Goal: Task Accomplishment & Management: Complete application form

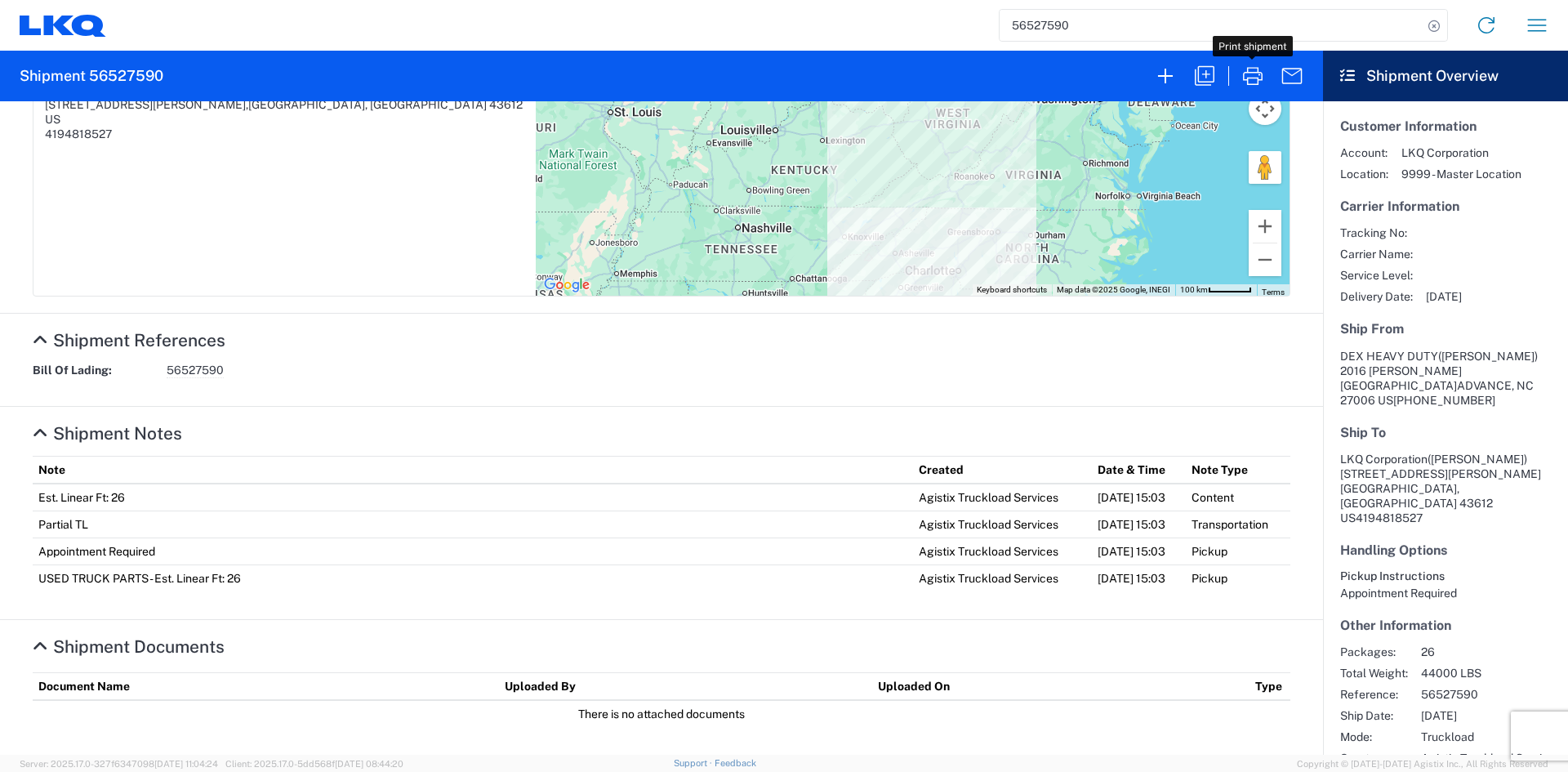
scroll to position [157, 0]
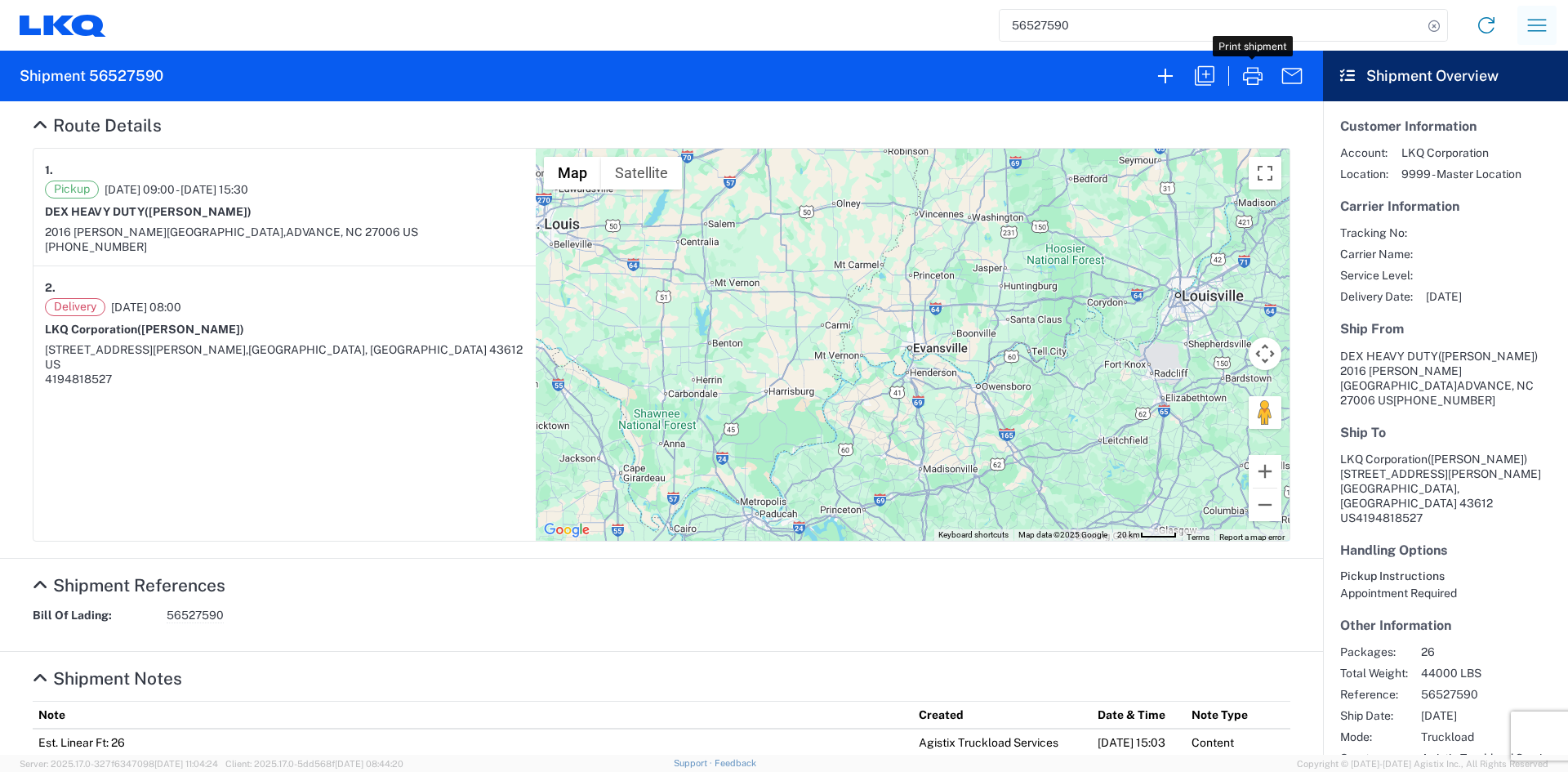
click at [1531, 27] on icon "button" at bounding box center [1537, 25] width 26 height 26
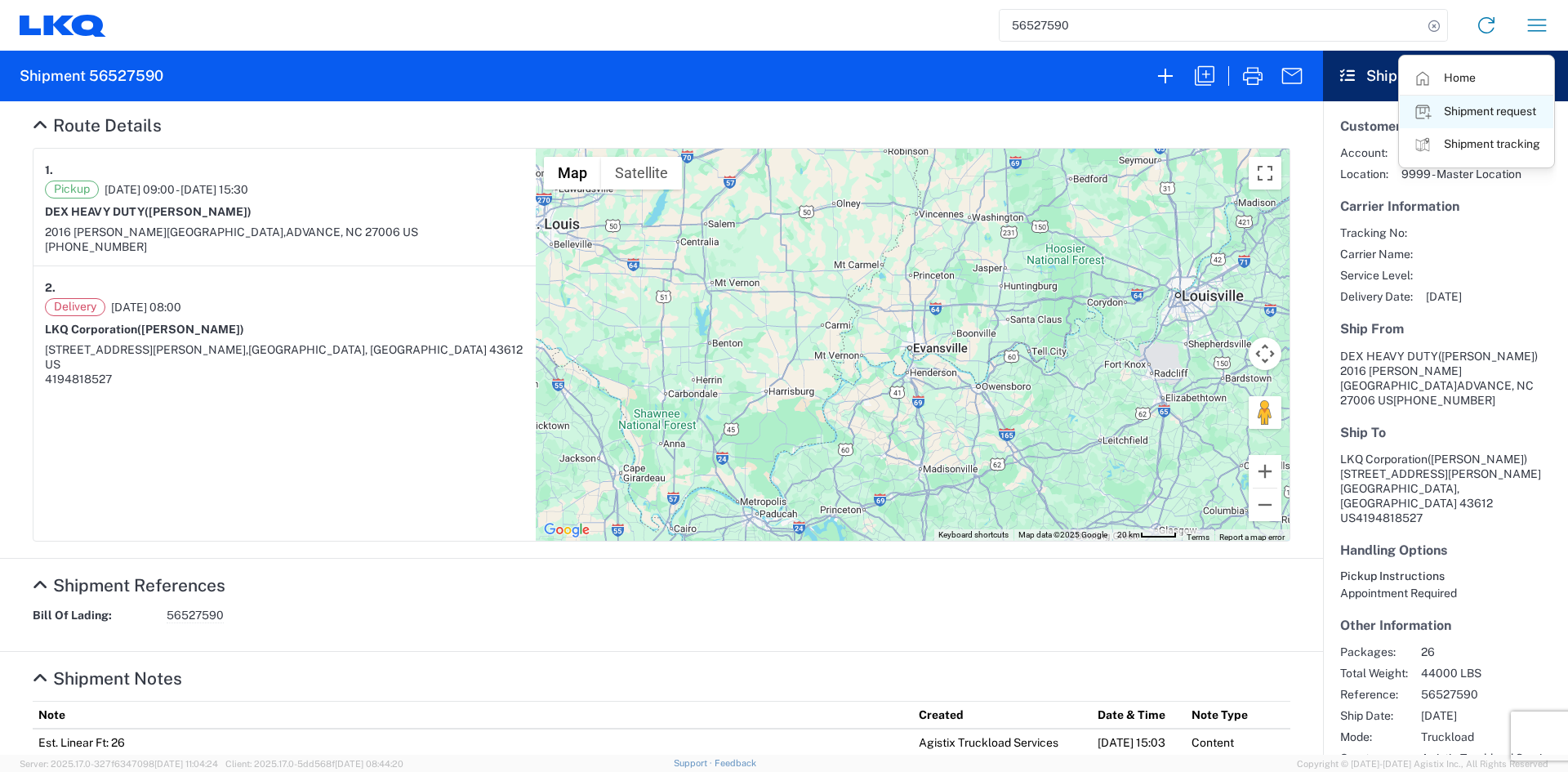
click at [1489, 109] on link "Shipment request" at bounding box center [1476, 111] width 154 height 33
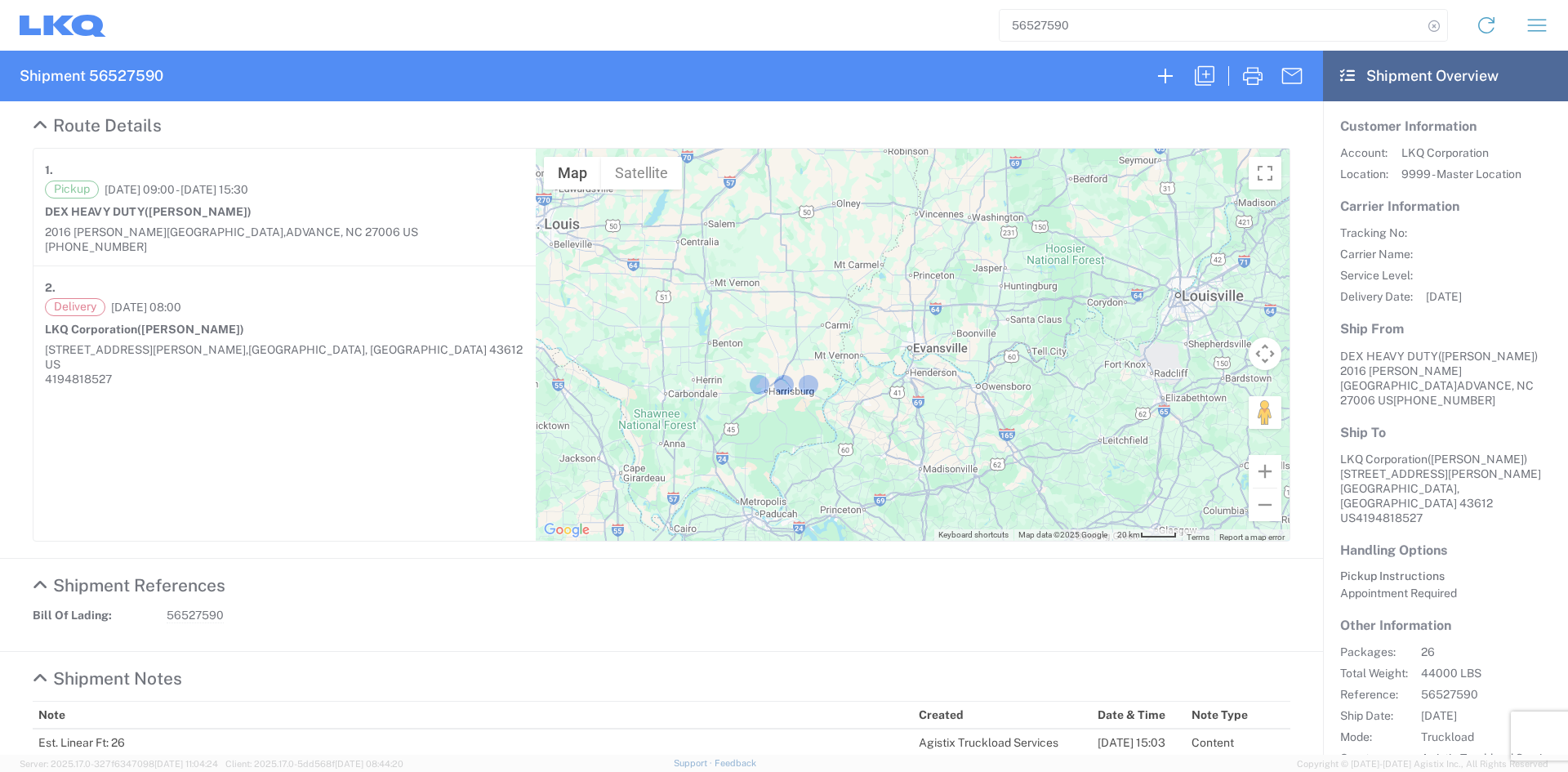
select select "FULL"
select select "US"
select select "LBS"
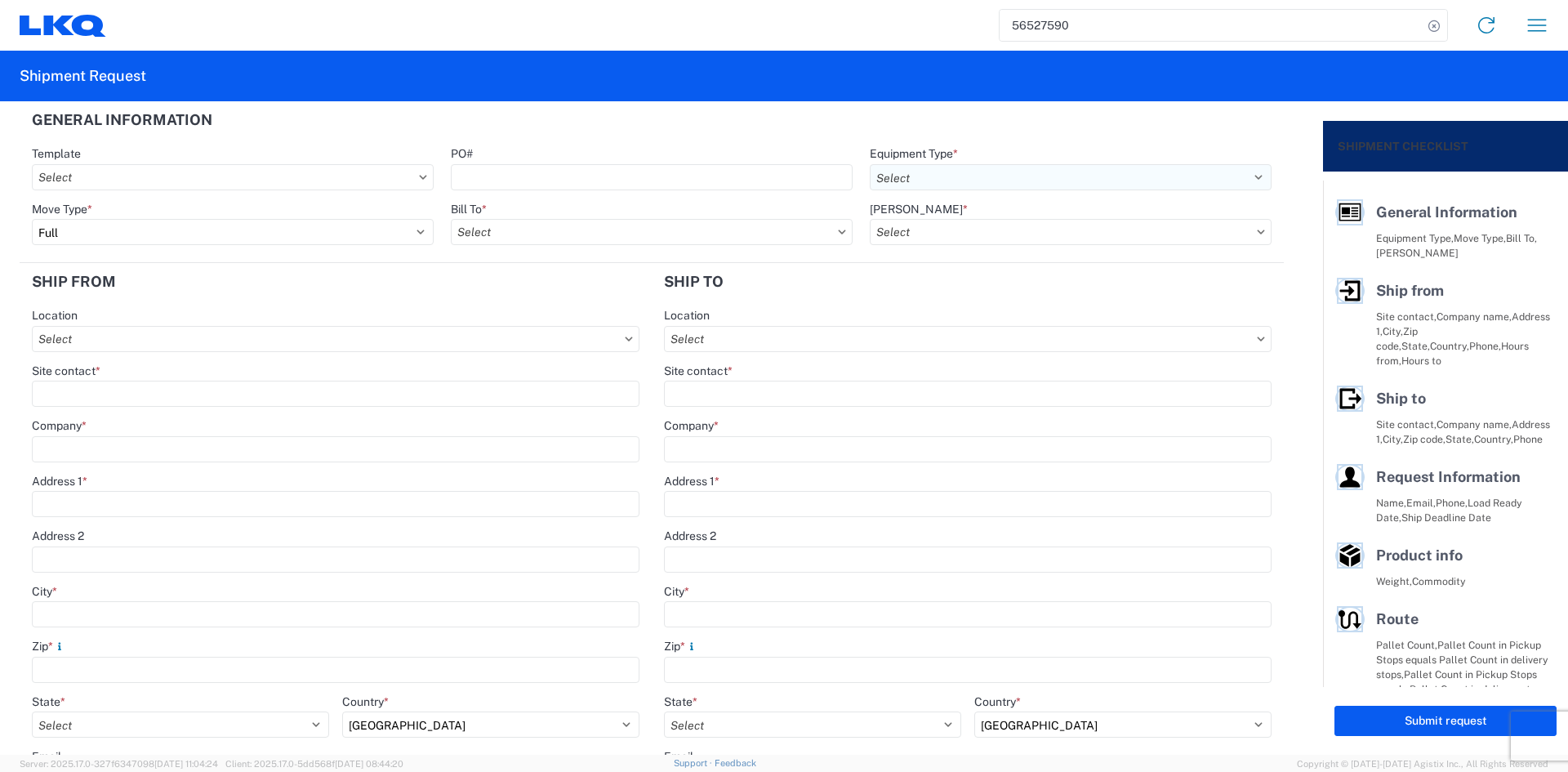
click at [874, 181] on select "Select 53’ Dry Van Flatbed Dropdeck (van) Lowboy (flatbed) Rail" at bounding box center [1070, 177] width 402 height 26
select select "FLBD"
click at [869, 164] on select "Select 53’ Dry Van Flatbed Dropdeck (van) Lowboy (flatbed) Rail" at bounding box center [1070, 177] width 402 height 26
click at [392, 239] on select "Select Full Partial TL" at bounding box center [232, 232] width 402 height 26
select select "PARTIAL_TL"
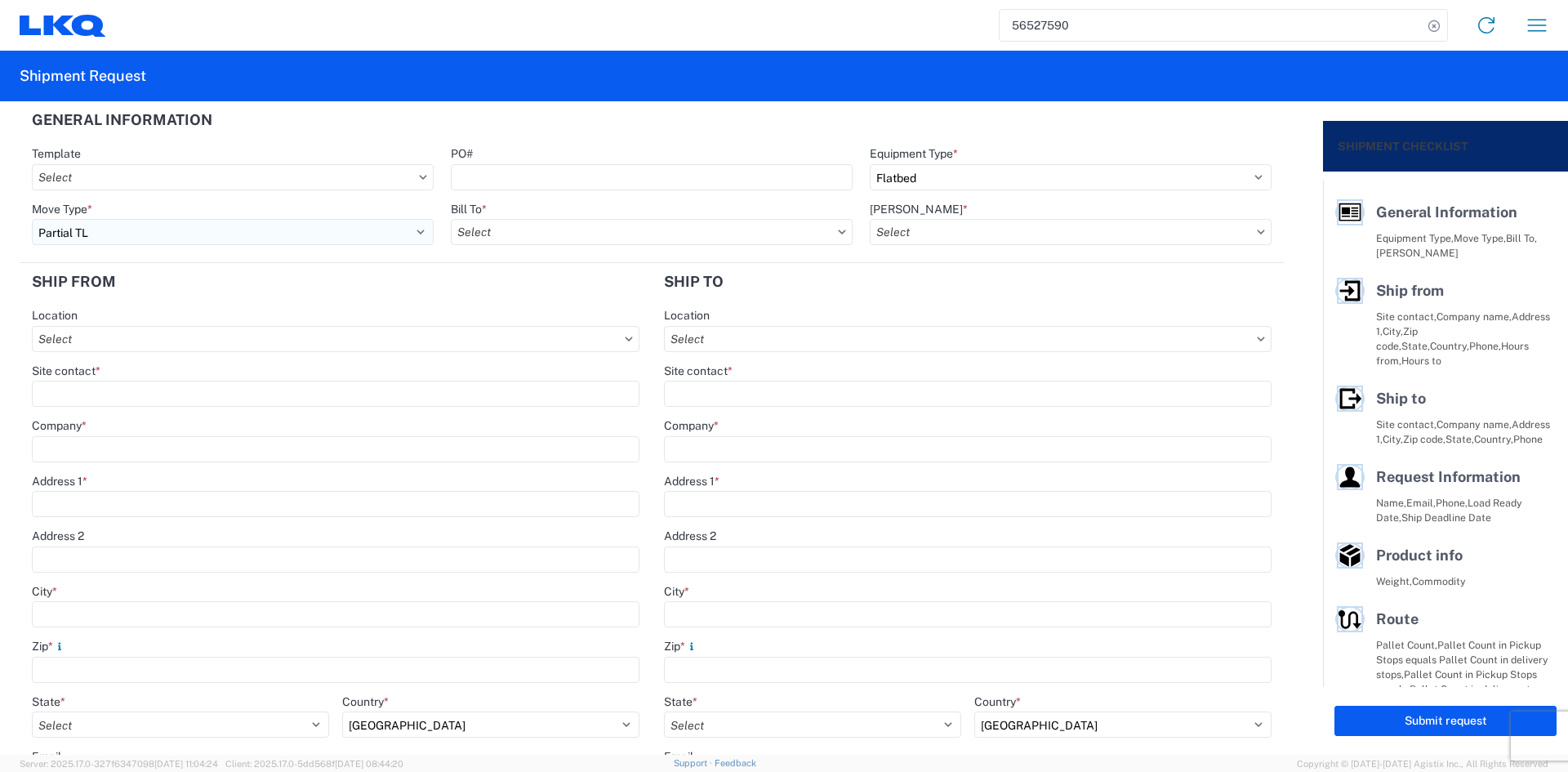
click at [32, 219] on select "Select Full Partial TL" at bounding box center [232, 232] width 402 height 26
click at [539, 239] on input "Bill To *" at bounding box center [651, 232] width 402 height 26
type input "1811"
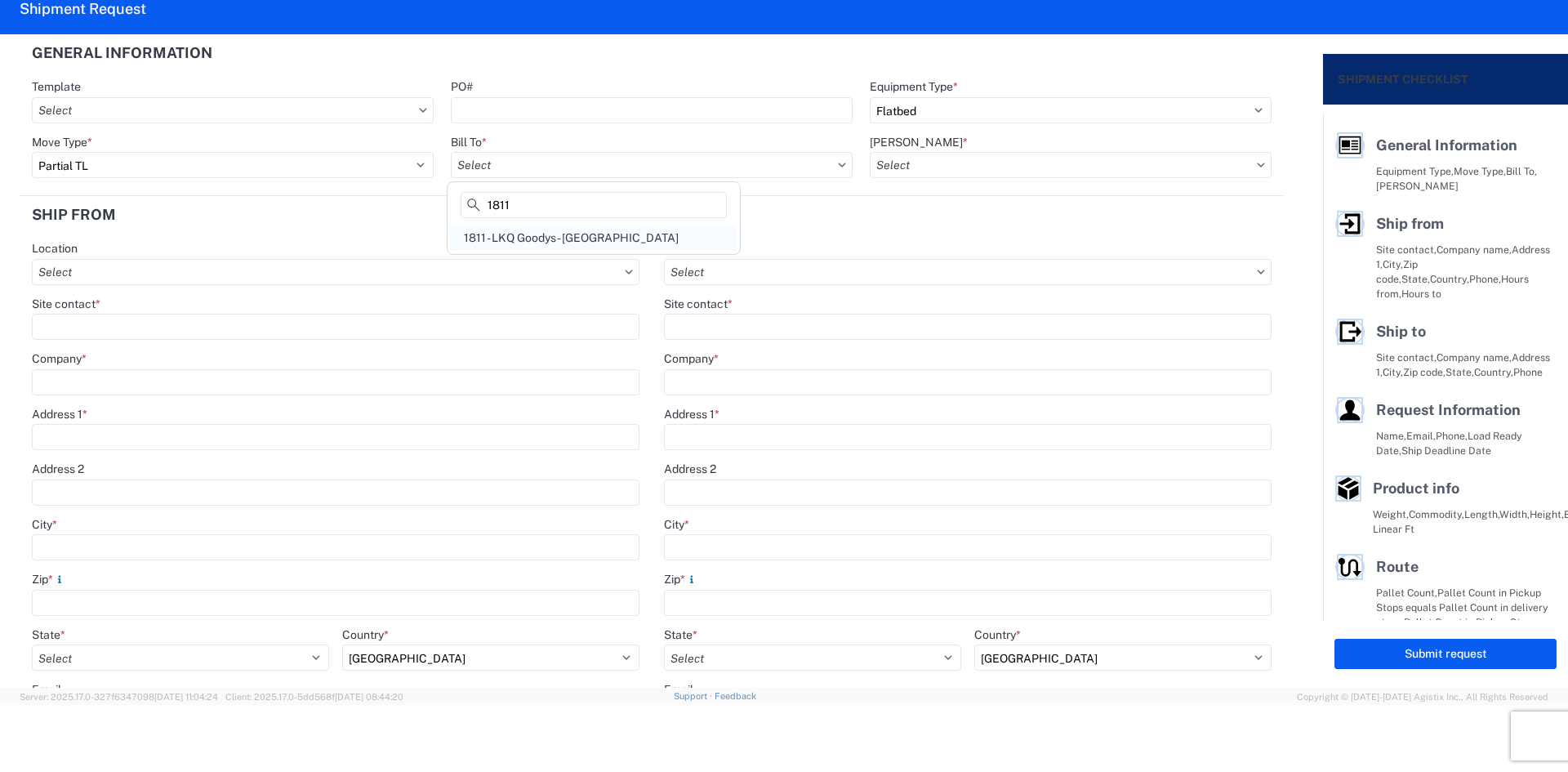
click at [539, 239] on div "1811 - LKQ Goodys - [GEOGRAPHIC_DATA]" at bounding box center [593, 238] width 286 height 26
type input "1811 - LKQ Goodys - [GEOGRAPHIC_DATA]"
click at [883, 164] on input "[PERSON_NAME] *" at bounding box center [1070, 165] width 402 height 26
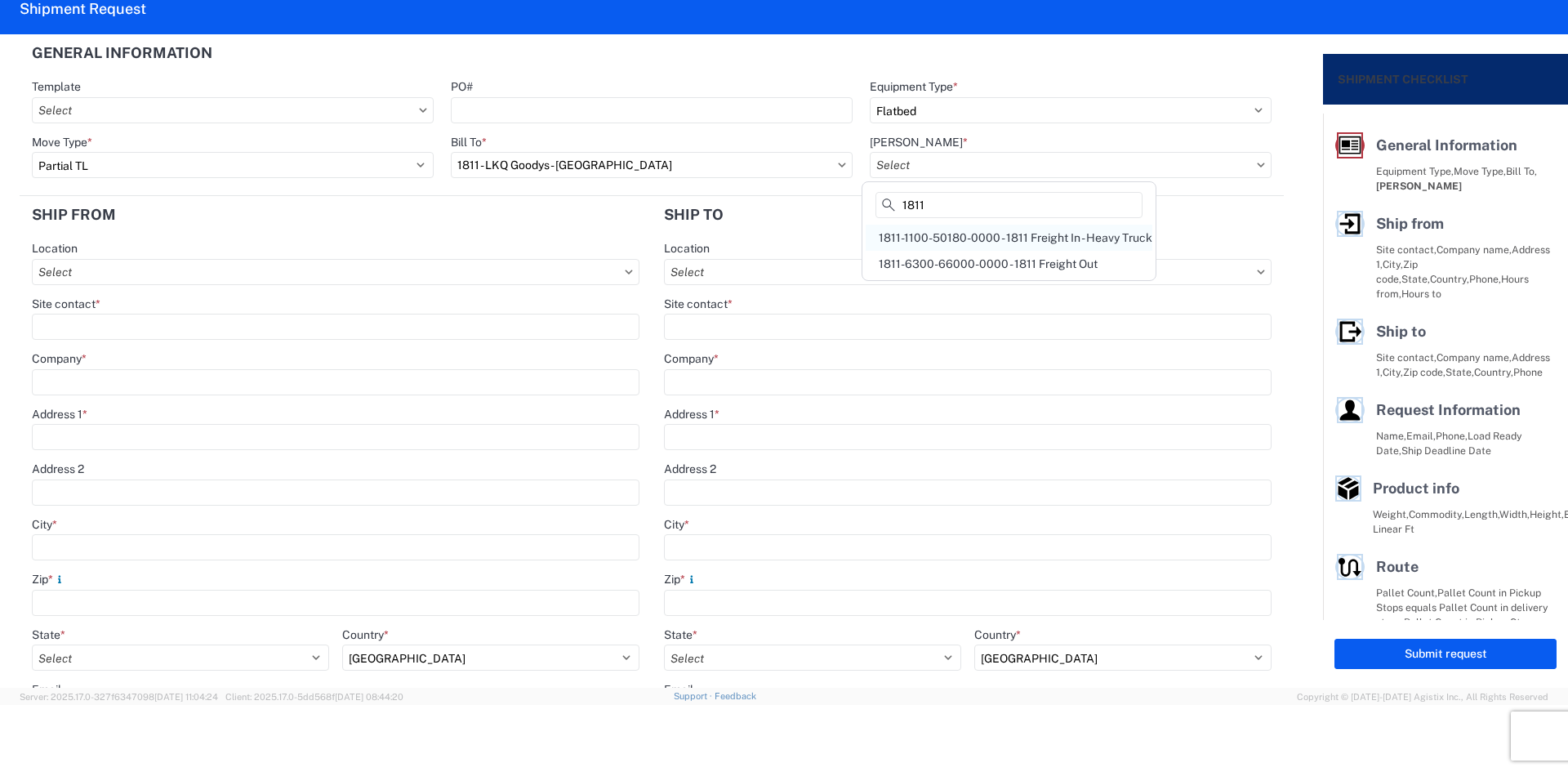
type input "1811"
click at [908, 238] on div "1811-1100-50180-0000 - 1811 Freight In - Heavy Truck" at bounding box center [1009, 238] width 287 height 26
type input "1811-1100-50180-0000 - 1811 Freight In - Heavy Truck"
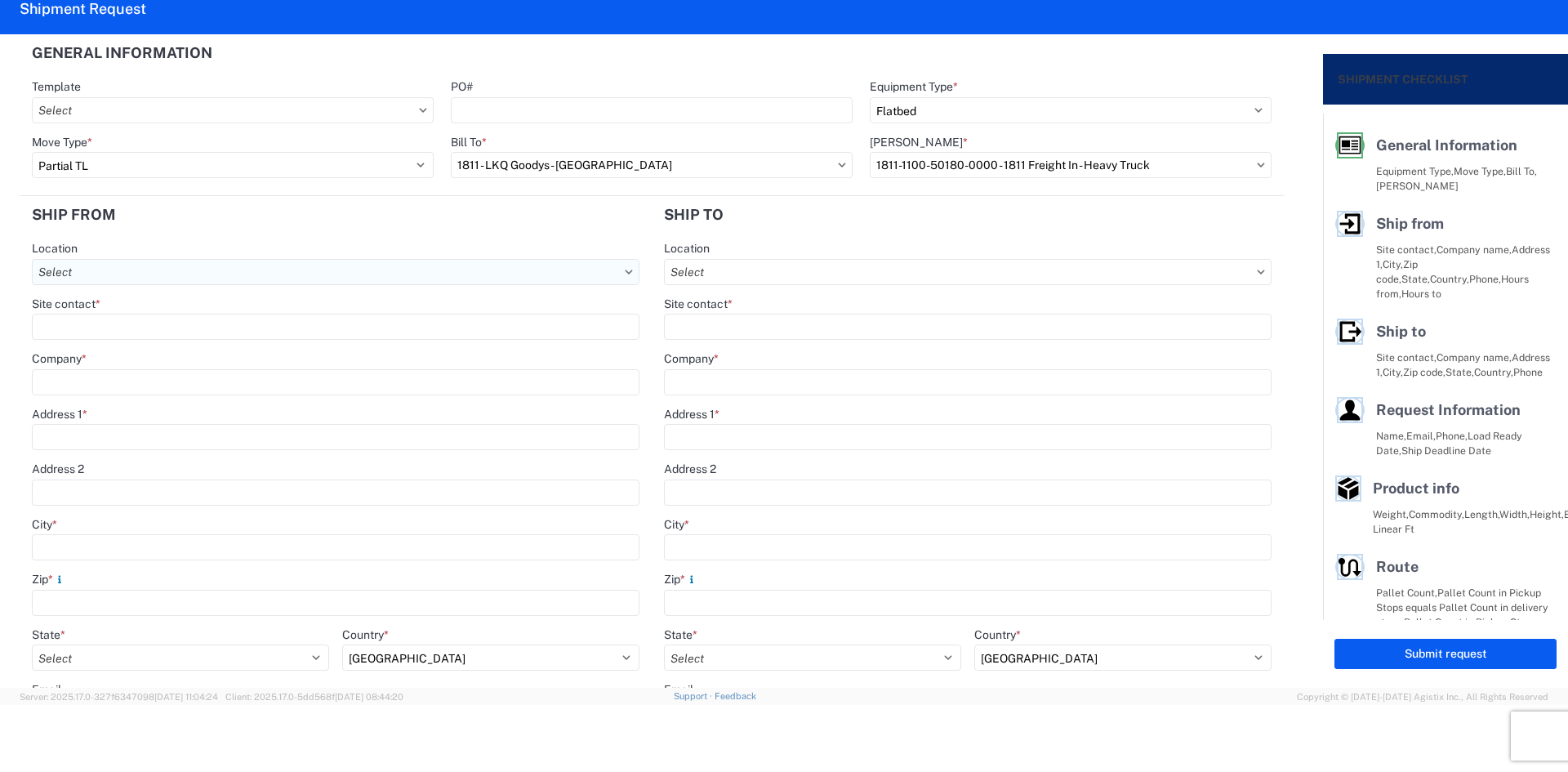
click at [266, 279] on input "Location" at bounding box center [335, 272] width 608 height 26
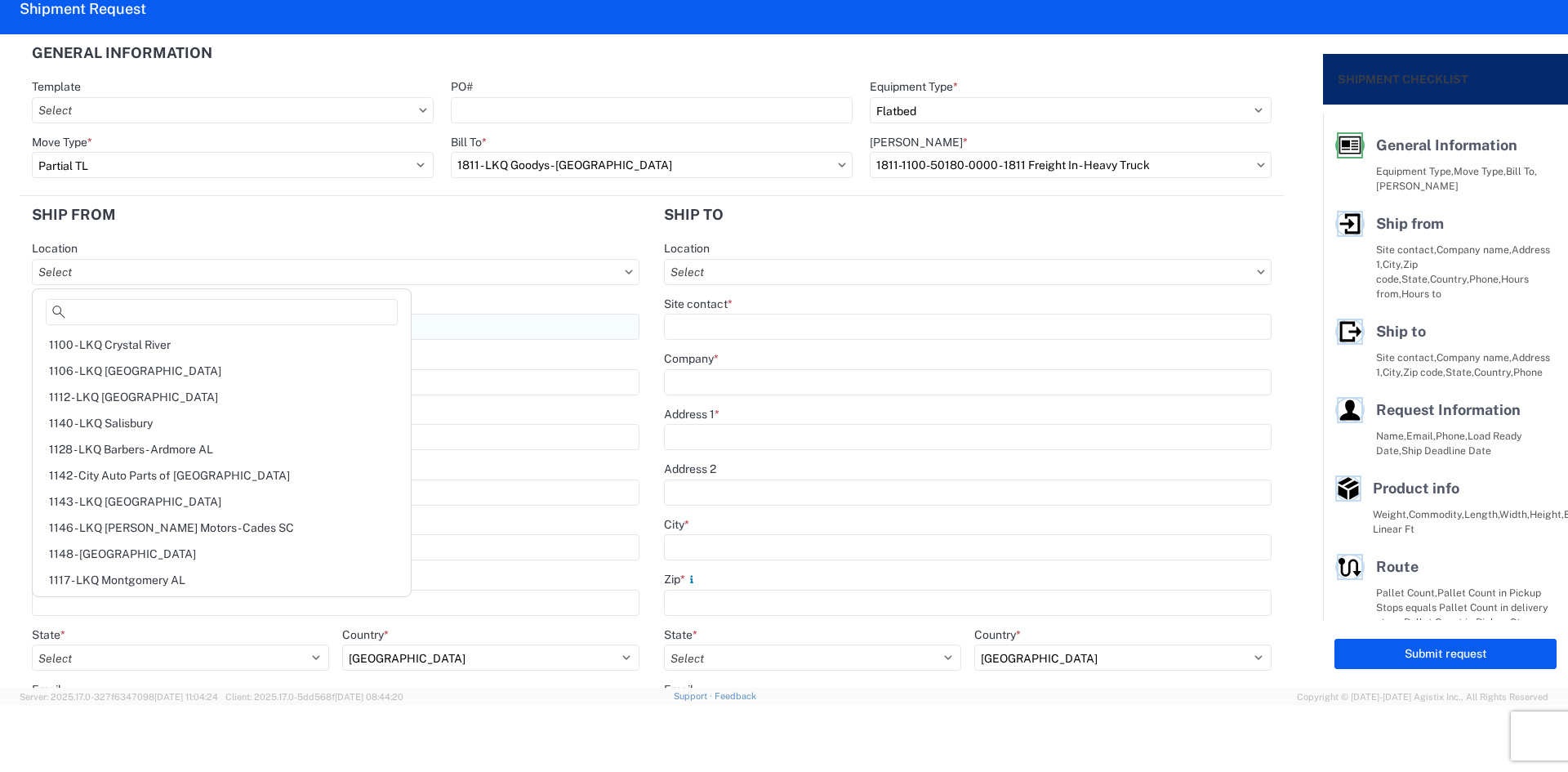
click at [379, 323] on input "Site contact *" at bounding box center [335, 327] width 608 height 26
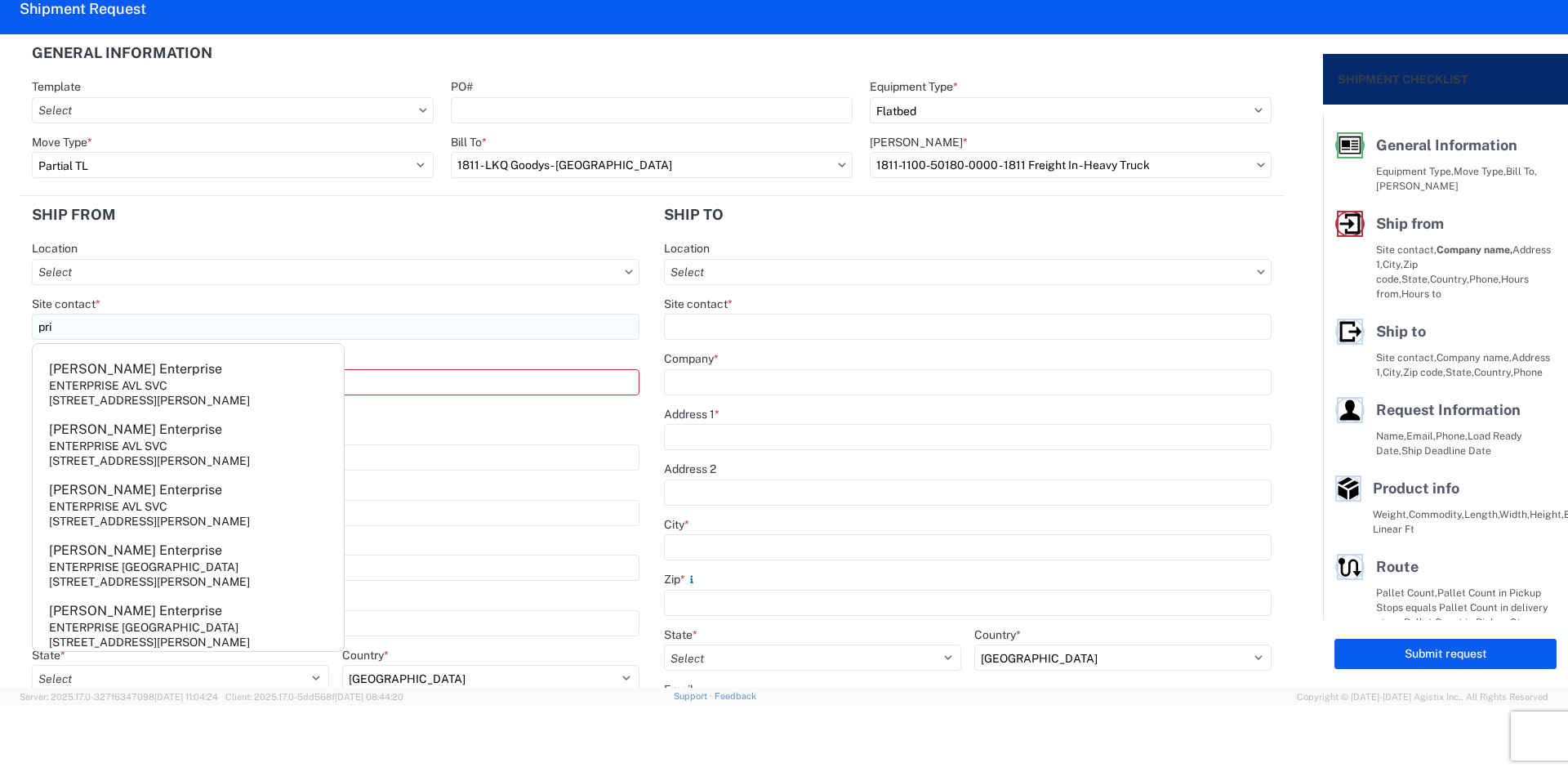
click at [304, 339] on input "pri" at bounding box center [335, 327] width 608 height 26
type input "p"
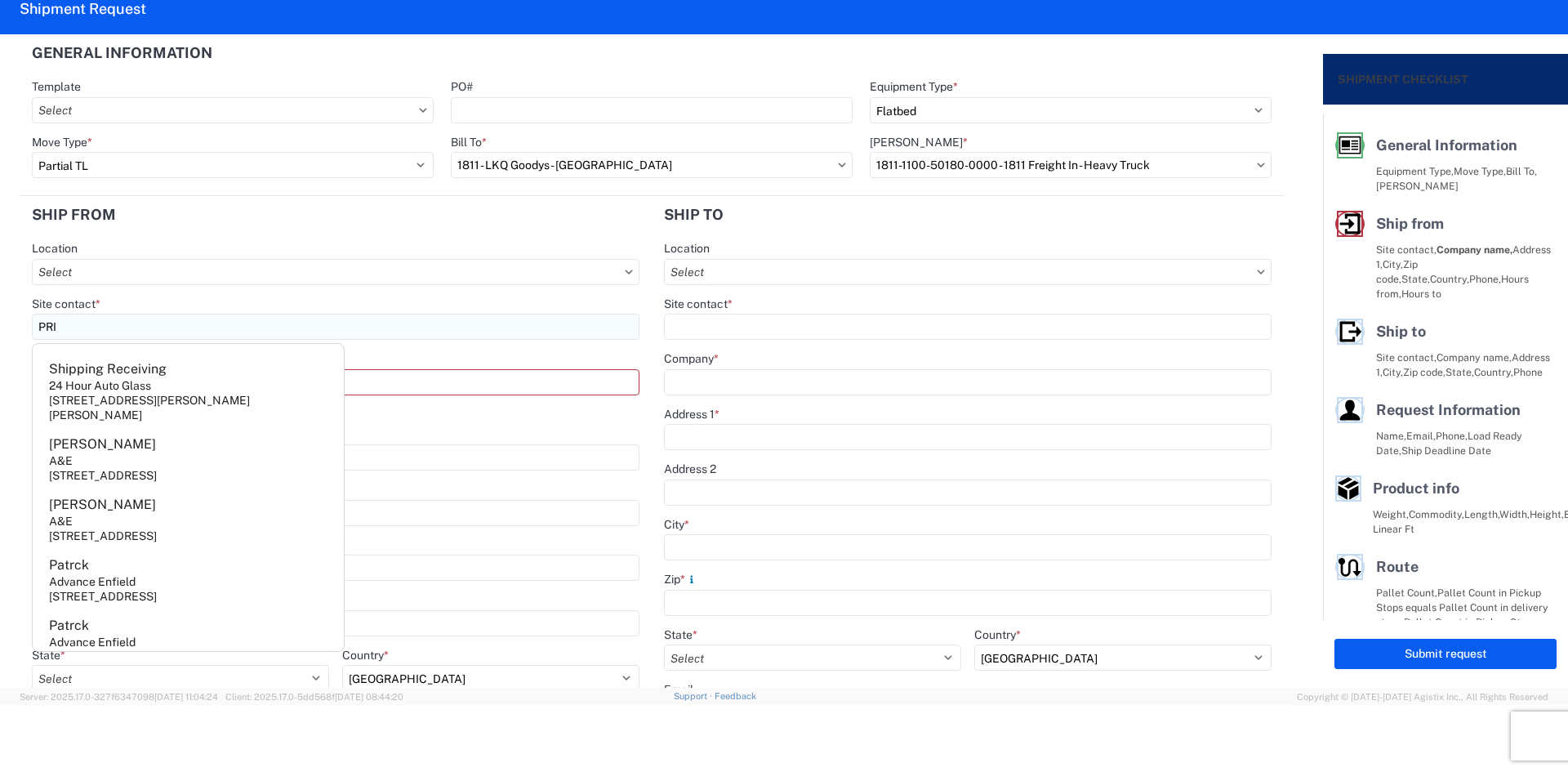
type input "PRI"
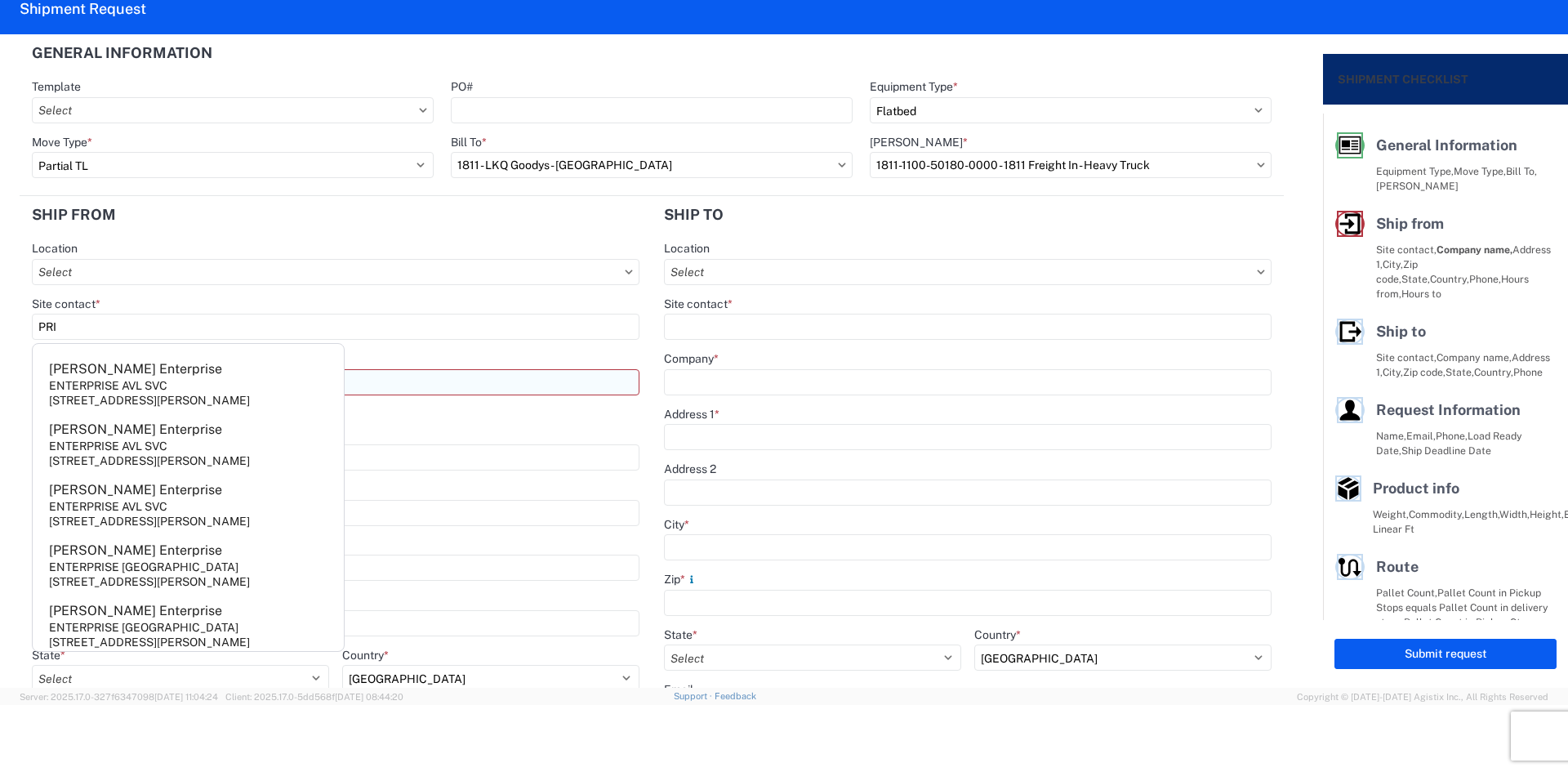
click at [388, 374] on input "Company *" at bounding box center [335, 382] width 608 height 26
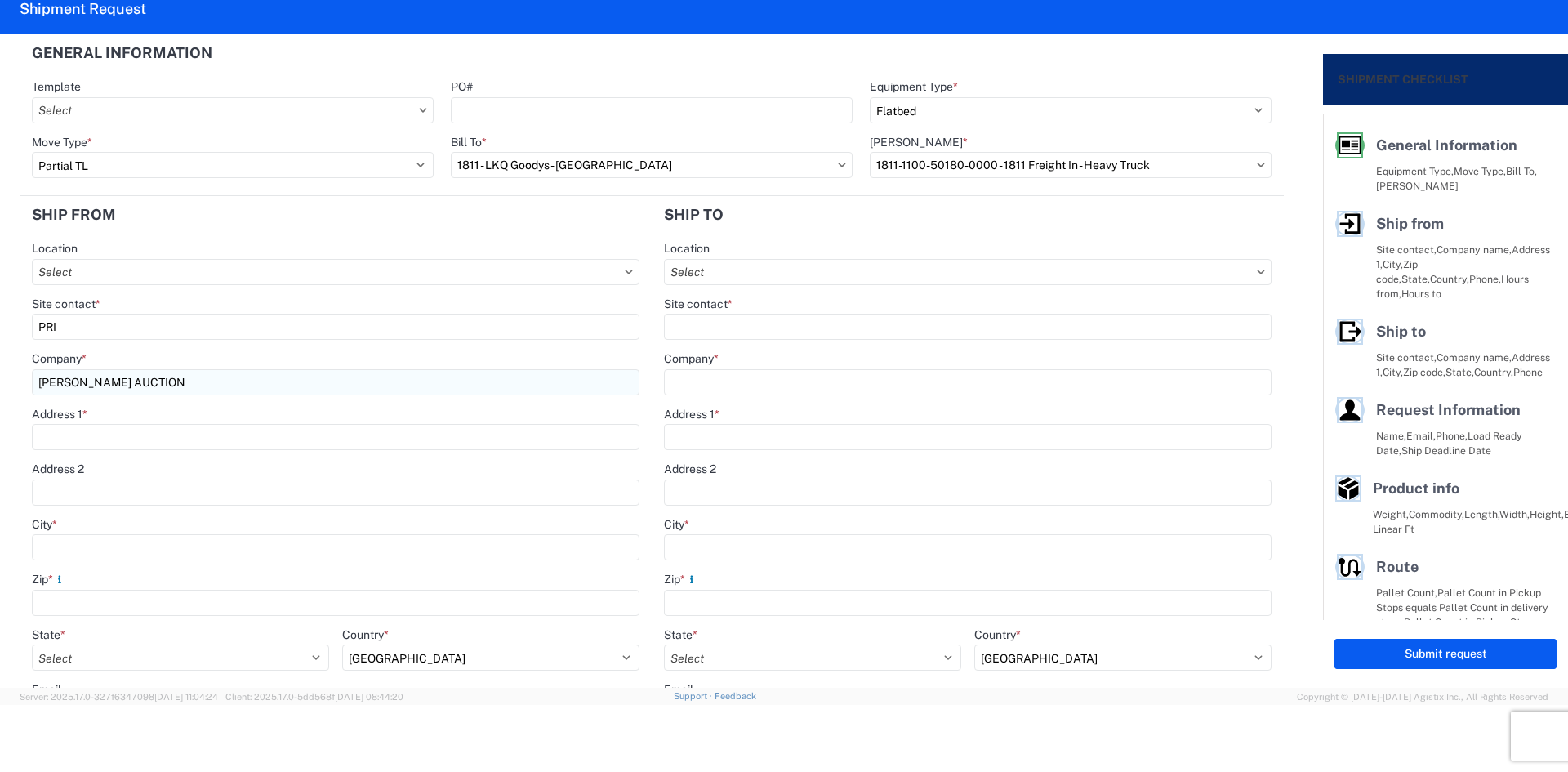
type input "[PERSON_NAME] AUCTION"
type input "[STREET_ADDRESS][PERSON_NAME]"
click at [212, 562] on agx-form-control-wrapper-v2 "City *" at bounding box center [335, 544] width 608 height 55
click at [207, 536] on input "City *" at bounding box center [335, 547] width 608 height 26
drag, startPoint x: 194, startPoint y: 536, endPoint x: 1, endPoint y: 556, distance: 194.0
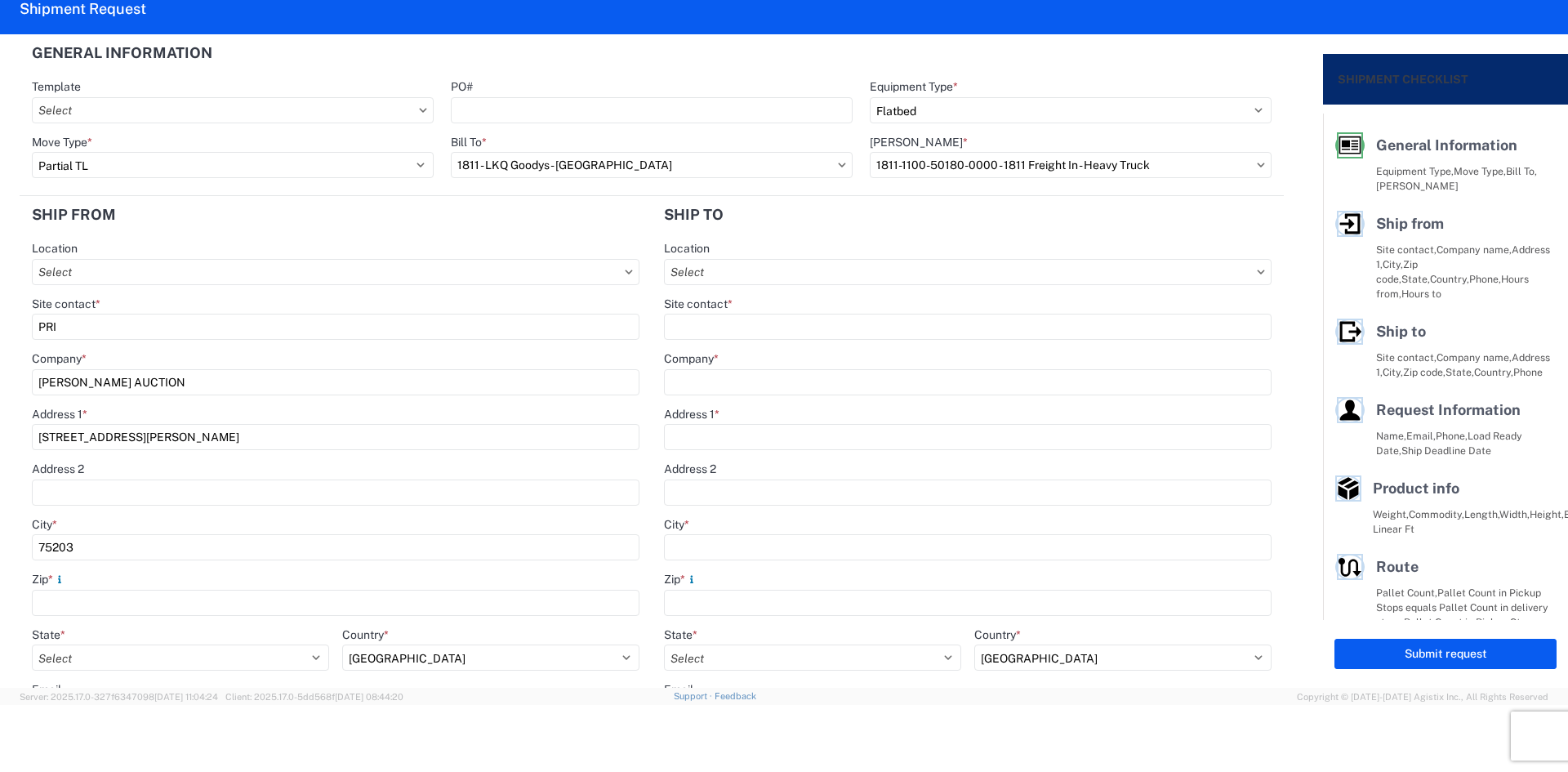
click at [1, 556] on form "General Information Template PO# Equipment Type * Select 53’ Dry Van Flatbed Dr…" at bounding box center [661, 361] width 1323 height 653
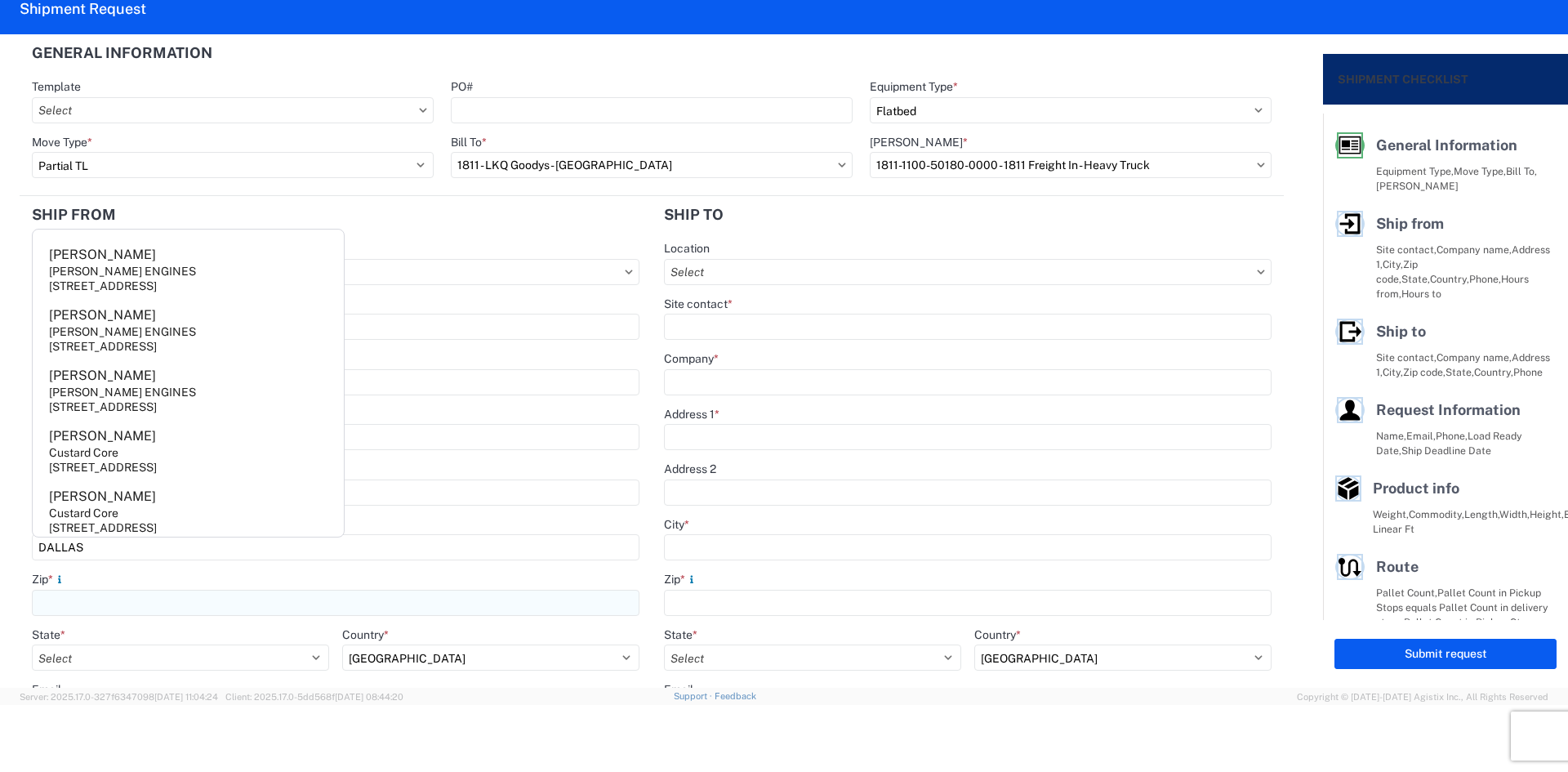
type input "DALLAS"
click at [69, 598] on input "Zip *" at bounding box center [335, 602] width 608 height 26
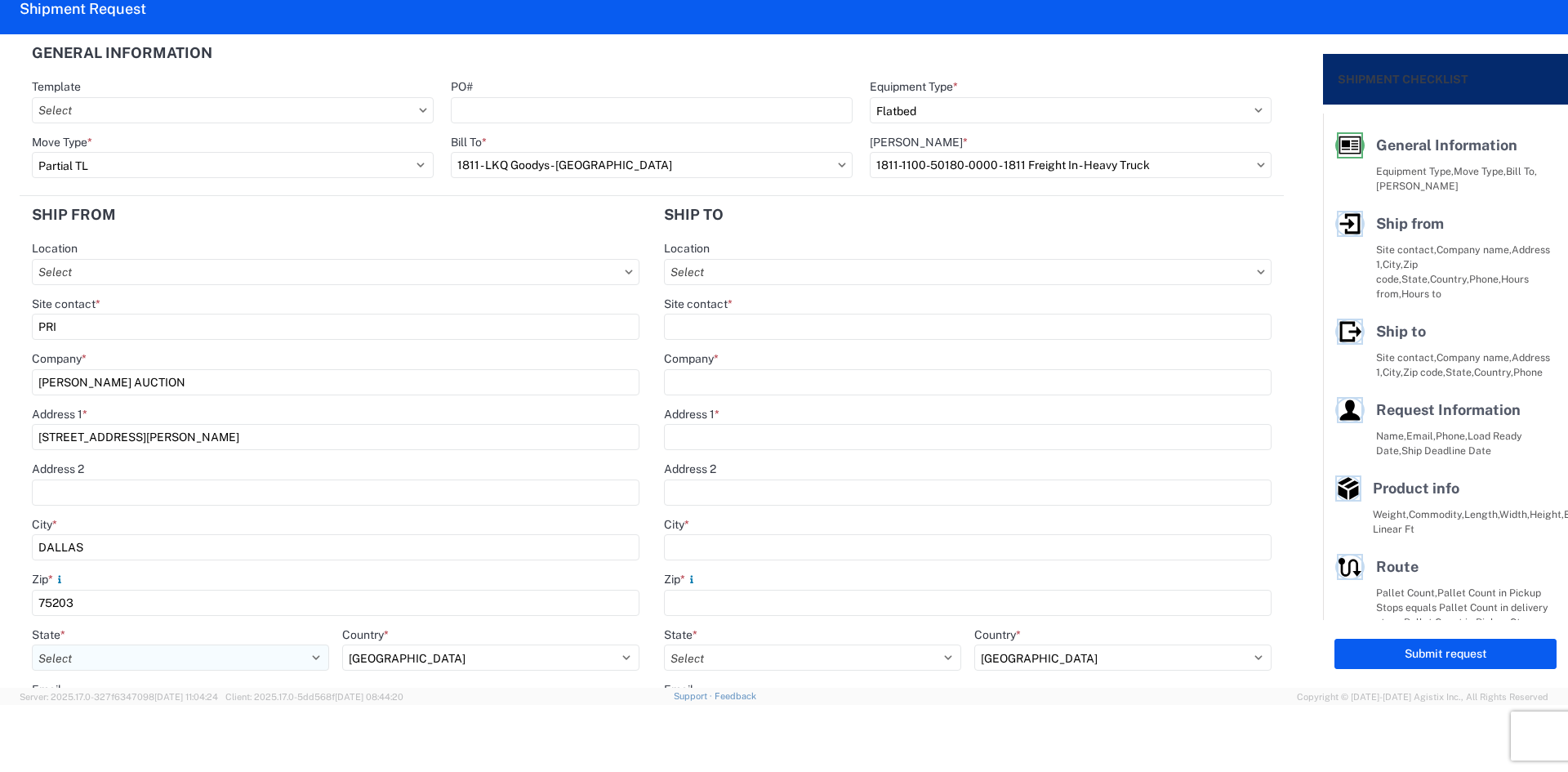
type input "75203"
click at [89, 665] on select "Select [US_STATE] [US_STATE] [US_STATE] [US_STATE] Armed Forces Americas Armed …" at bounding box center [180, 658] width 297 height 26
select select "[GEOGRAPHIC_DATA]"
click at [89, 665] on select "Select [US_STATE] [US_STATE] [US_STATE] [US_STATE] Armed Forces Americas Armed …" at bounding box center [180, 658] width 297 height 26
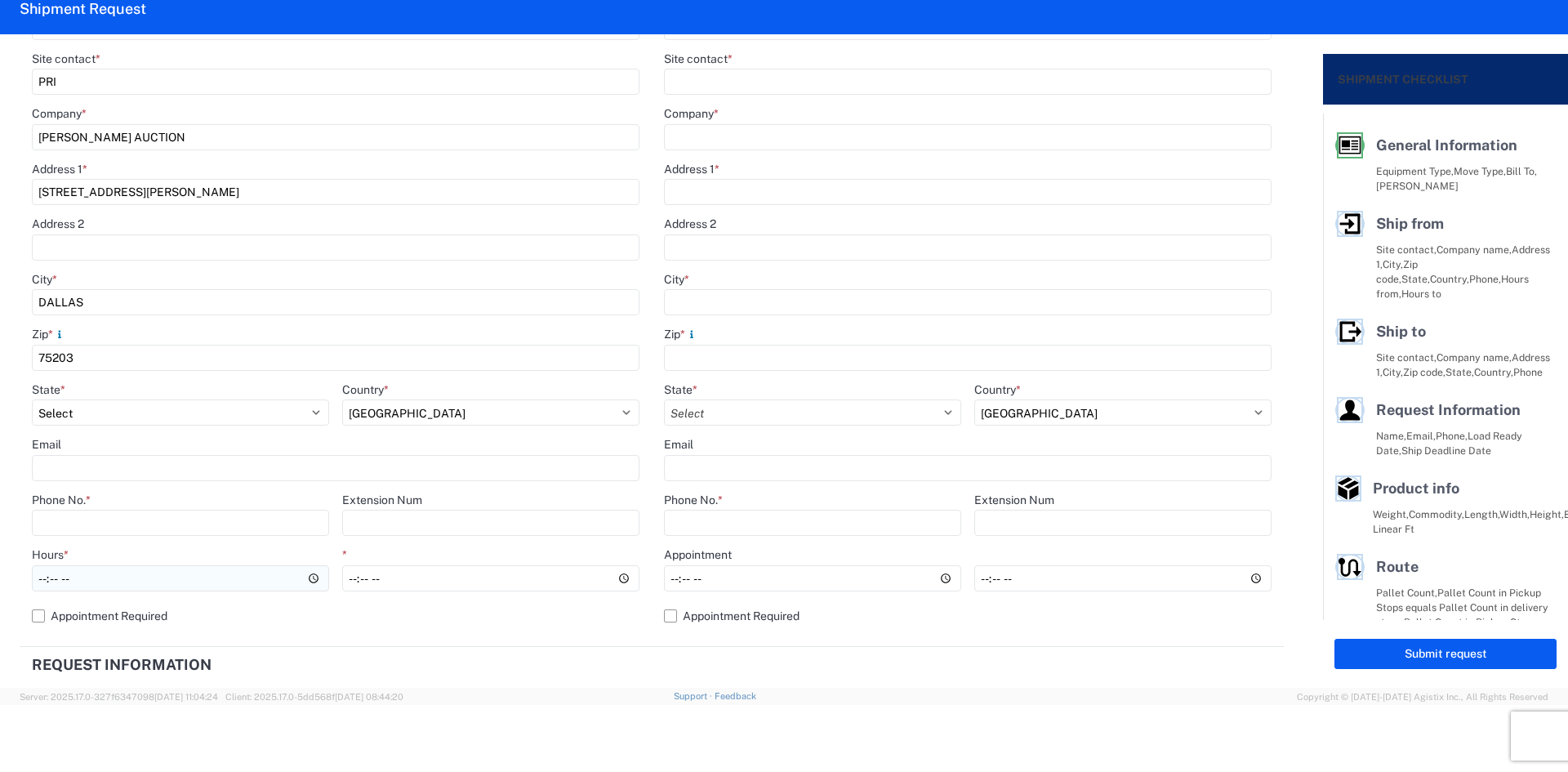
scroll to position [327, 0]
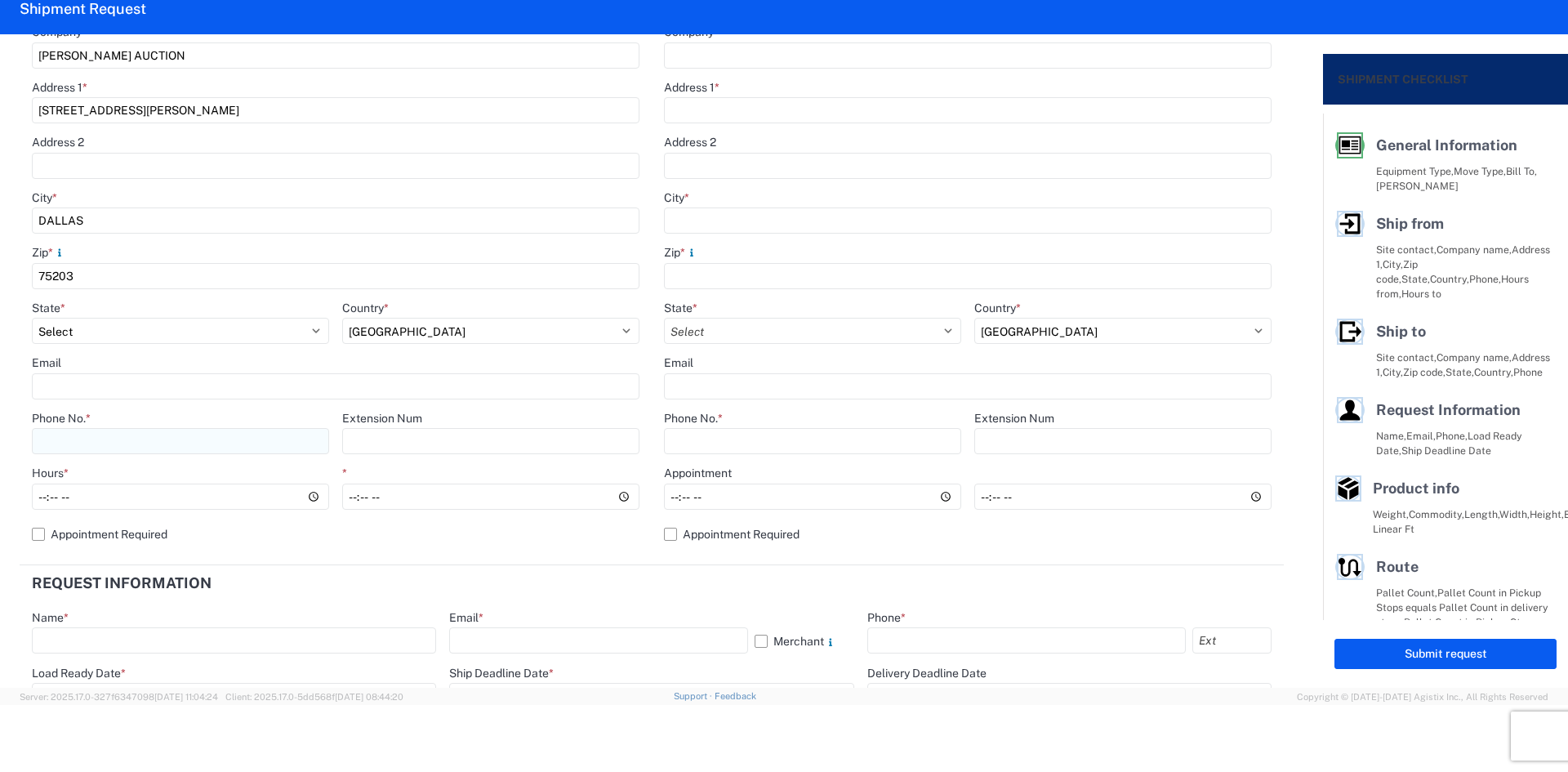
click at [137, 448] on input "Phone No. *" at bounding box center [180, 441] width 297 height 26
type input "[PHONE_NUMBER]"
click at [304, 499] on input "Hours *" at bounding box center [180, 497] width 297 height 26
type input "09:00"
click at [357, 544] on label "Appointment Required" at bounding box center [335, 534] width 608 height 26
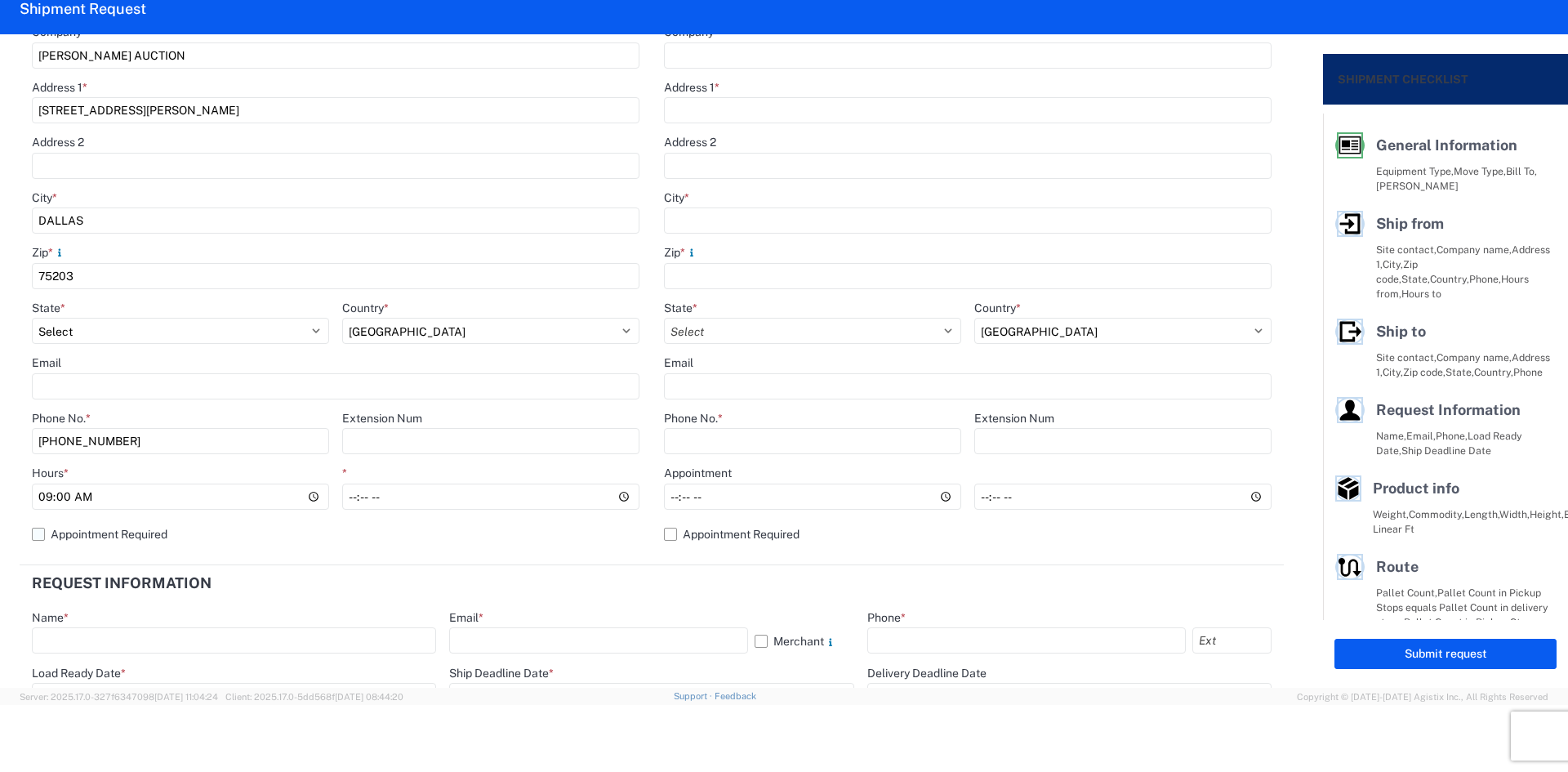
click at [0, 0] on input "Appointment Required" at bounding box center [0, 0] width 0 height 0
select select "[GEOGRAPHIC_DATA]"
select select "US"
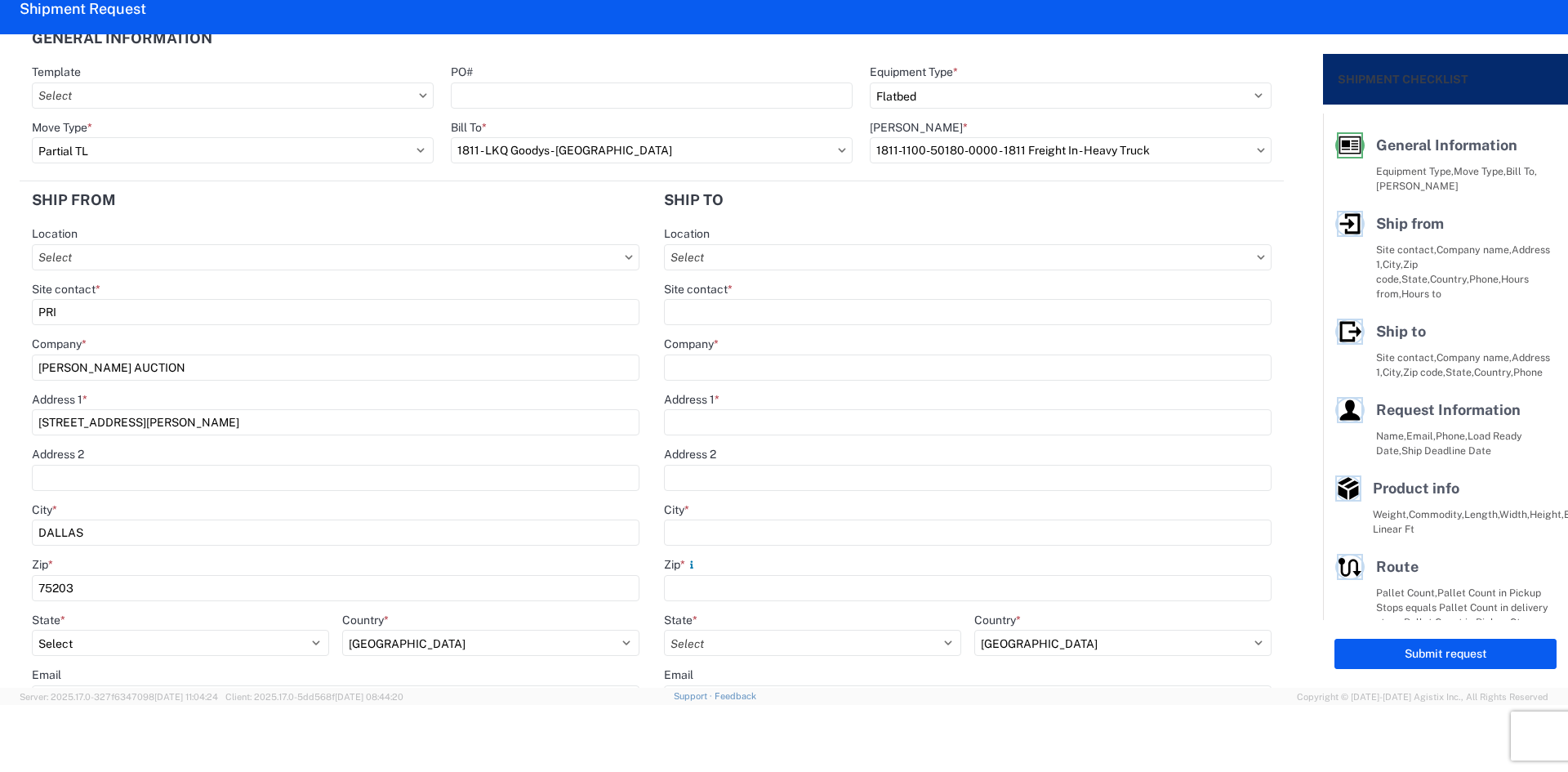
scroll to position [0, 0]
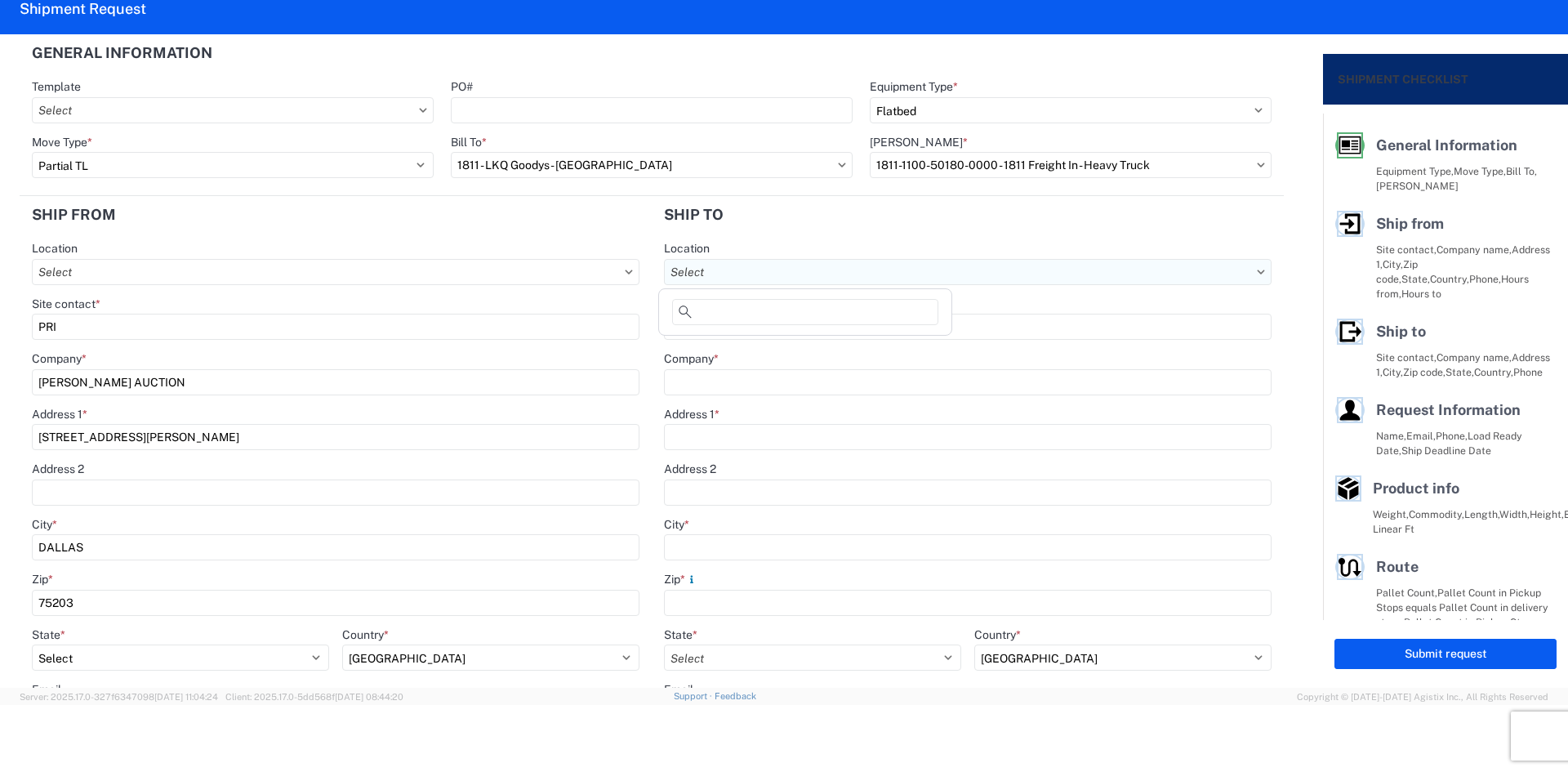
click at [724, 284] on input "Location" at bounding box center [968, 272] width 608 height 26
type input "1811"
click at [781, 351] on div "1811 - LKQ Goodys - [GEOGRAPHIC_DATA]" at bounding box center [805, 345] width 286 height 26
type input "1811 - LKQ Goodys - [GEOGRAPHIC_DATA]"
type input "LKQ Corporation"
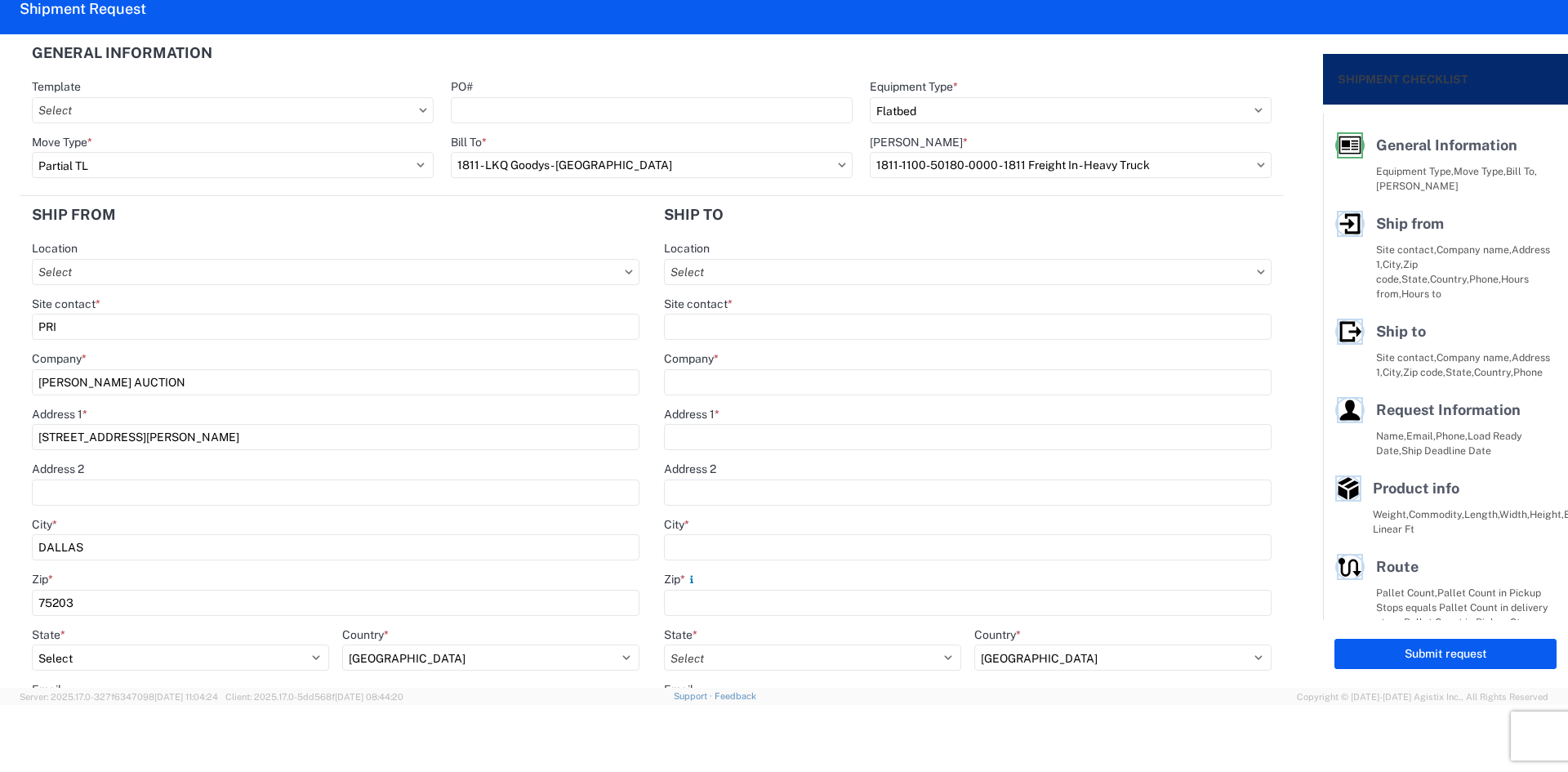
type input "[STREET_ADDRESS][PERSON_NAME]"
type input "[GEOGRAPHIC_DATA]"
type input "43612"
select select "US"
click at [683, 336] on input "Site contact *" at bounding box center [968, 327] width 608 height 26
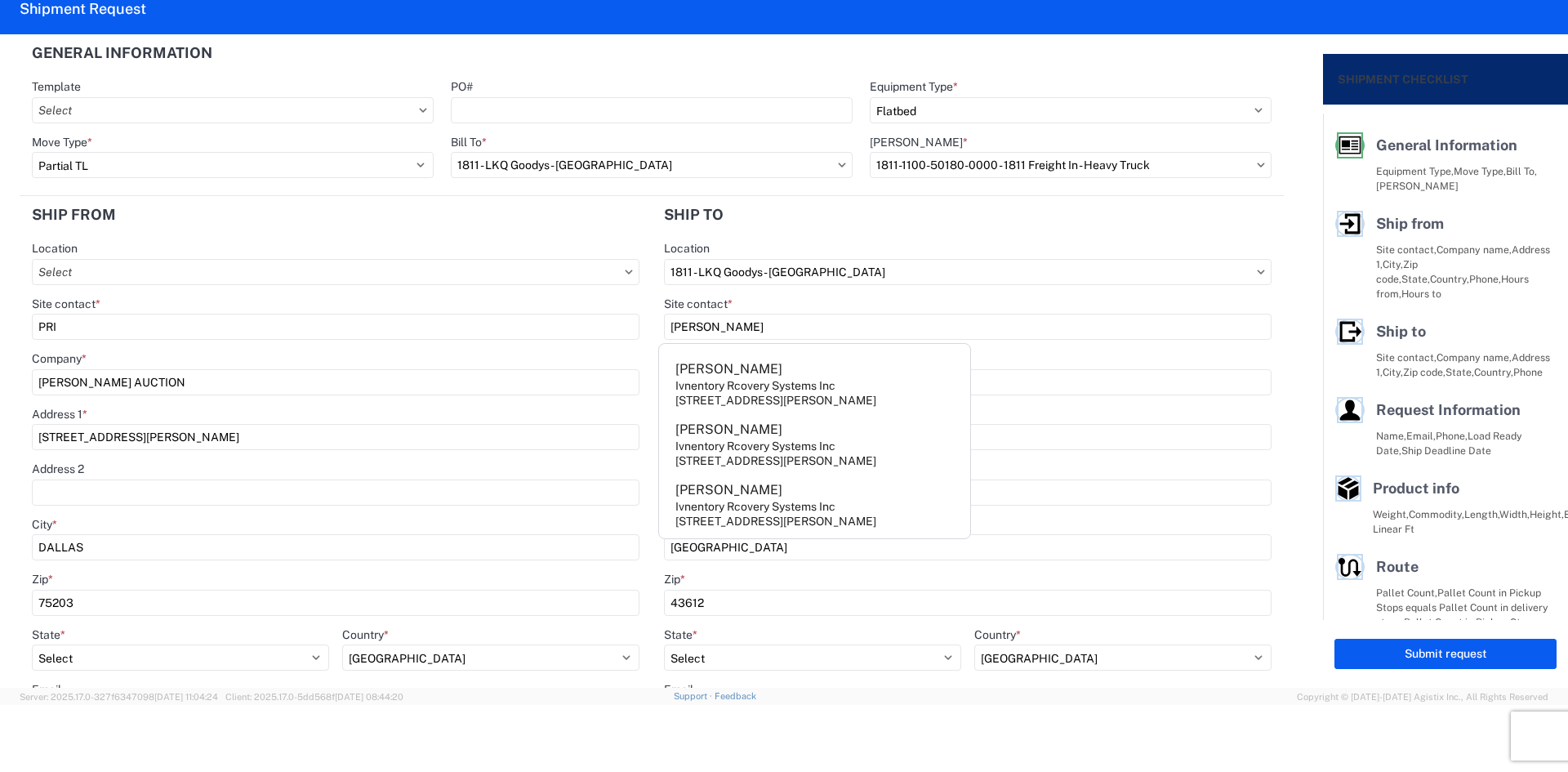
type input "[PERSON_NAME]"
click at [1003, 243] on div "Location" at bounding box center [968, 248] width 608 height 15
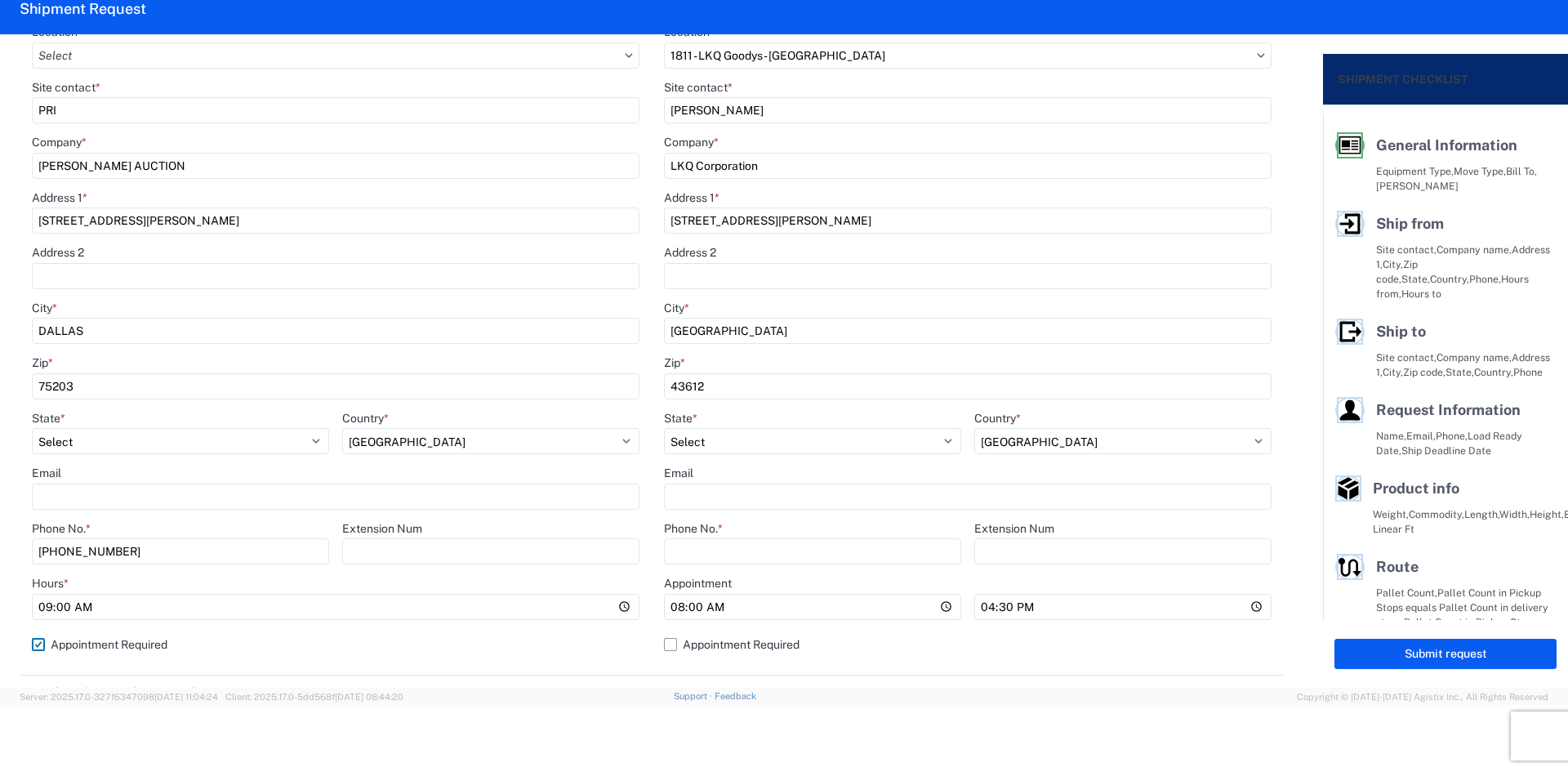
scroll to position [245, 0]
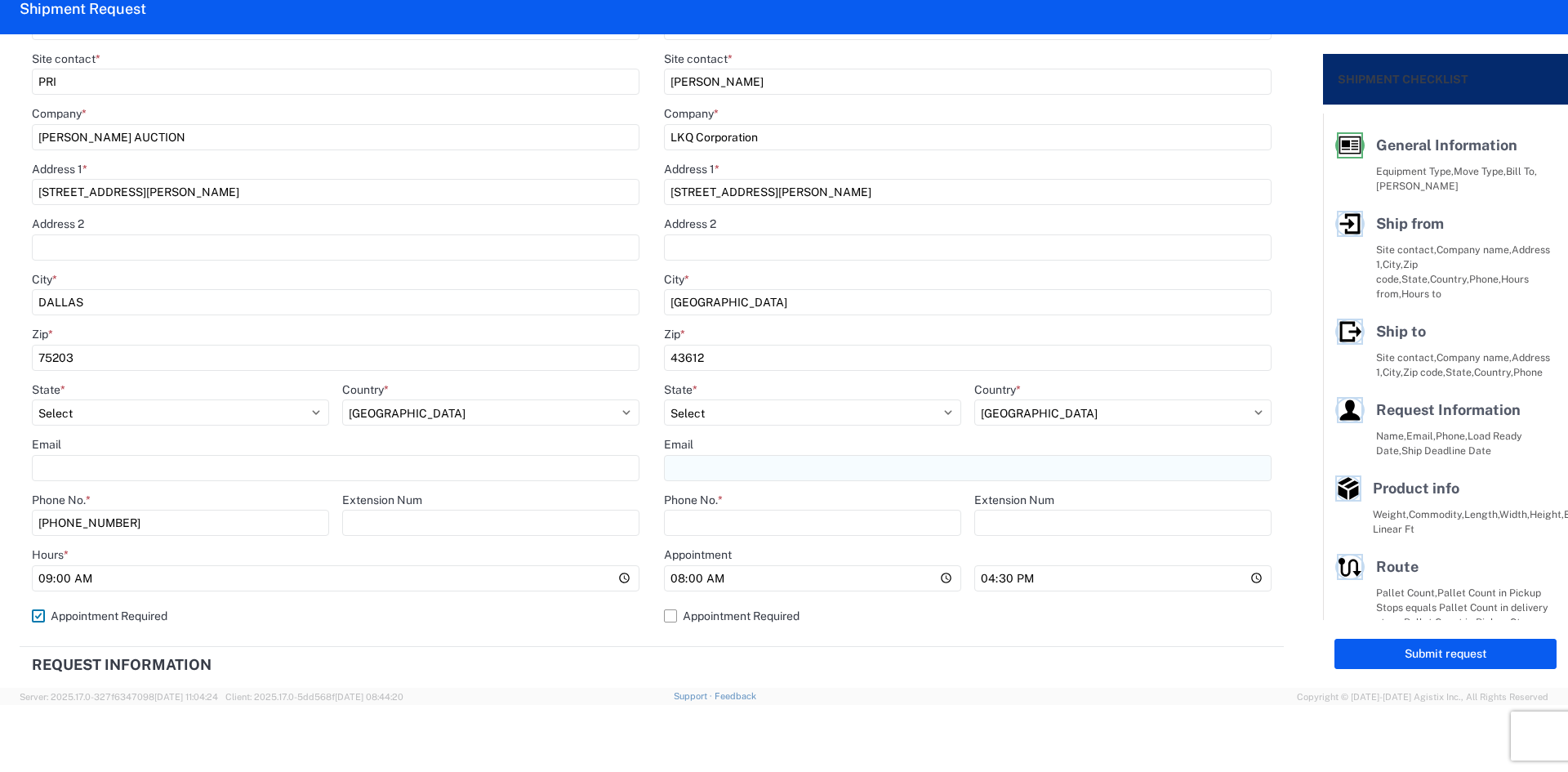
click at [640, 467] on input "Email" at bounding box center [335, 468] width 608 height 26
type input "[EMAIL_ADDRESS][DOMAIN_NAME]"
click at [794, 518] on input "Phone No. *" at bounding box center [812, 523] width 297 height 26
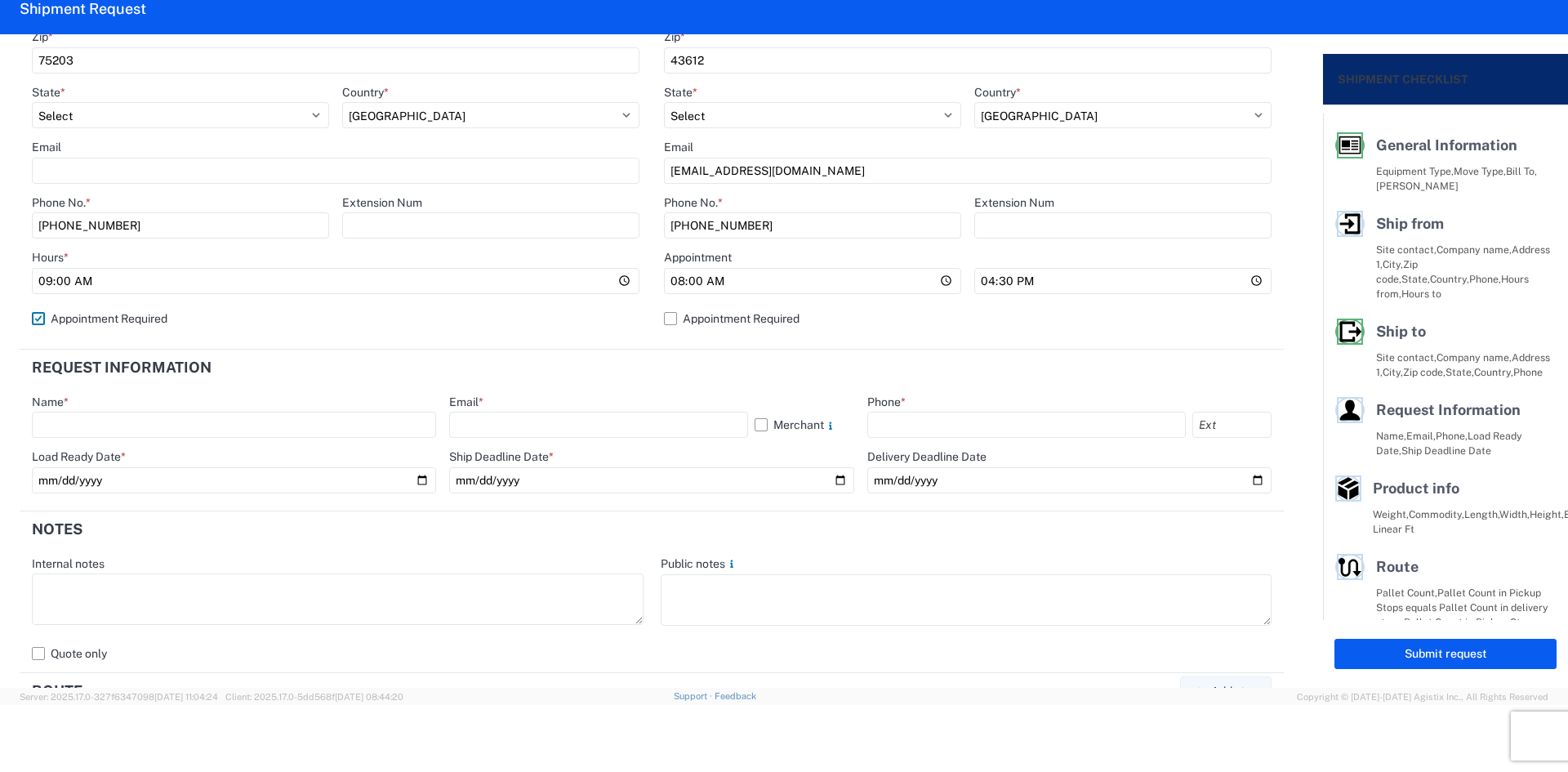
scroll to position [653, 0]
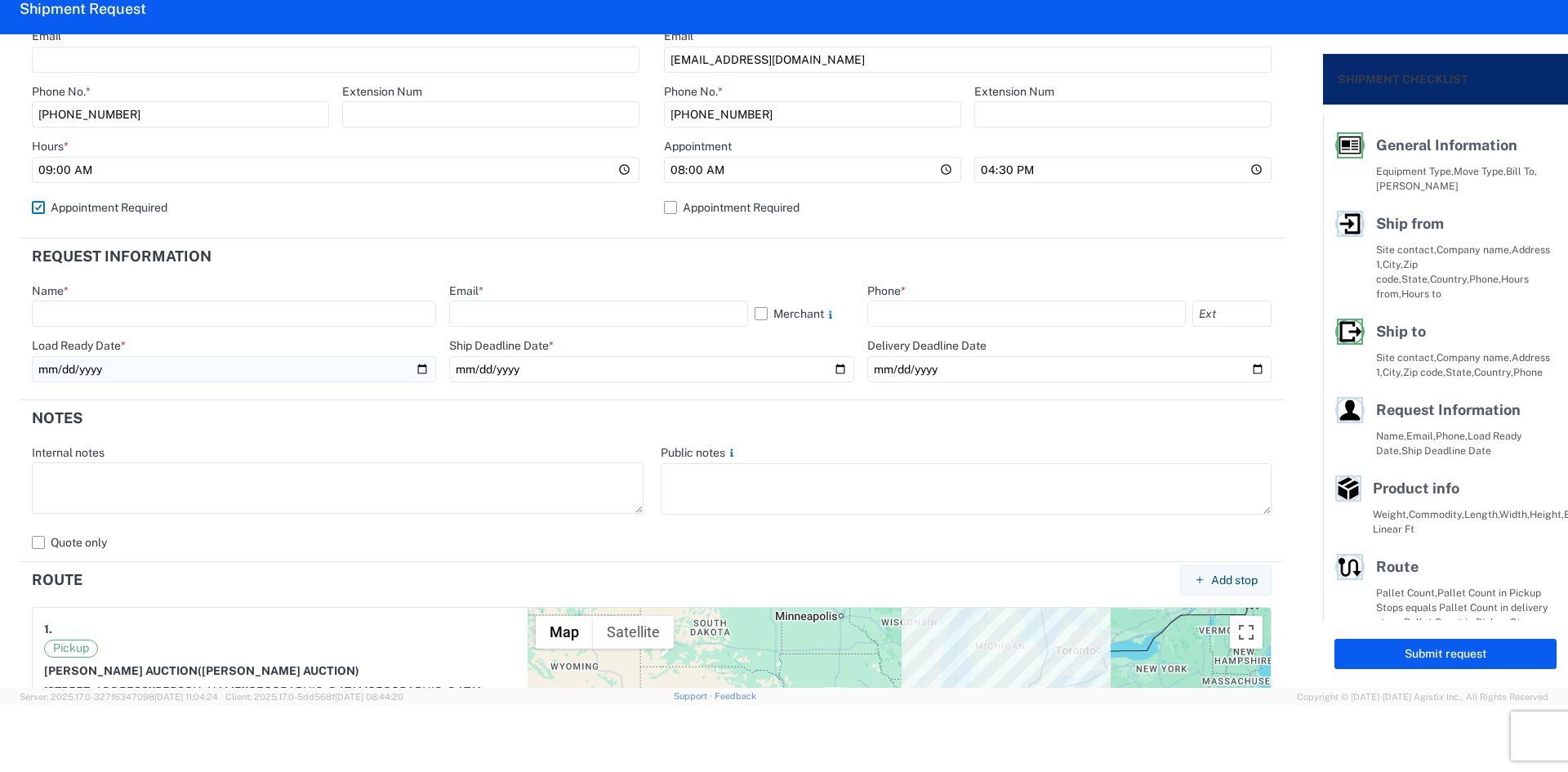
type input "[PHONE_NUMBER]"
click at [130, 368] on input "date" at bounding box center [234, 369] width 405 height 26
click at [416, 373] on input "date" at bounding box center [234, 369] width 405 height 26
type input "[DATE]"
click at [835, 364] on input "date" at bounding box center [651, 369] width 405 height 26
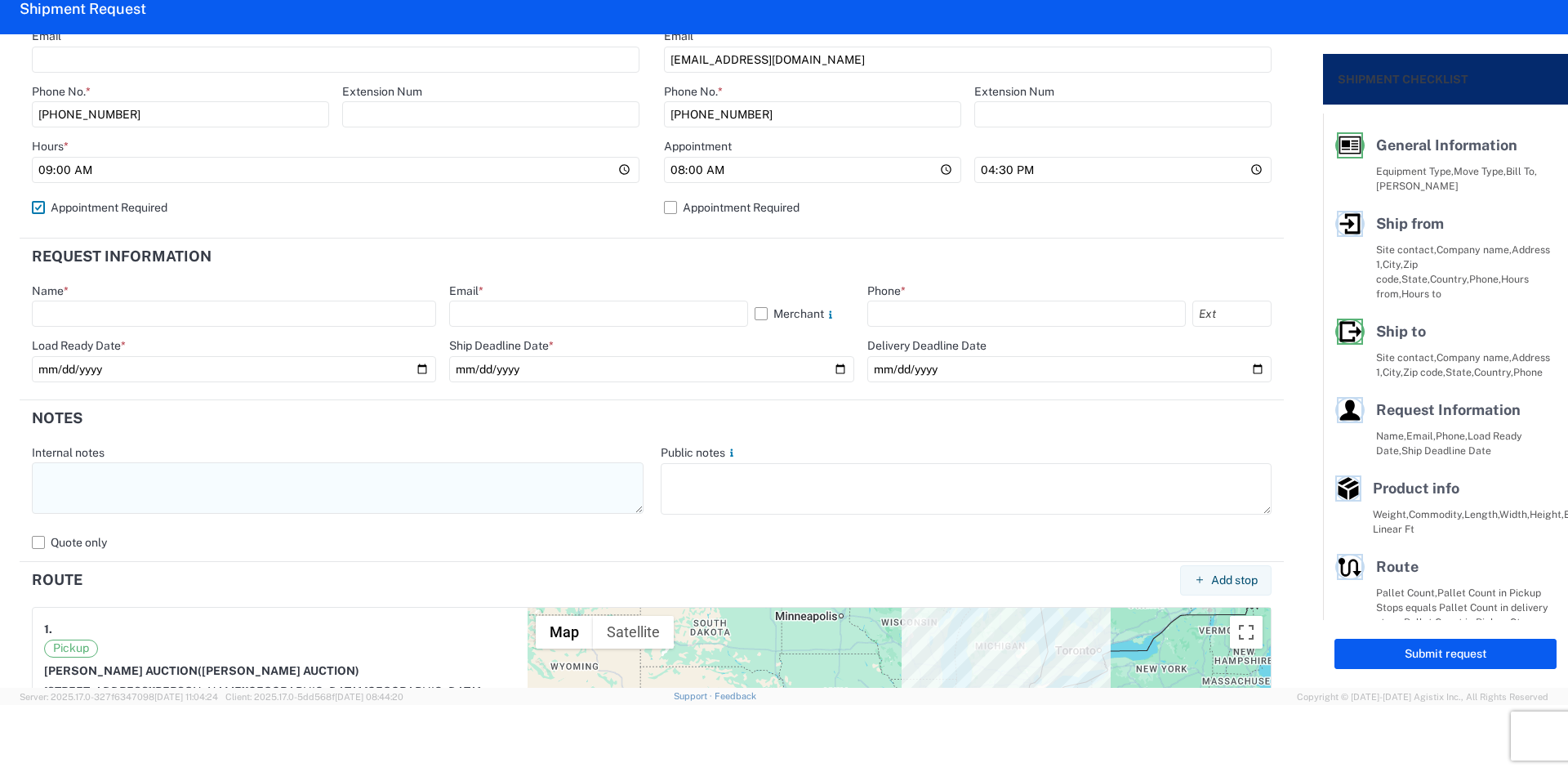
type input "[DATE]"
click at [1248, 367] on input "date" at bounding box center [1070, 369] width 405 height 26
type input "[DATE]"
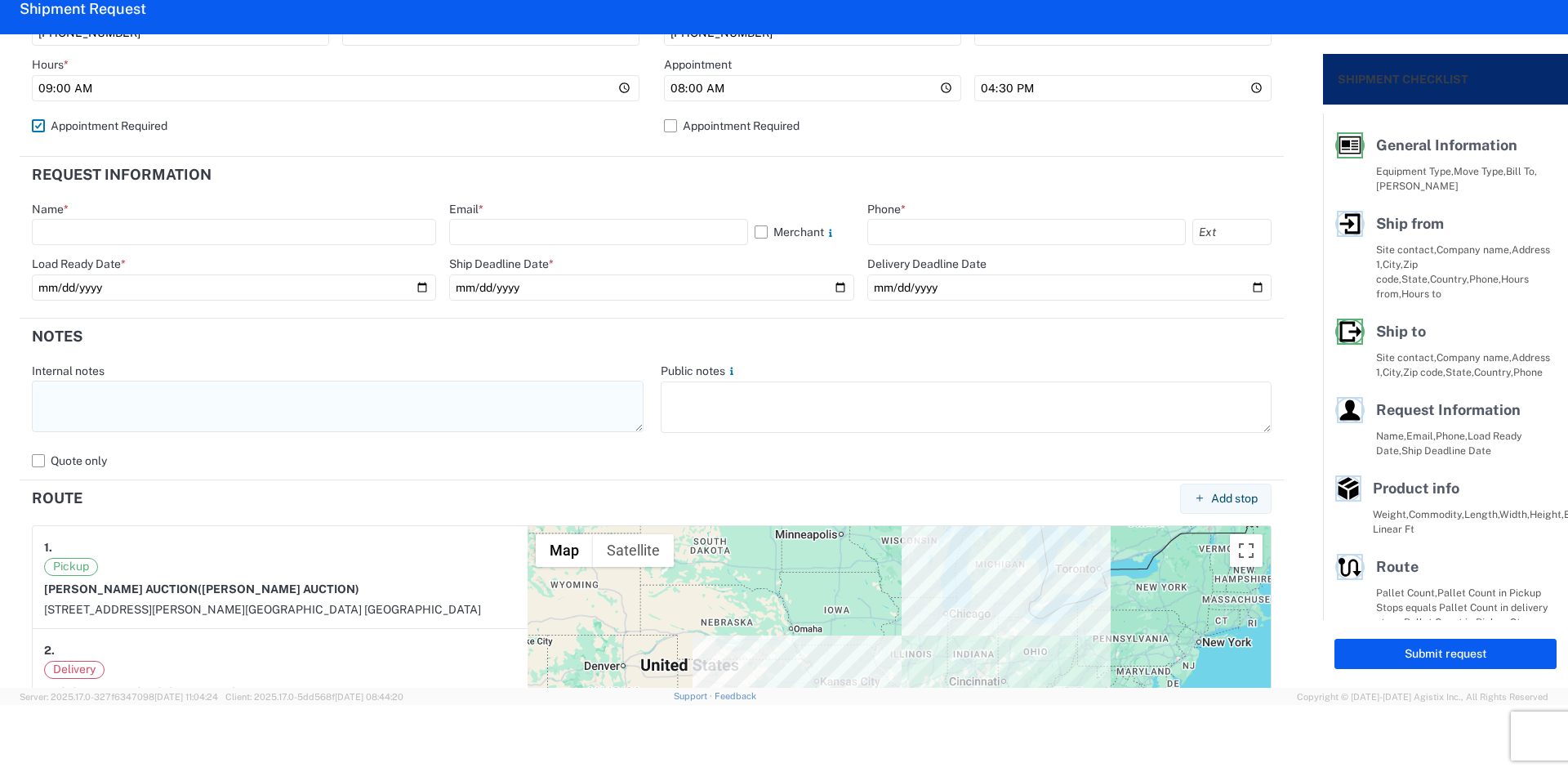
click at [230, 413] on textarea at bounding box center [337, 406] width 612 height 52
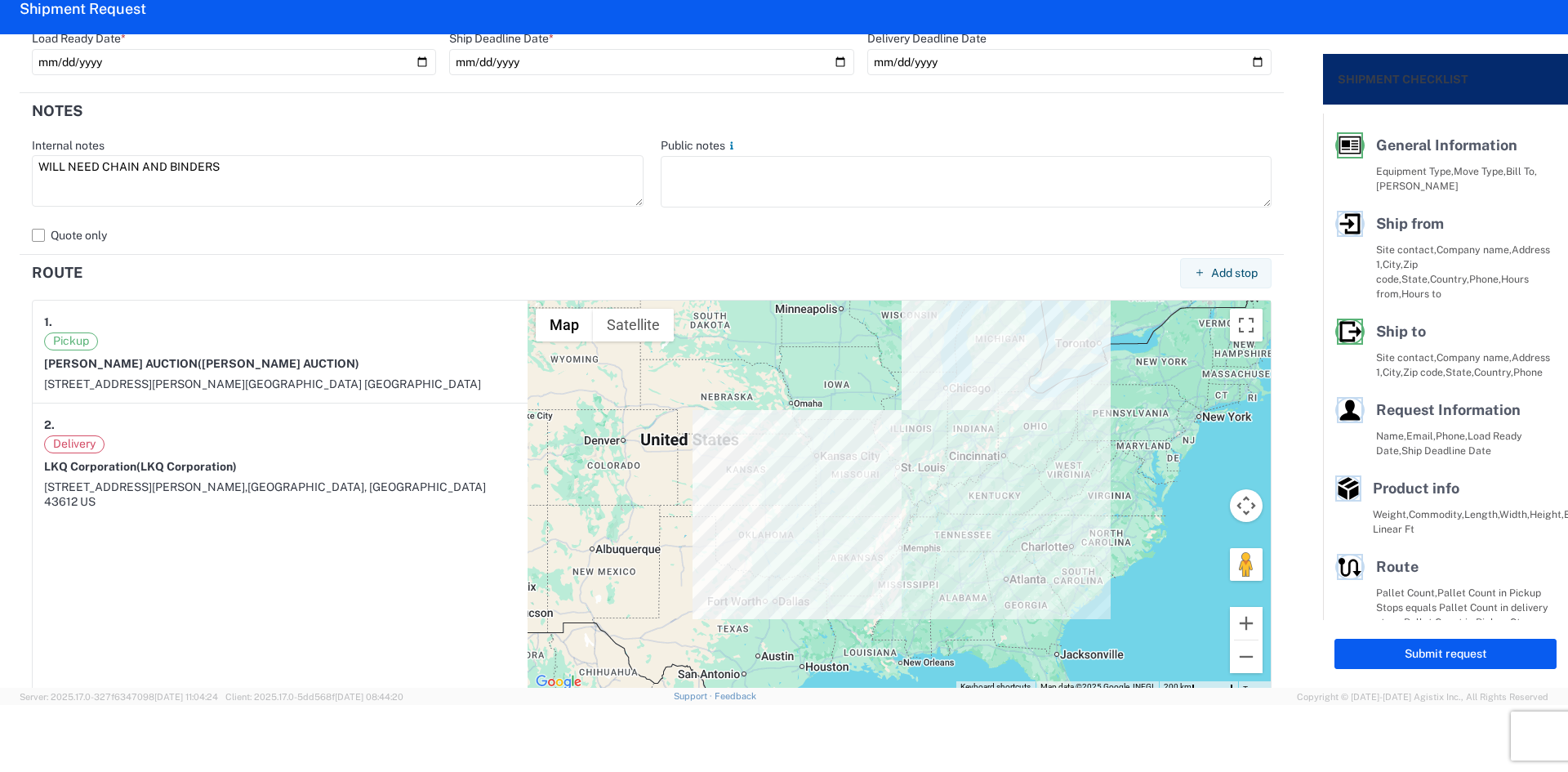
scroll to position [1143, 0]
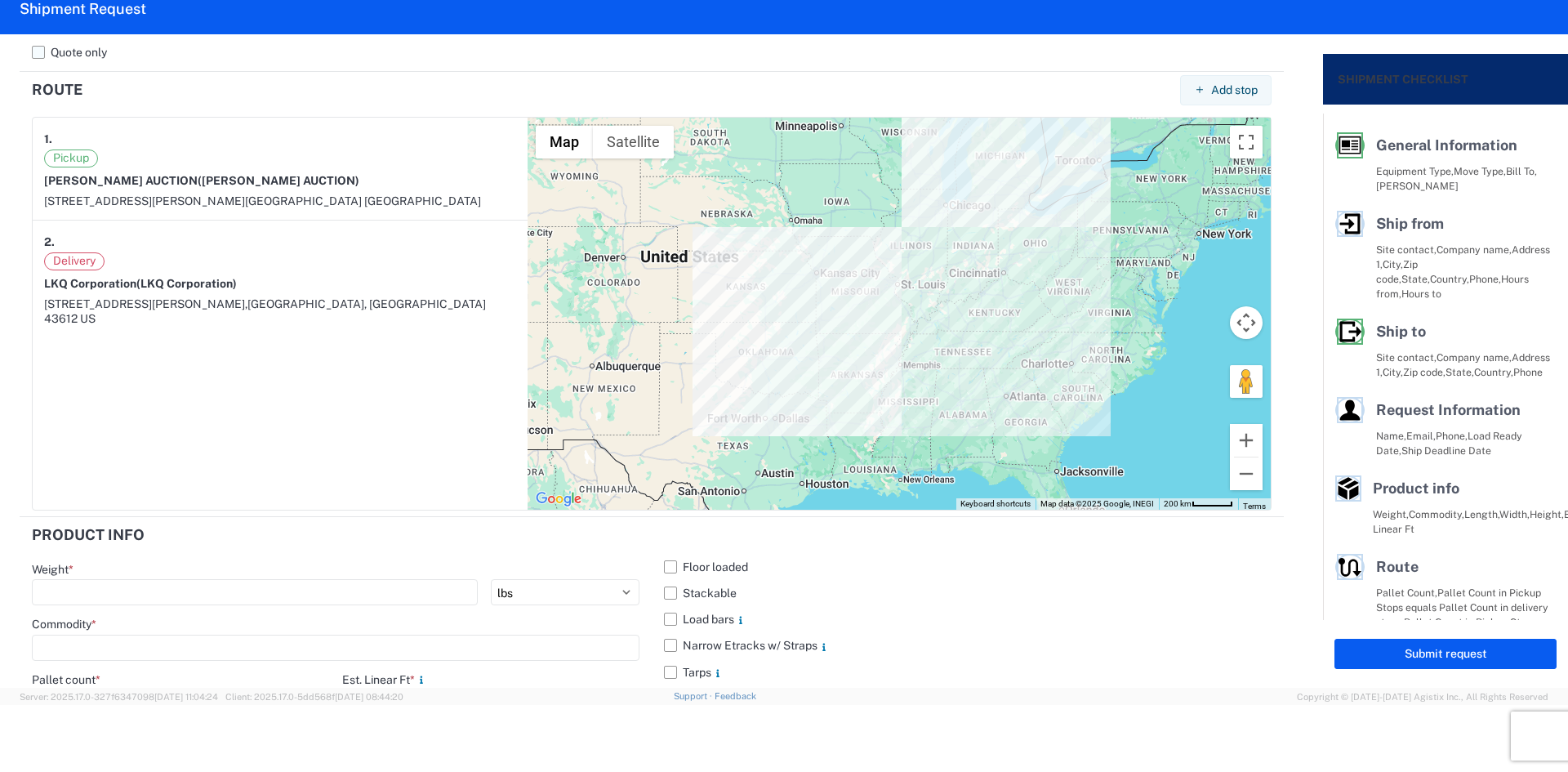
type textarea "WILL NEED CHAIN AND BINDERS"
click at [44, 57] on label "Quote only" at bounding box center [651, 52] width 1239 height 26
click at [0, 0] on input "Quote only" at bounding box center [0, 0] width 0 height 0
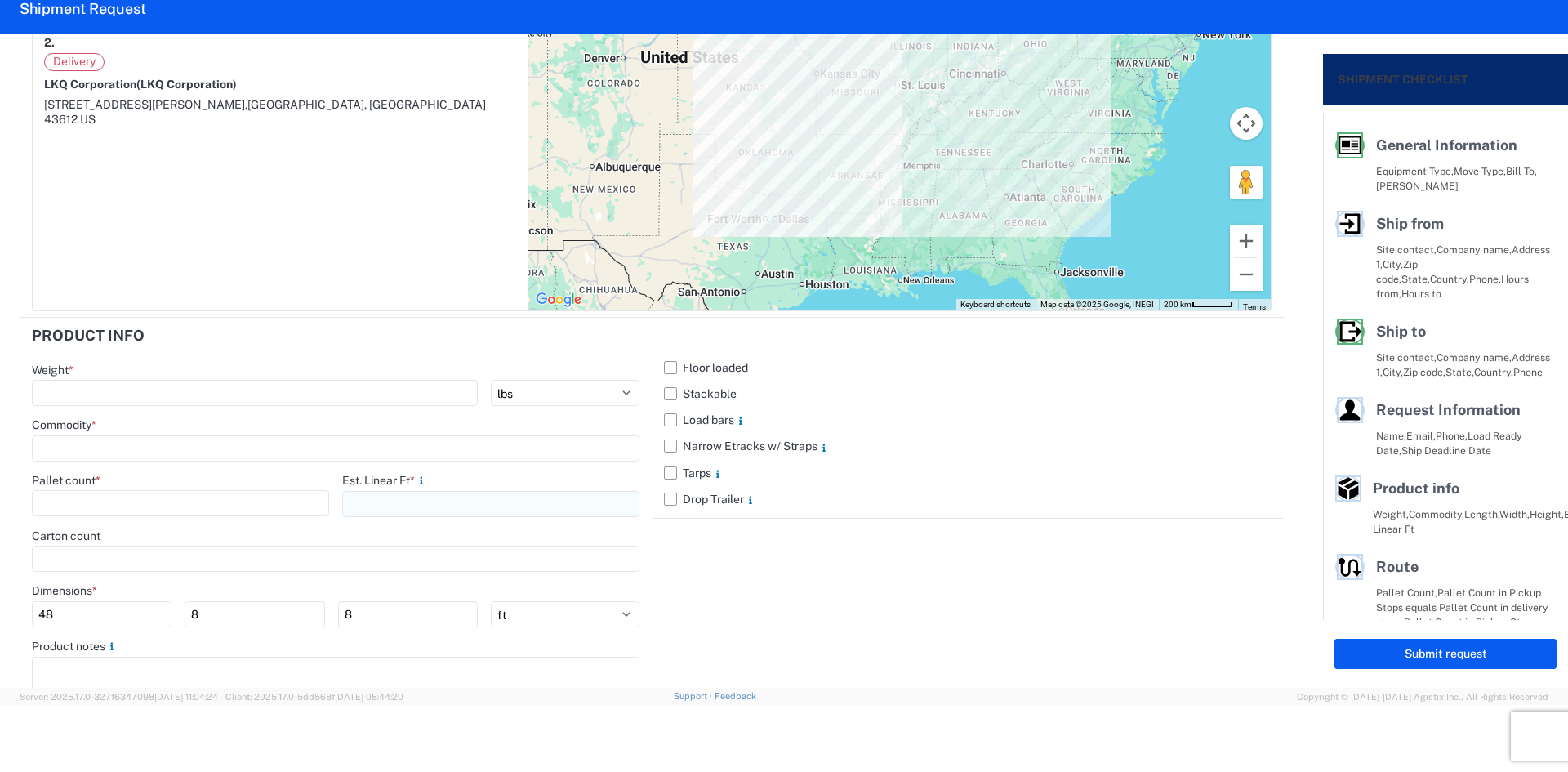
scroll to position [1415, 0]
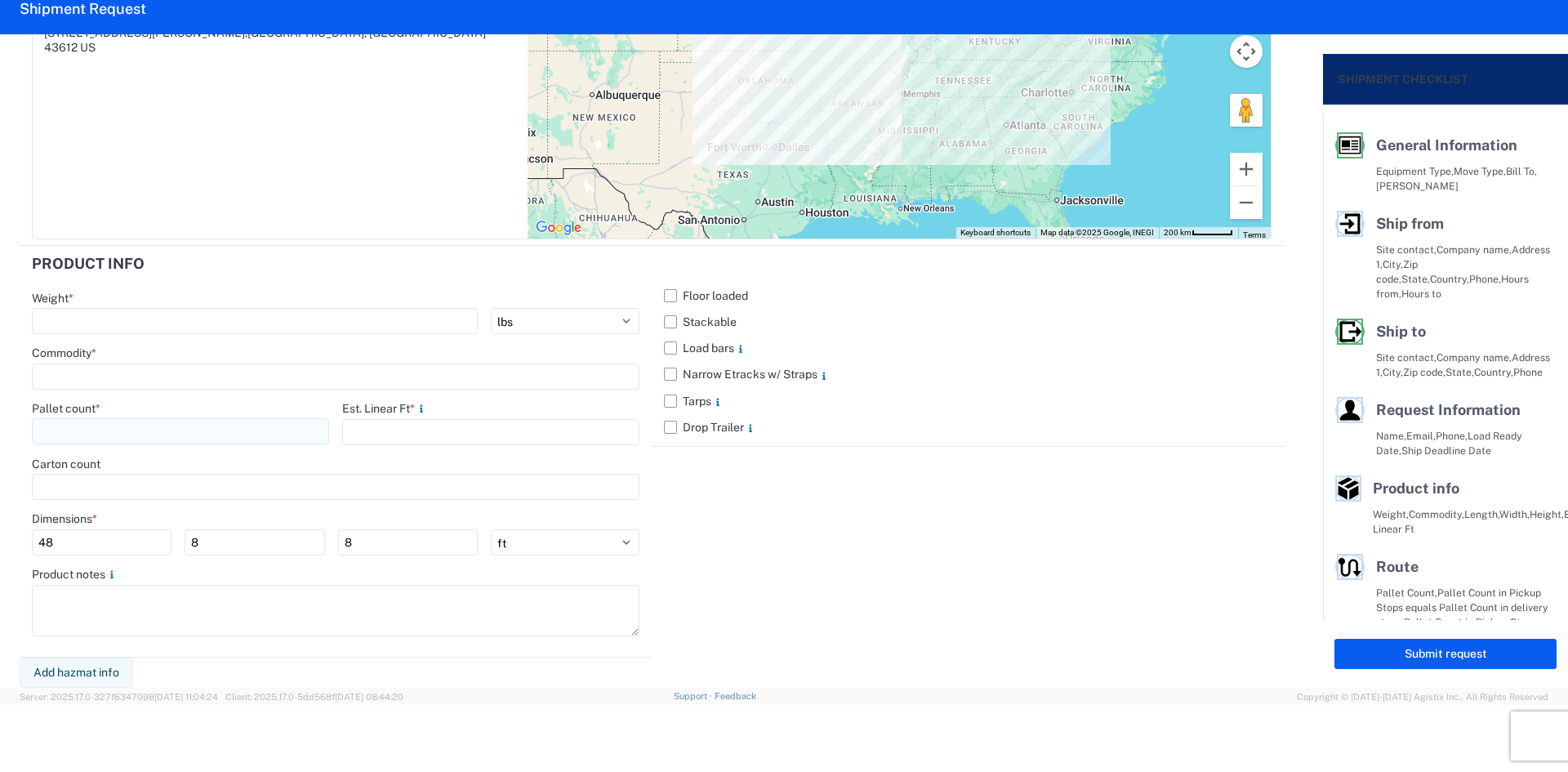
click at [274, 439] on input "number" at bounding box center [180, 431] width 297 height 26
click at [229, 329] on input "number" at bounding box center [255, 321] width 446 height 26
type input "44000"
click at [234, 376] on input at bounding box center [335, 377] width 608 height 26
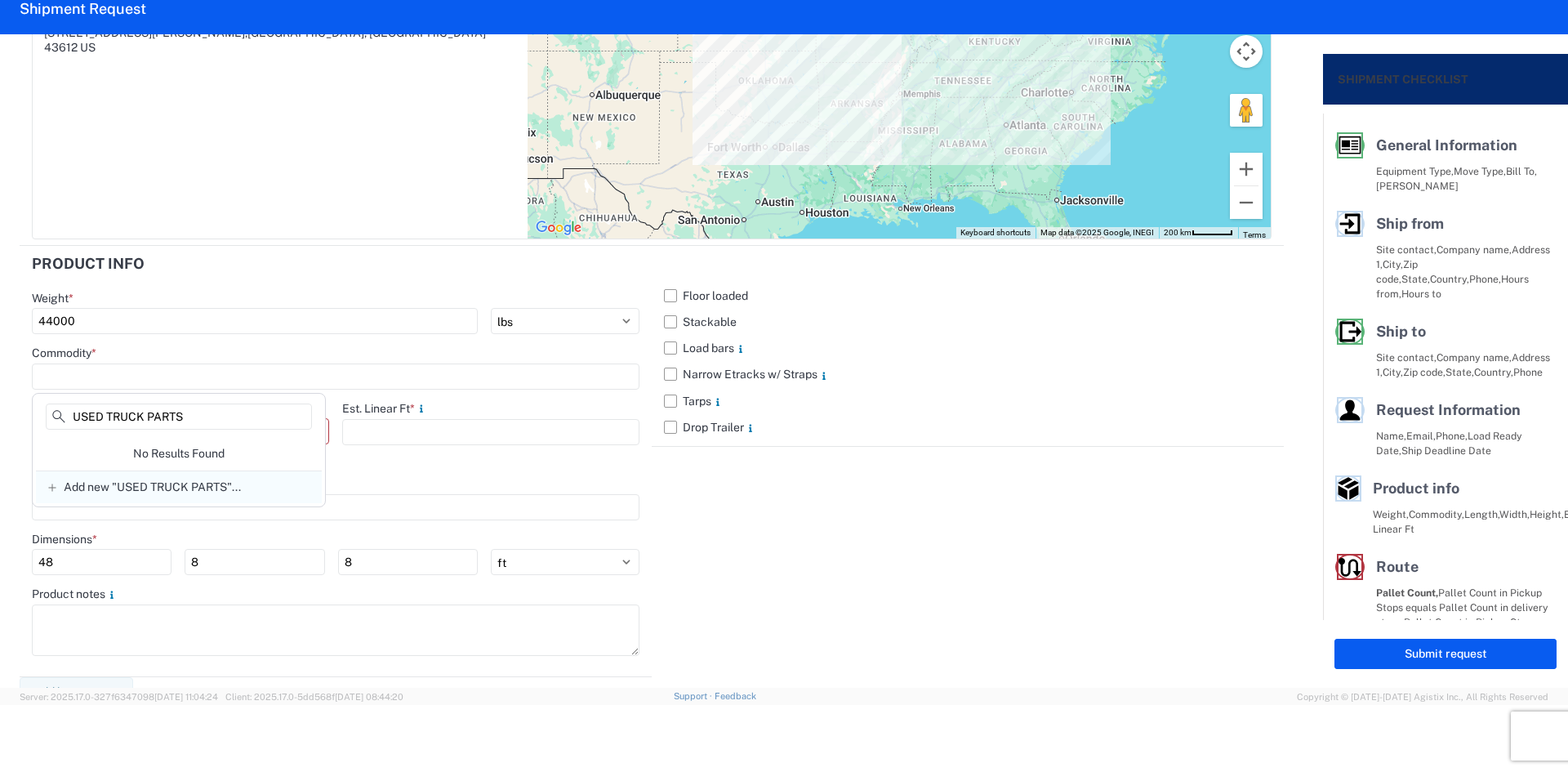
type input "USED TRUCK PARTS"
click at [199, 483] on span "Add new "USED TRUCK PARTS"..." at bounding box center [152, 487] width 177 height 15
type input "USED TRUCK PARTS"
click at [366, 424] on input "number" at bounding box center [490, 432] width 297 height 26
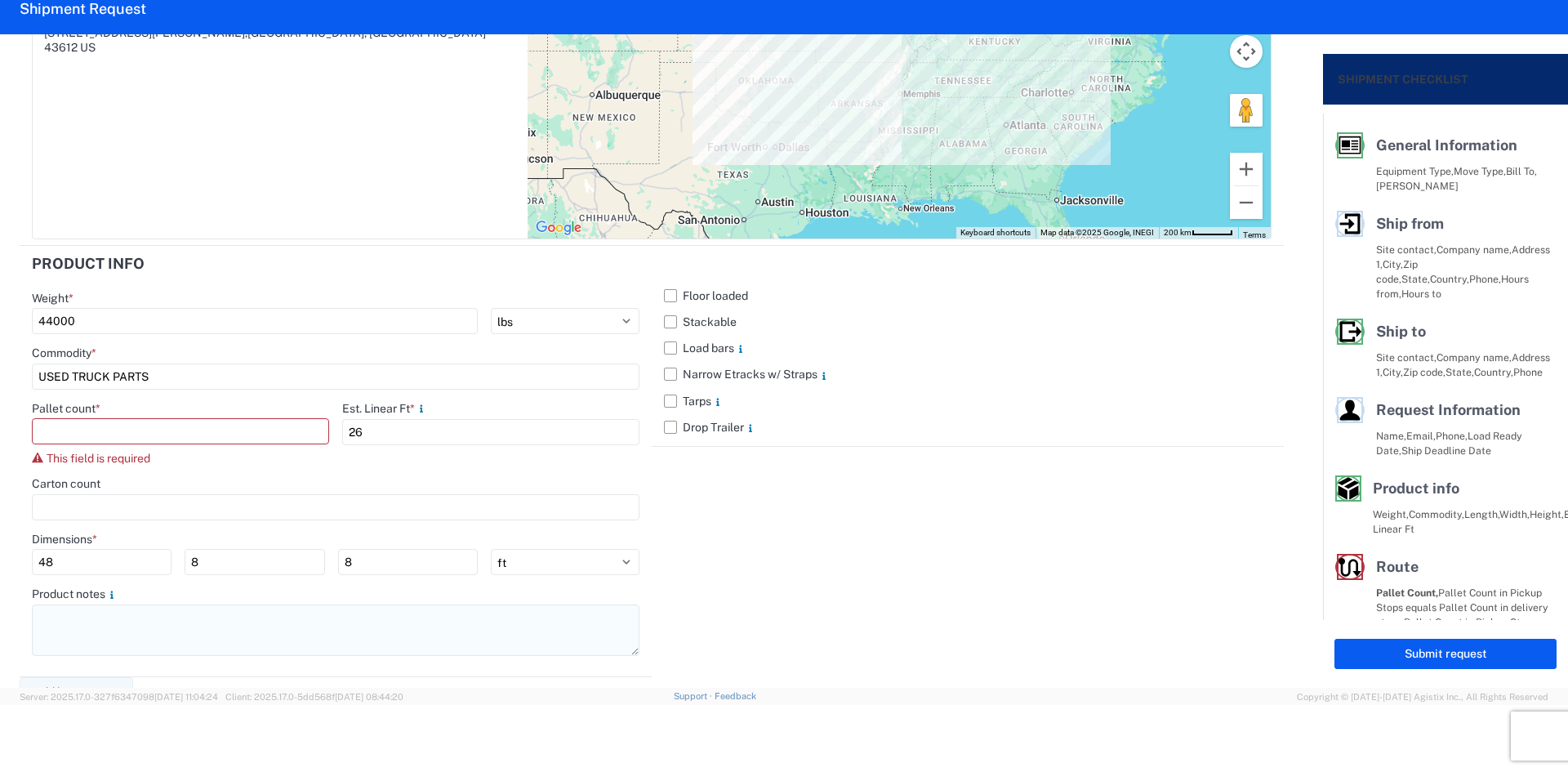
type input "26"
click at [217, 613] on textarea at bounding box center [335, 630] width 608 height 52
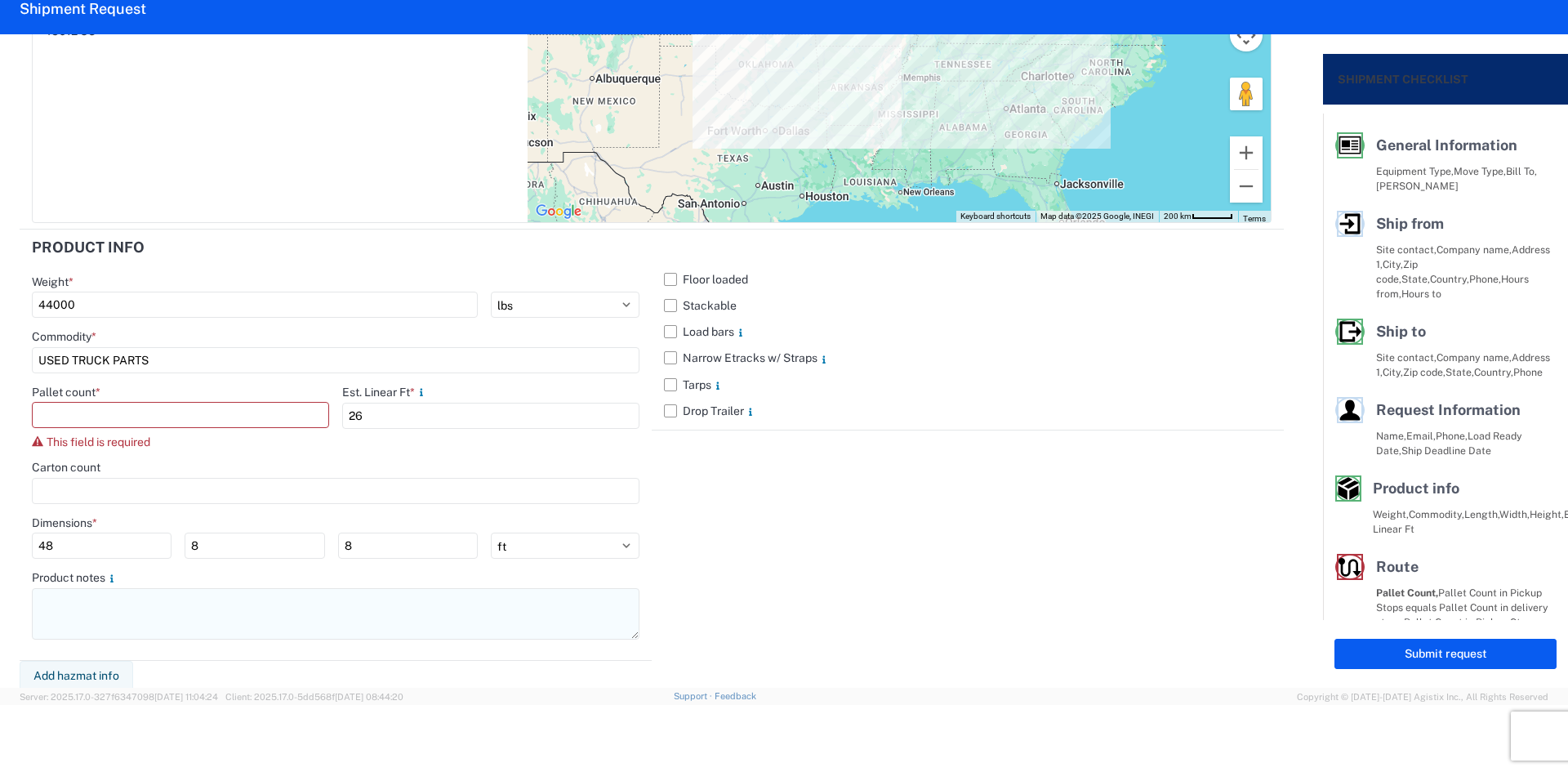
scroll to position [1434, 0]
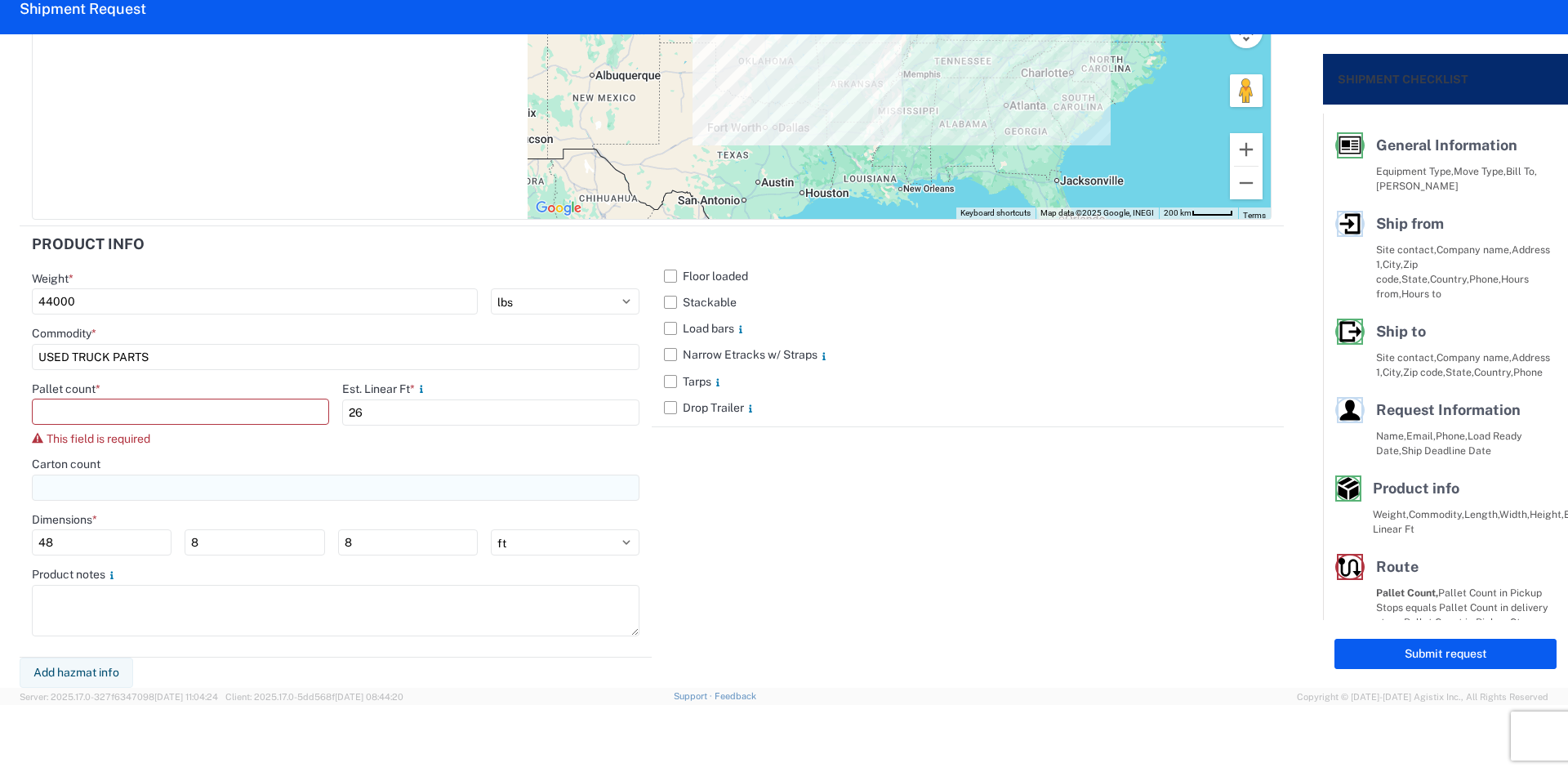
click at [160, 485] on input "number" at bounding box center [335, 487] width 608 height 26
click at [126, 420] on input "number" at bounding box center [180, 411] width 297 height 26
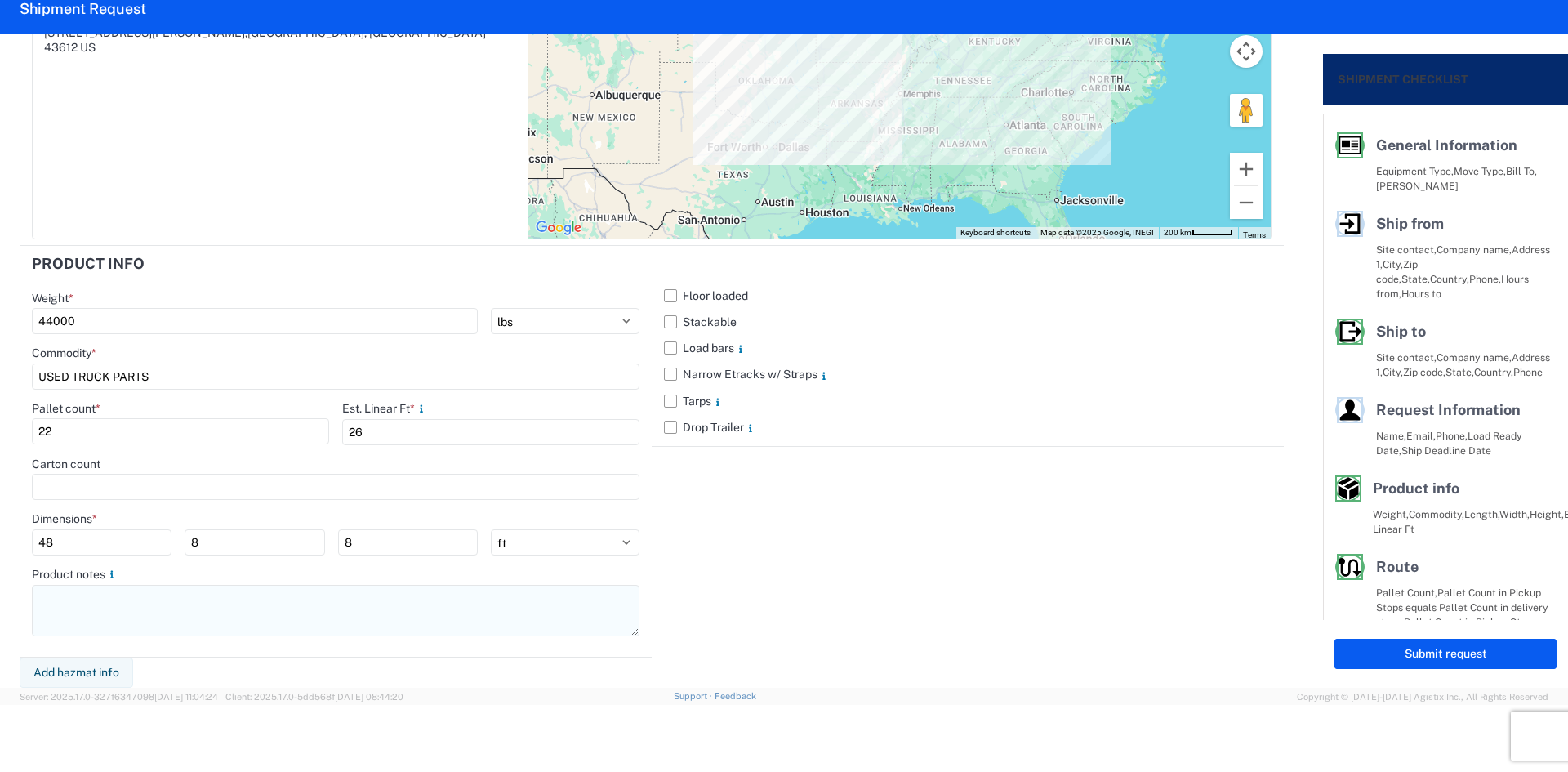
type input "22"
click at [120, 599] on textarea at bounding box center [335, 610] width 608 height 52
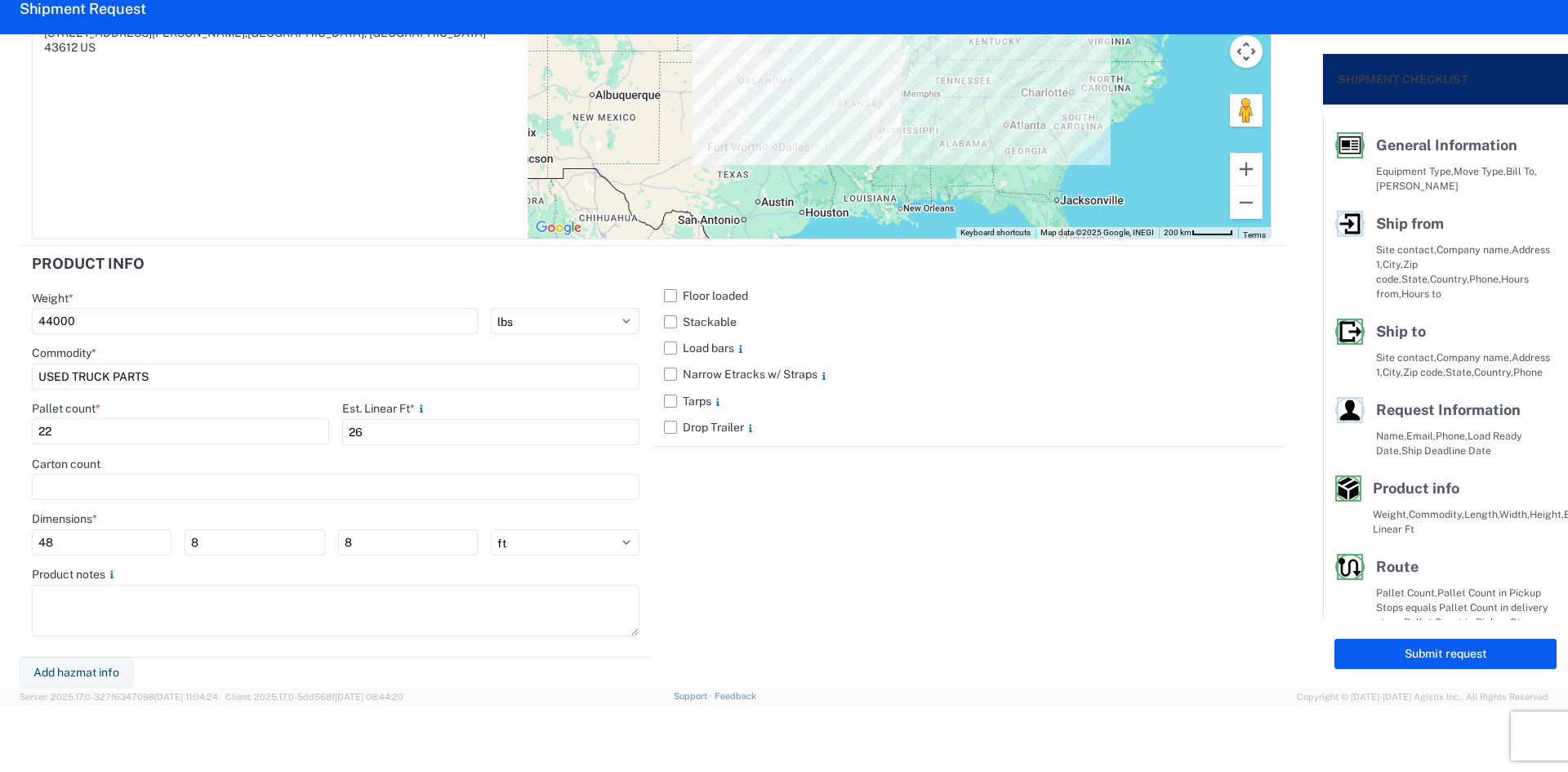
click at [946, 552] on div "Floor loaded Stackable Load bars Narrow Etracks w/ Straps Tarps Drop Trailer" at bounding box center [968, 451] width 632 height 411
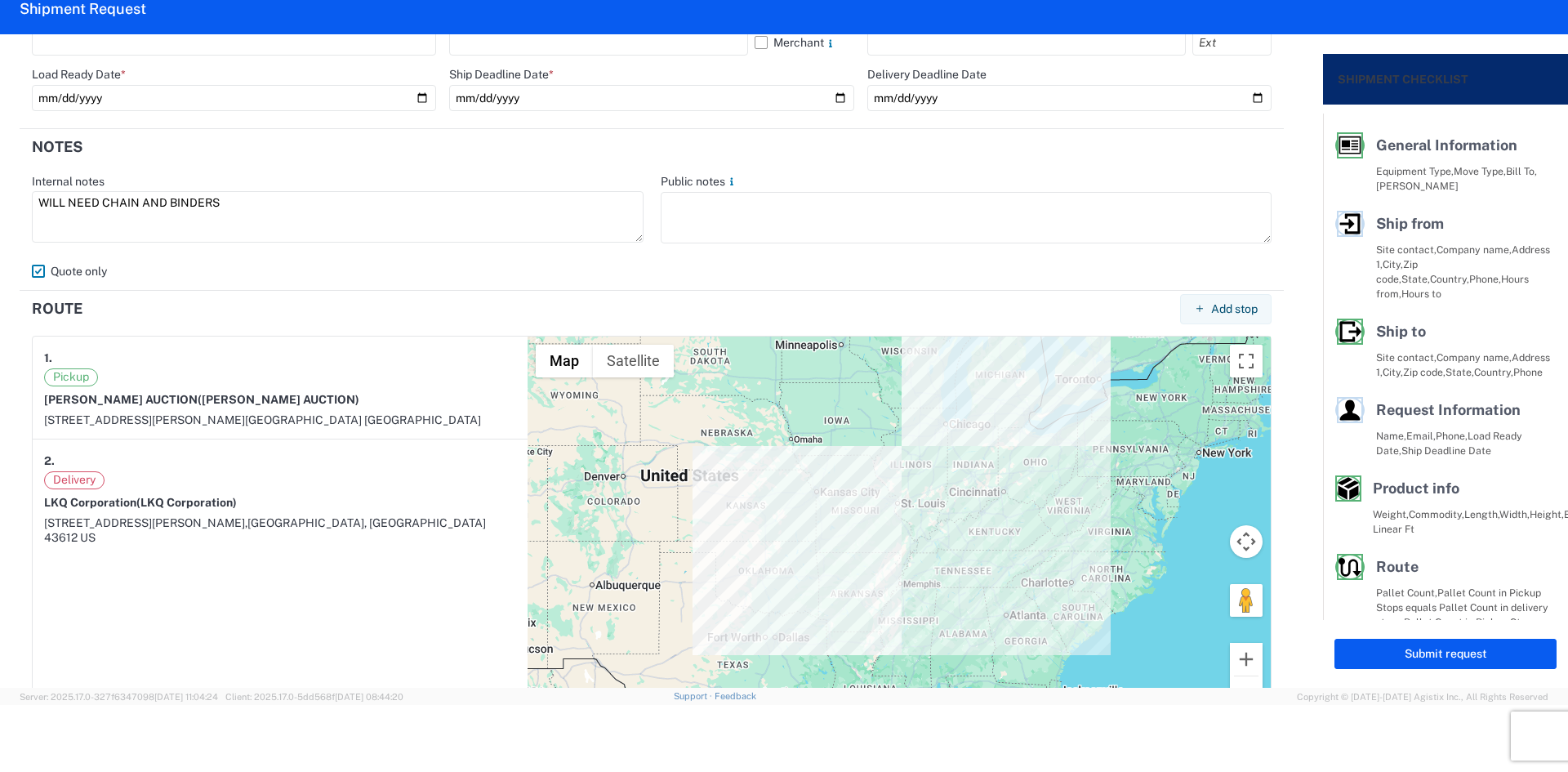
scroll to position [1333, 0]
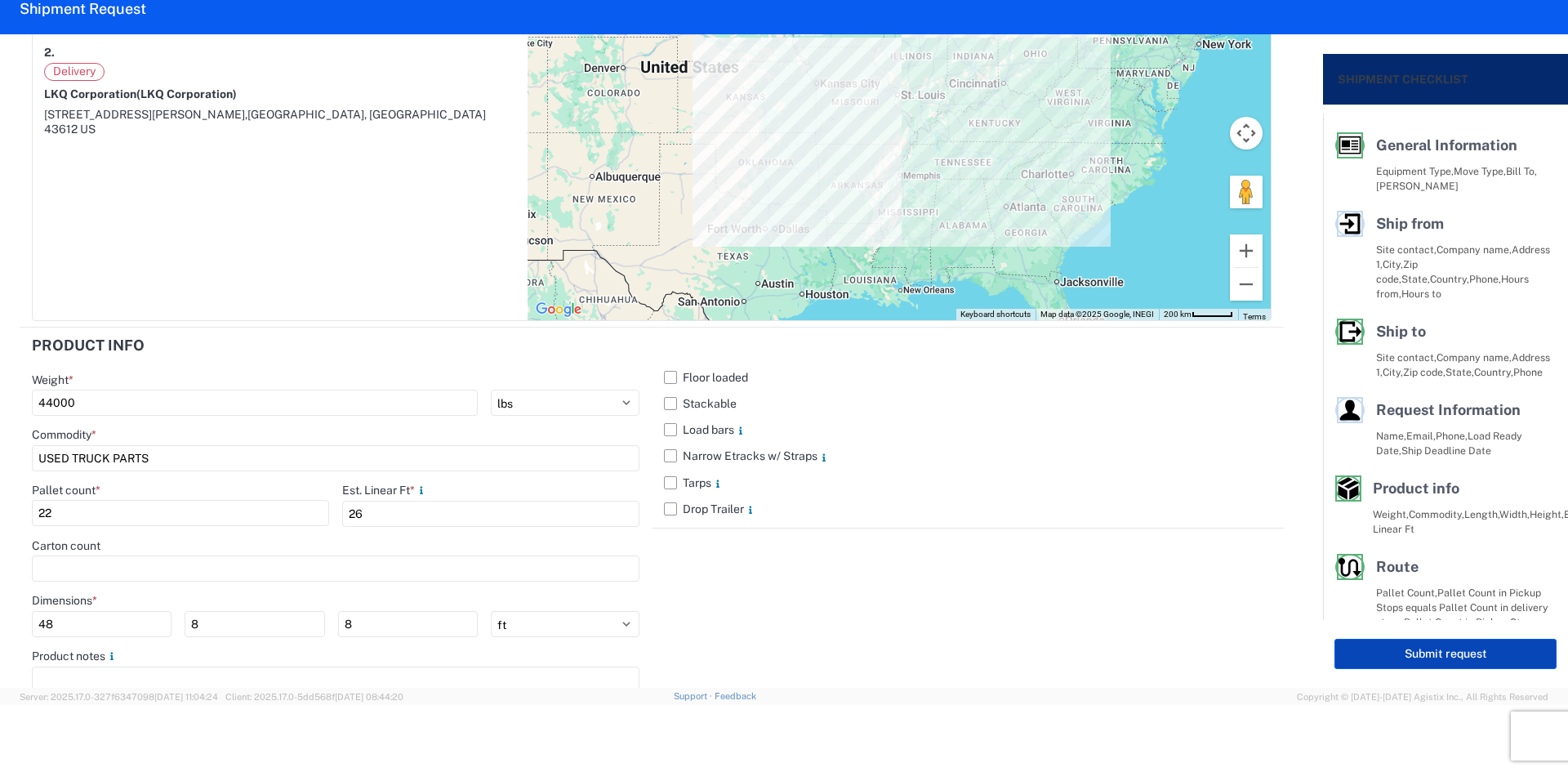
click at [1397, 661] on button "Submit request" at bounding box center [1444, 654] width 222 height 30
select select "US"
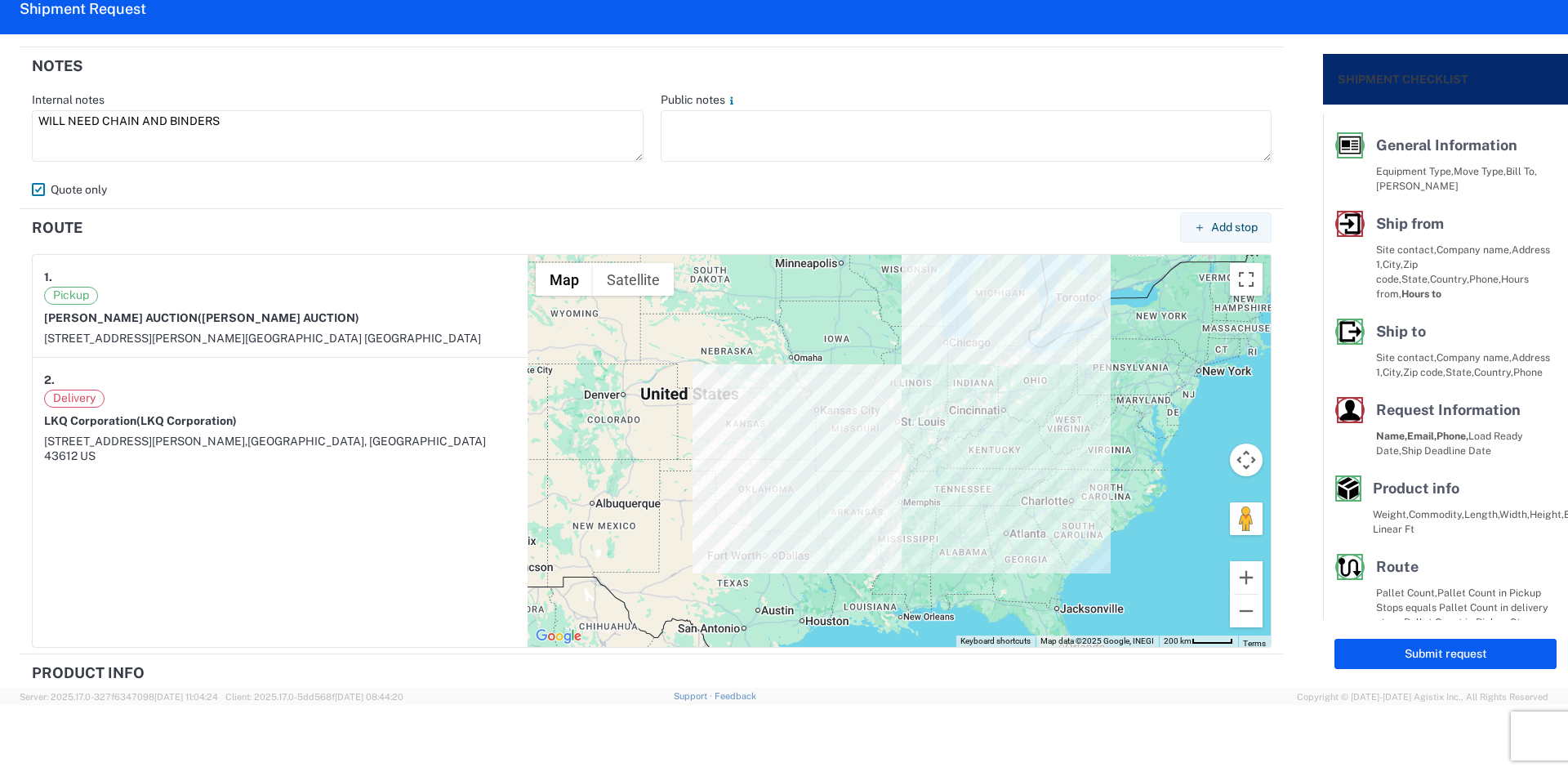
scroll to position [468, 0]
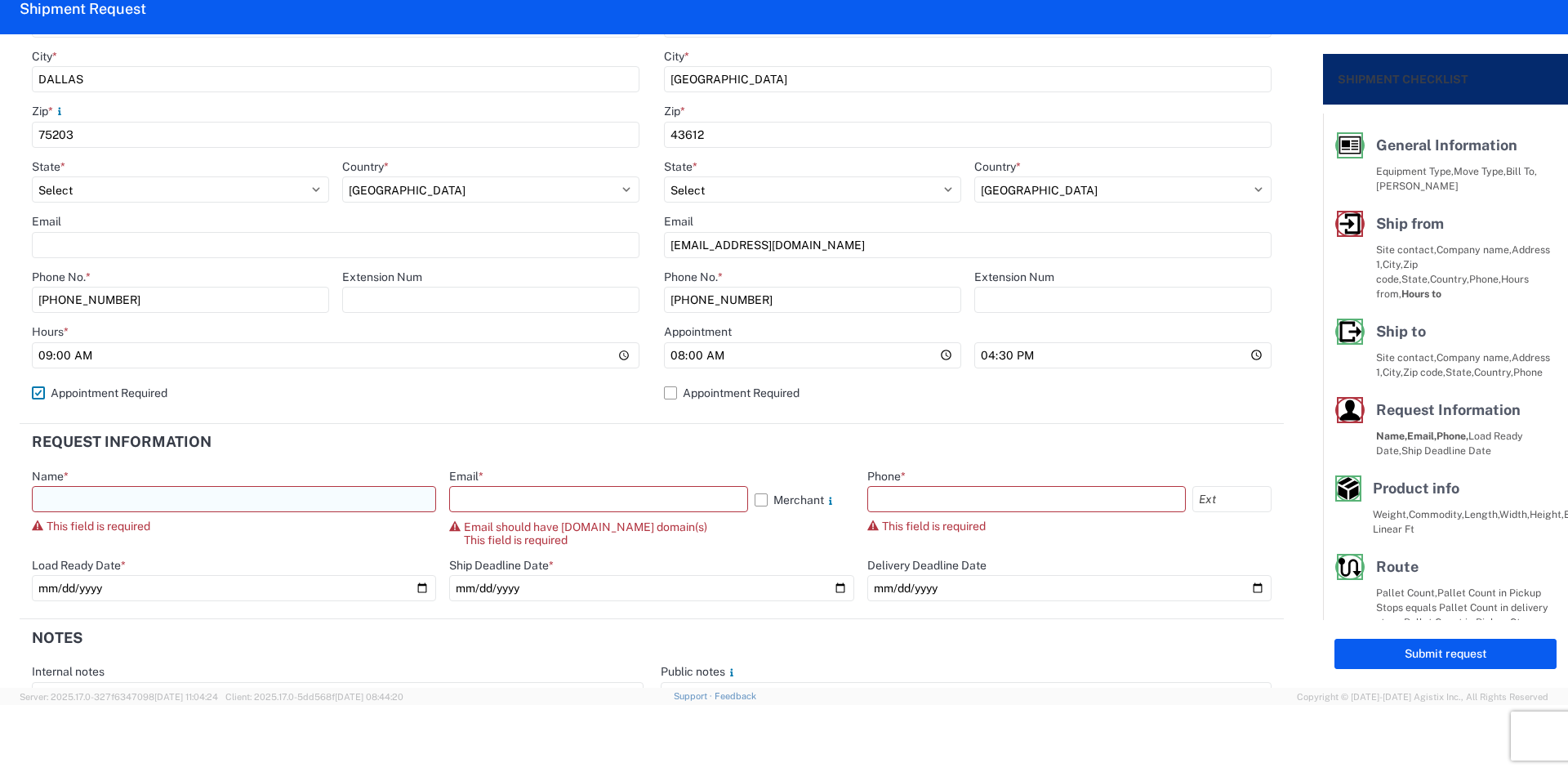
click at [392, 508] on input "text" at bounding box center [234, 499] width 405 height 26
type input "[PERSON_NAME]"
click at [483, 504] on input "text" at bounding box center [598, 499] width 298 height 26
type input "[EMAIL_ADDRESS][DOMAIN_NAME]"
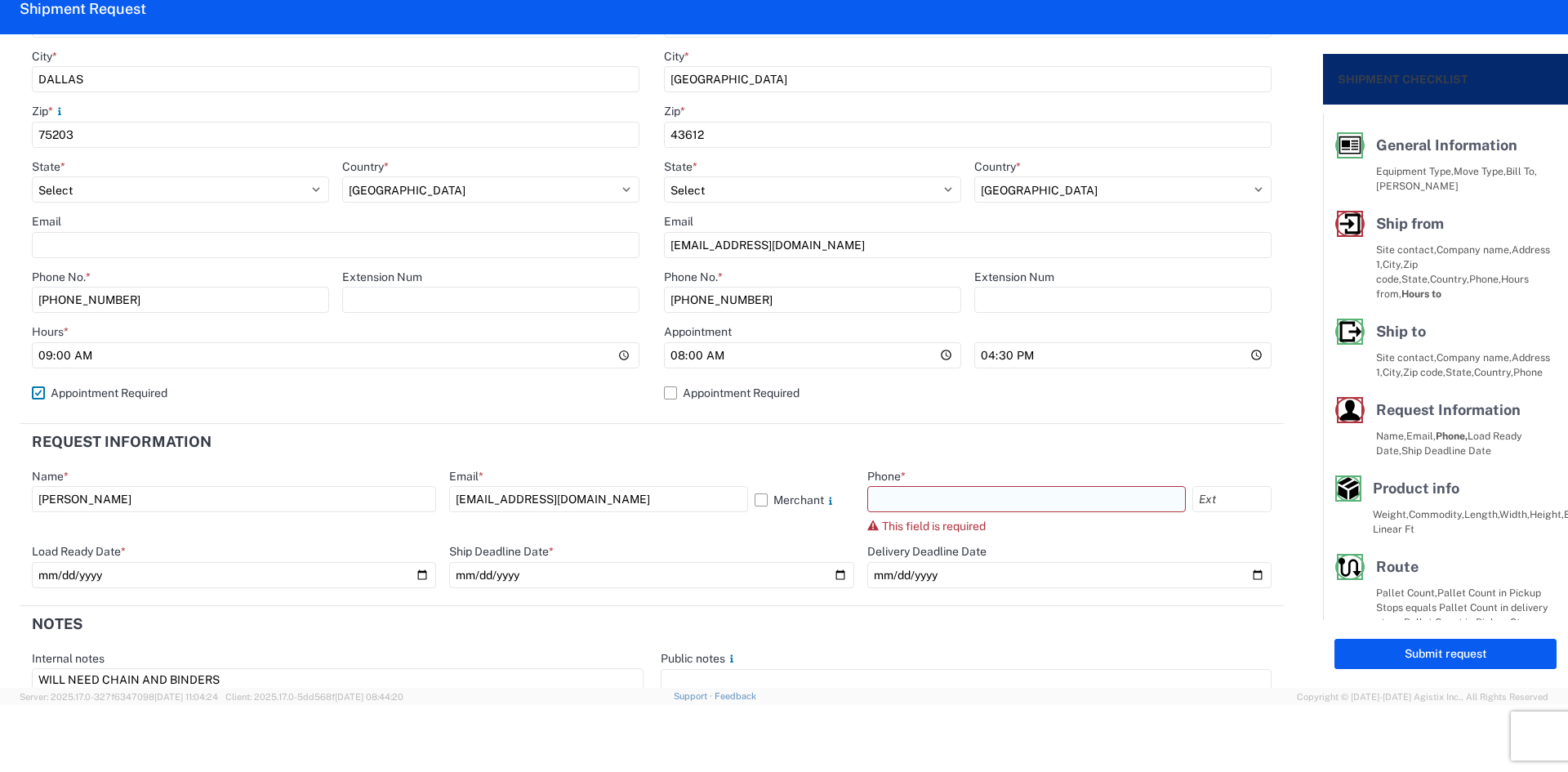
click at [894, 494] on input "text" at bounding box center [1027, 499] width 318 height 26
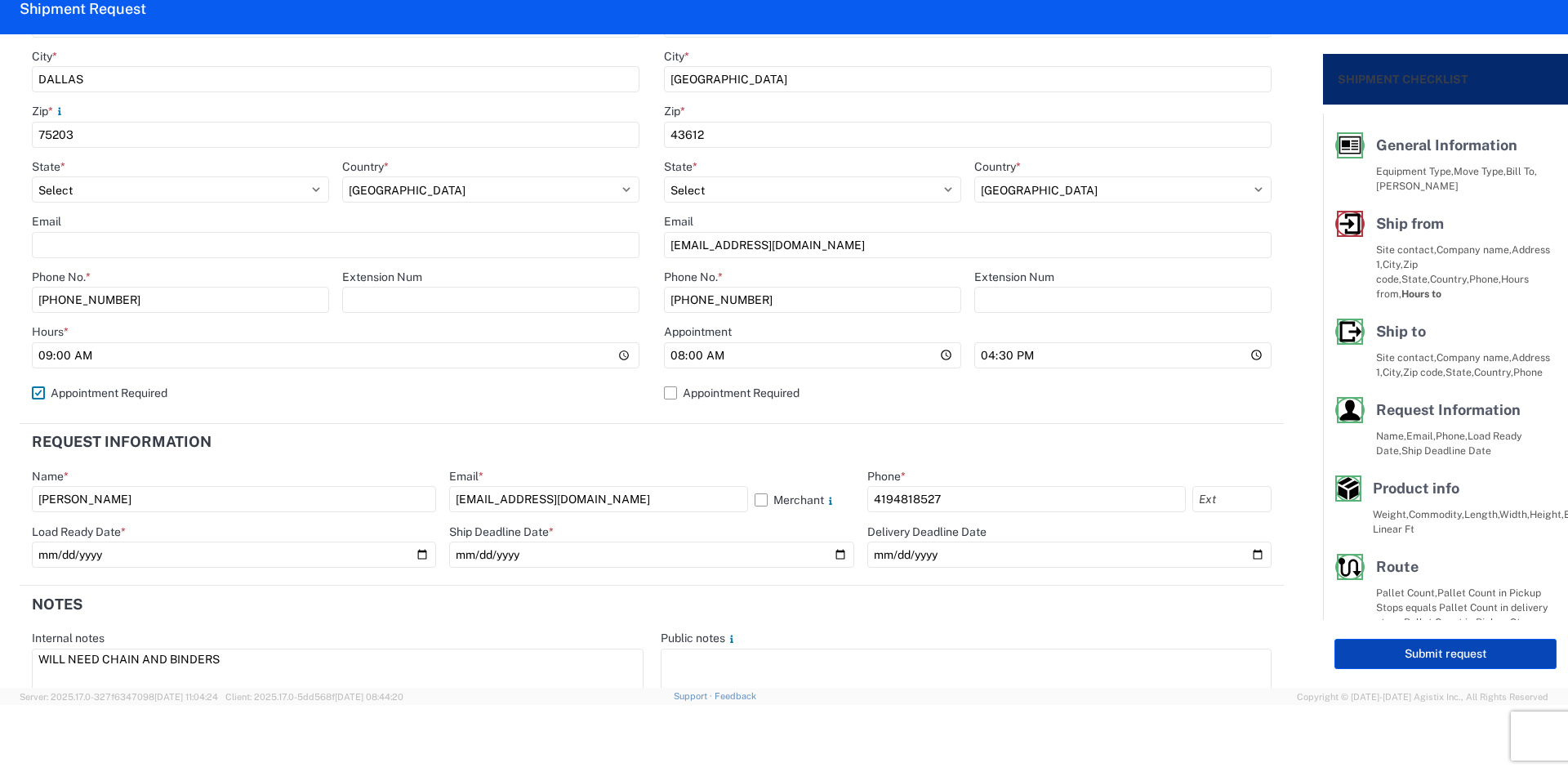
type input "4194818527"
click at [1383, 642] on button "Submit request" at bounding box center [1444, 654] width 222 height 30
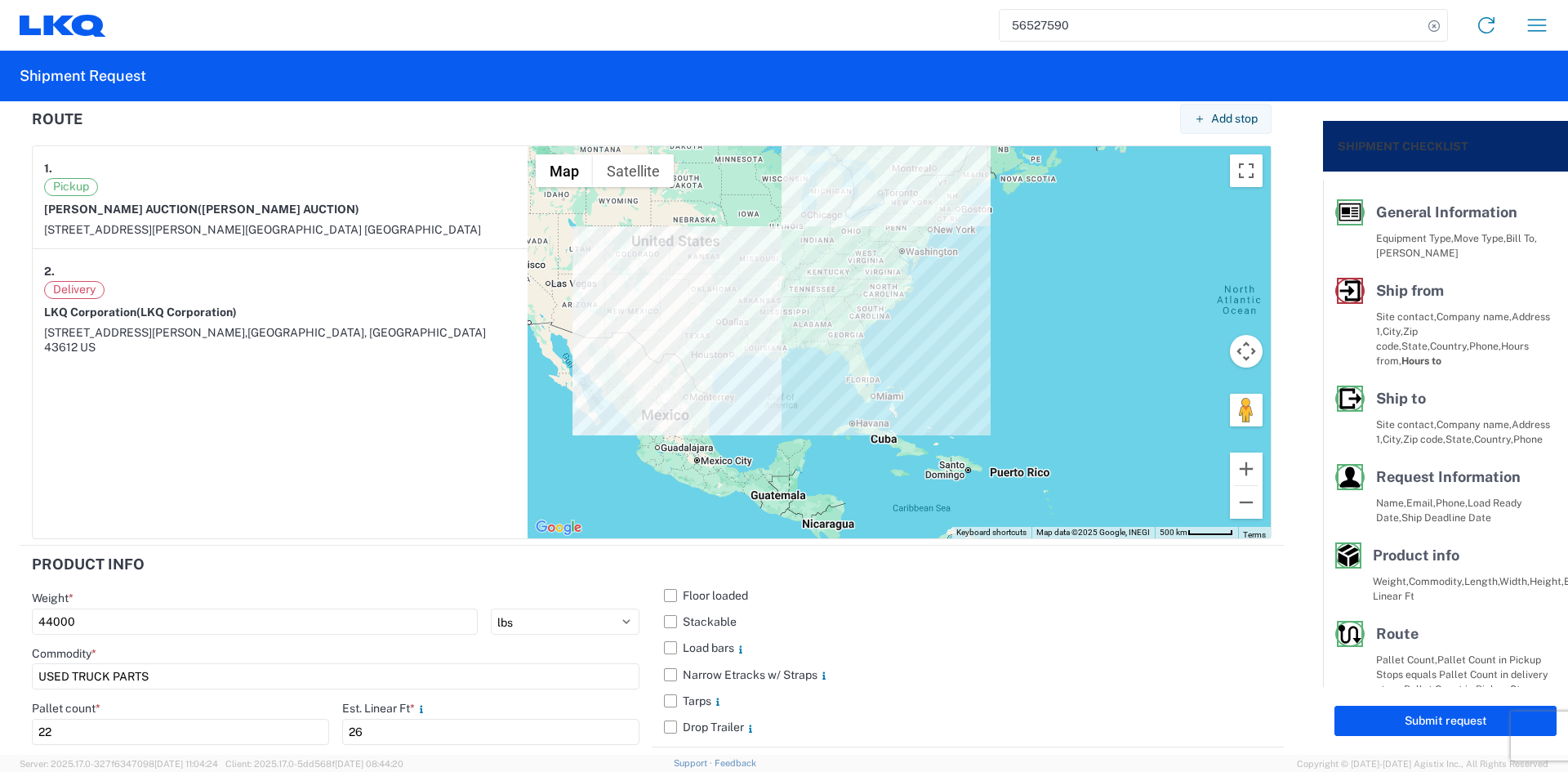
scroll to position [1284, 0]
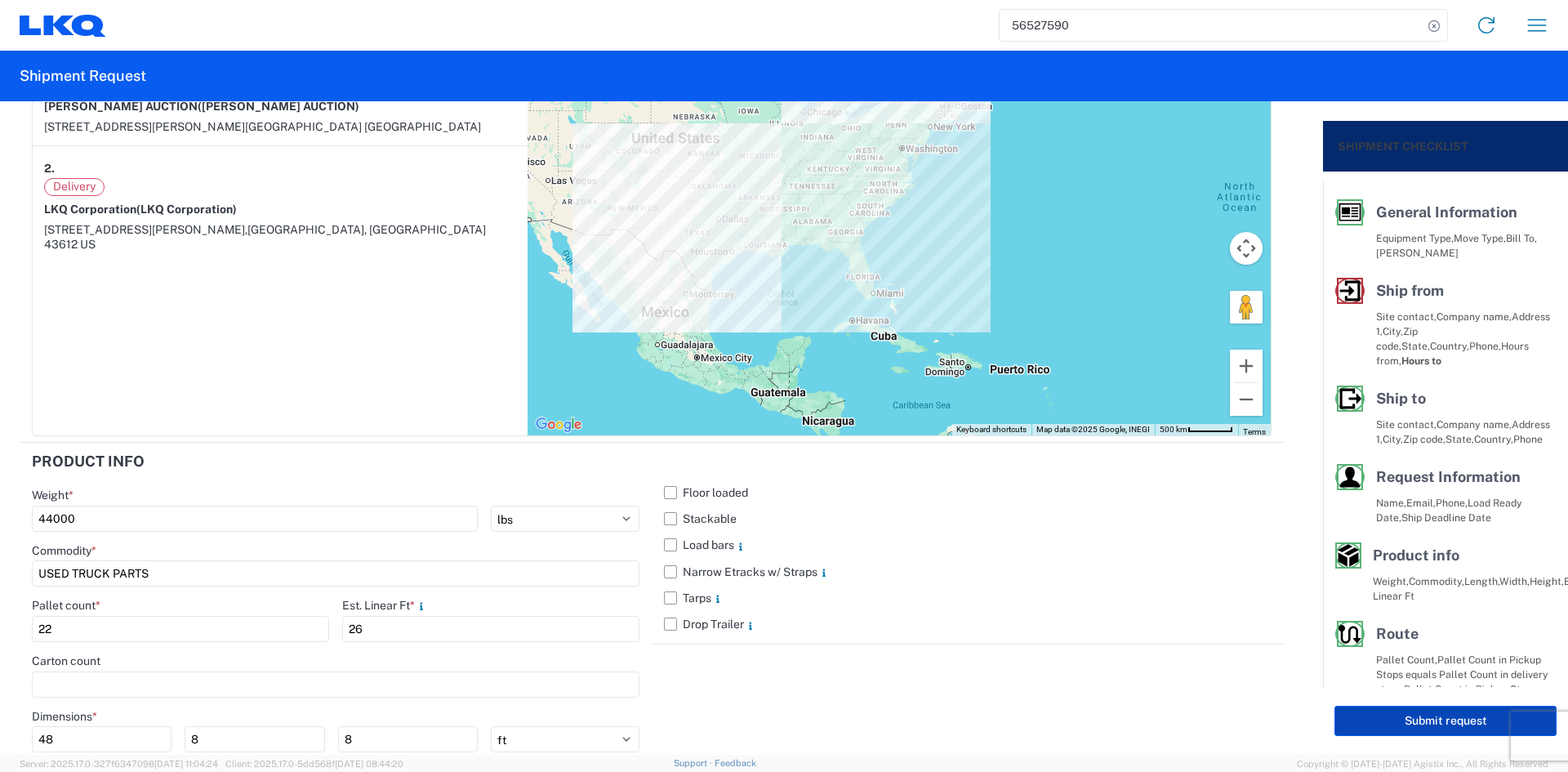
click at [1372, 717] on button "Submit request" at bounding box center [1444, 720] width 222 height 30
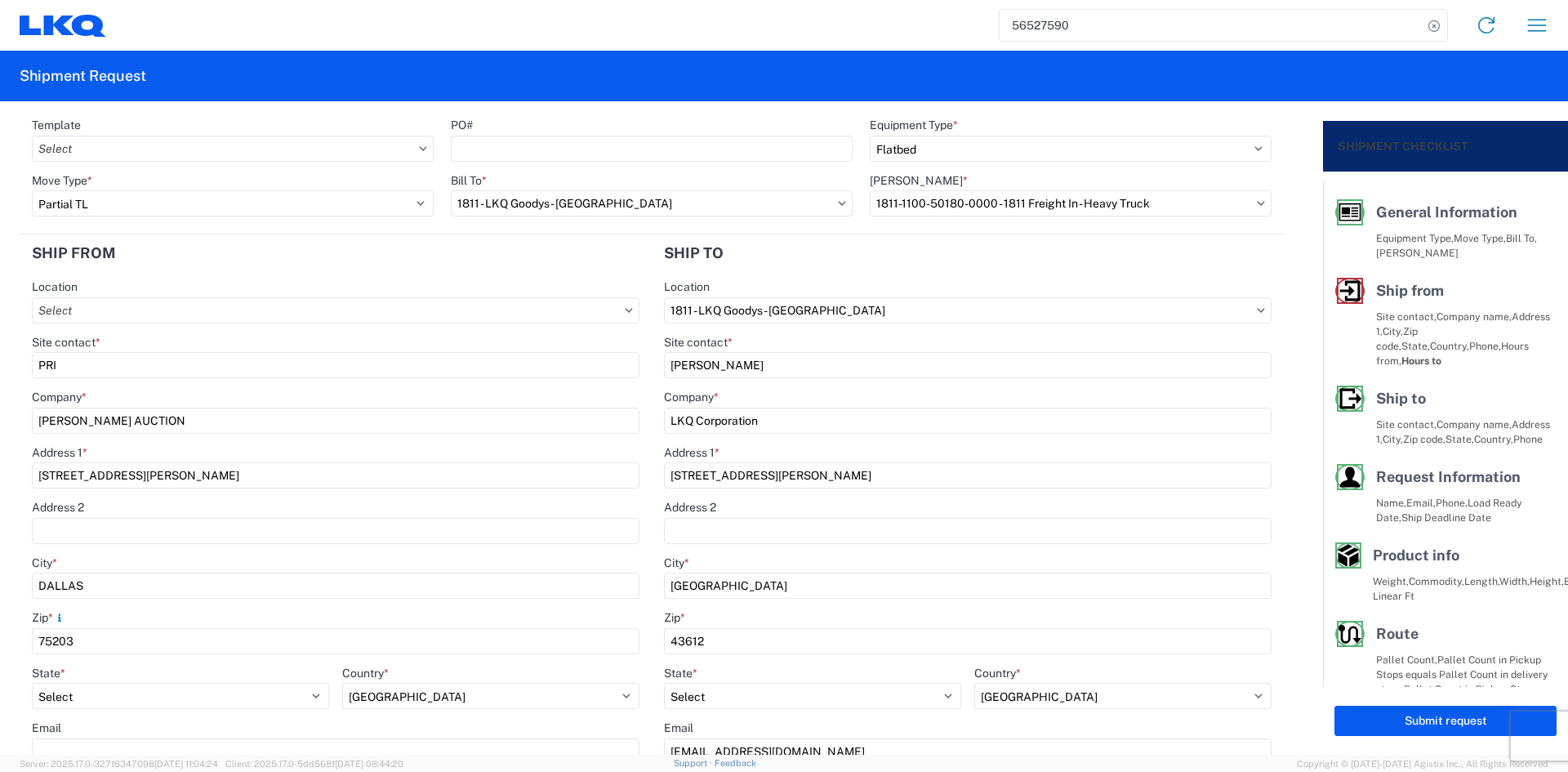
scroll to position [0, 0]
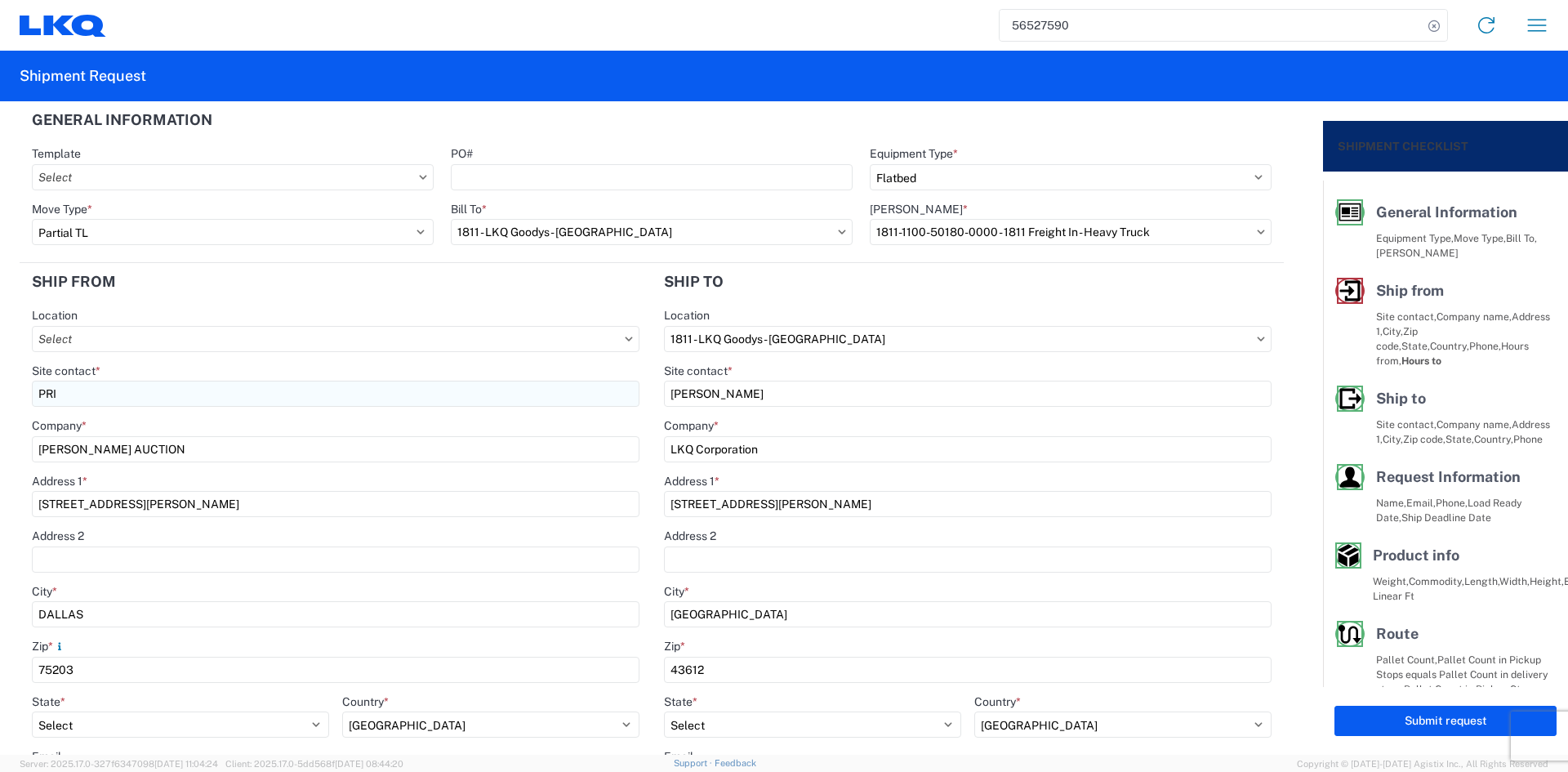
click at [249, 400] on input "PRI" at bounding box center [335, 393] width 608 height 26
click at [250, 449] on input "[PERSON_NAME] AUCTION" at bounding box center [335, 450] width 608 height 26
click at [239, 506] on input "[STREET_ADDRESS][PERSON_NAME]" at bounding box center [335, 504] width 608 height 26
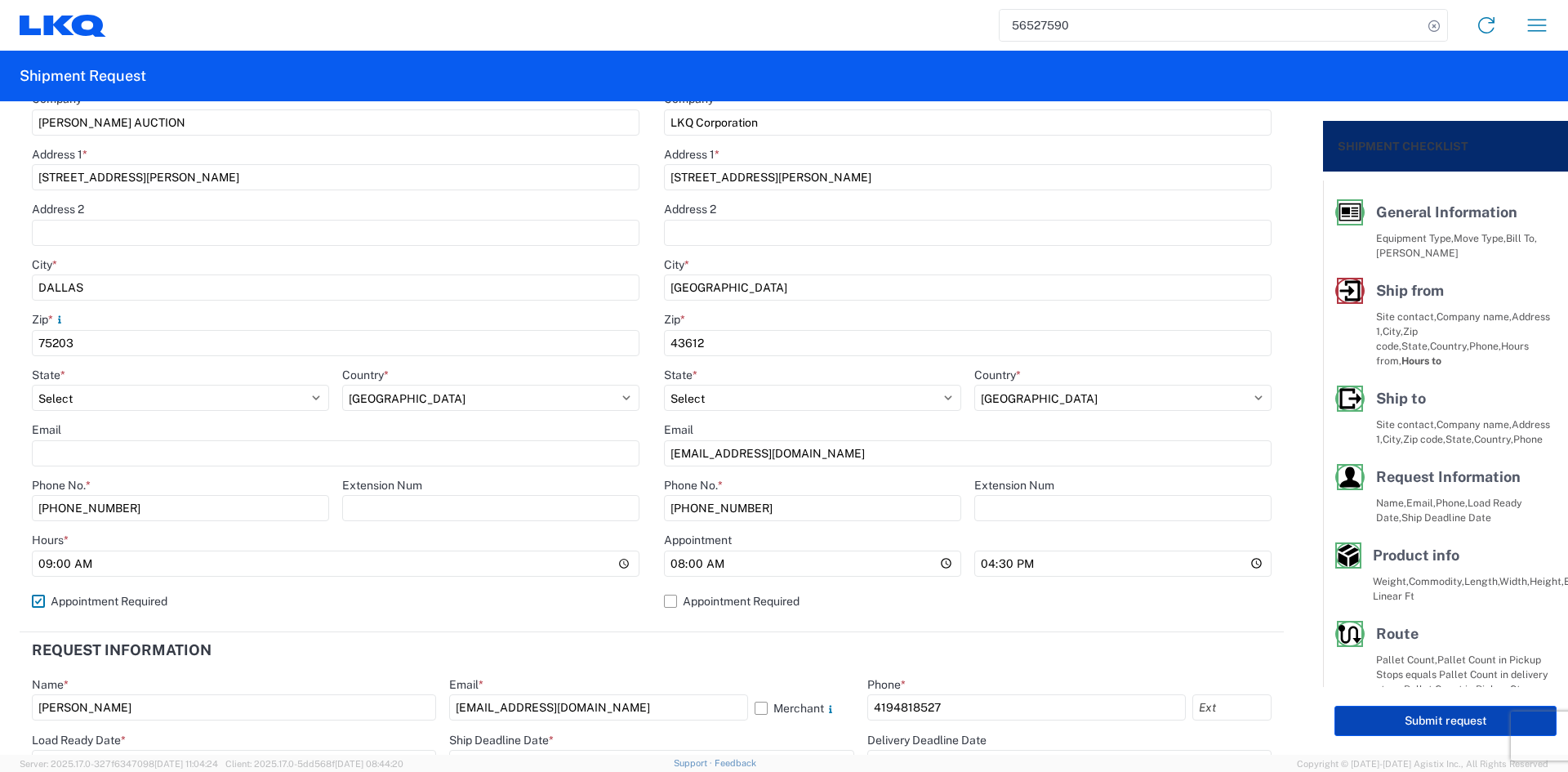
click at [1352, 729] on button "Submit request" at bounding box center [1444, 720] width 222 height 30
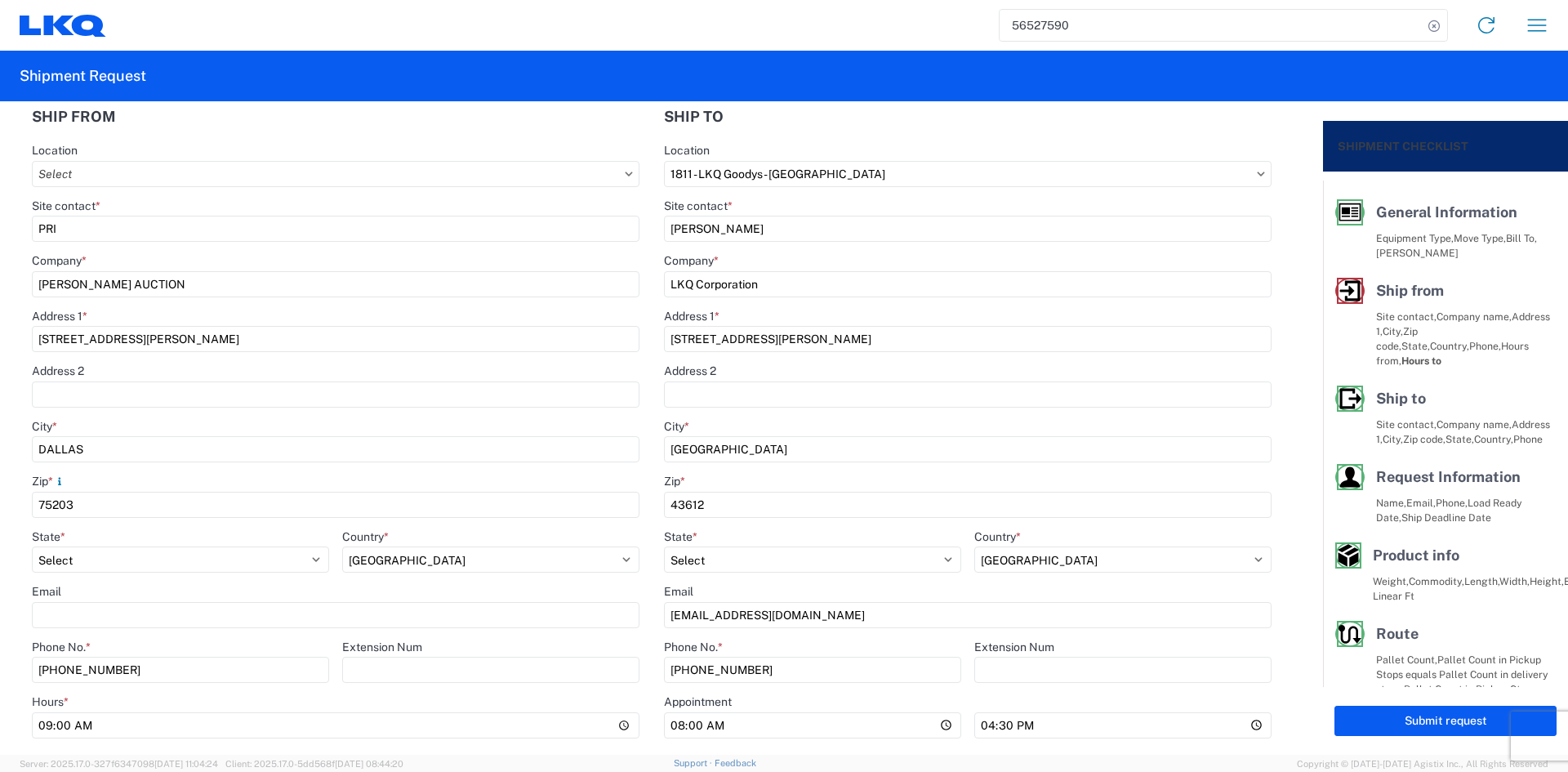
scroll to position [163, 0]
drag, startPoint x: 1372, startPoint y: 296, endPoint x: 1351, endPoint y: 291, distance: 21.6
click at [1371, 295] on div "Ship from Site contact, Company name, Address [STREET_ADDRESS], Phone, Hours fr…" at bounding box center [1461, 322] width 193 height 91
click at [1340, 291] on icon at bounding box center [1347, 290] width 15 height 9
drag, startPoint x: 141, startPoint y: 242, endPoint x: -103, endPoint y: 220, distance: 245.0
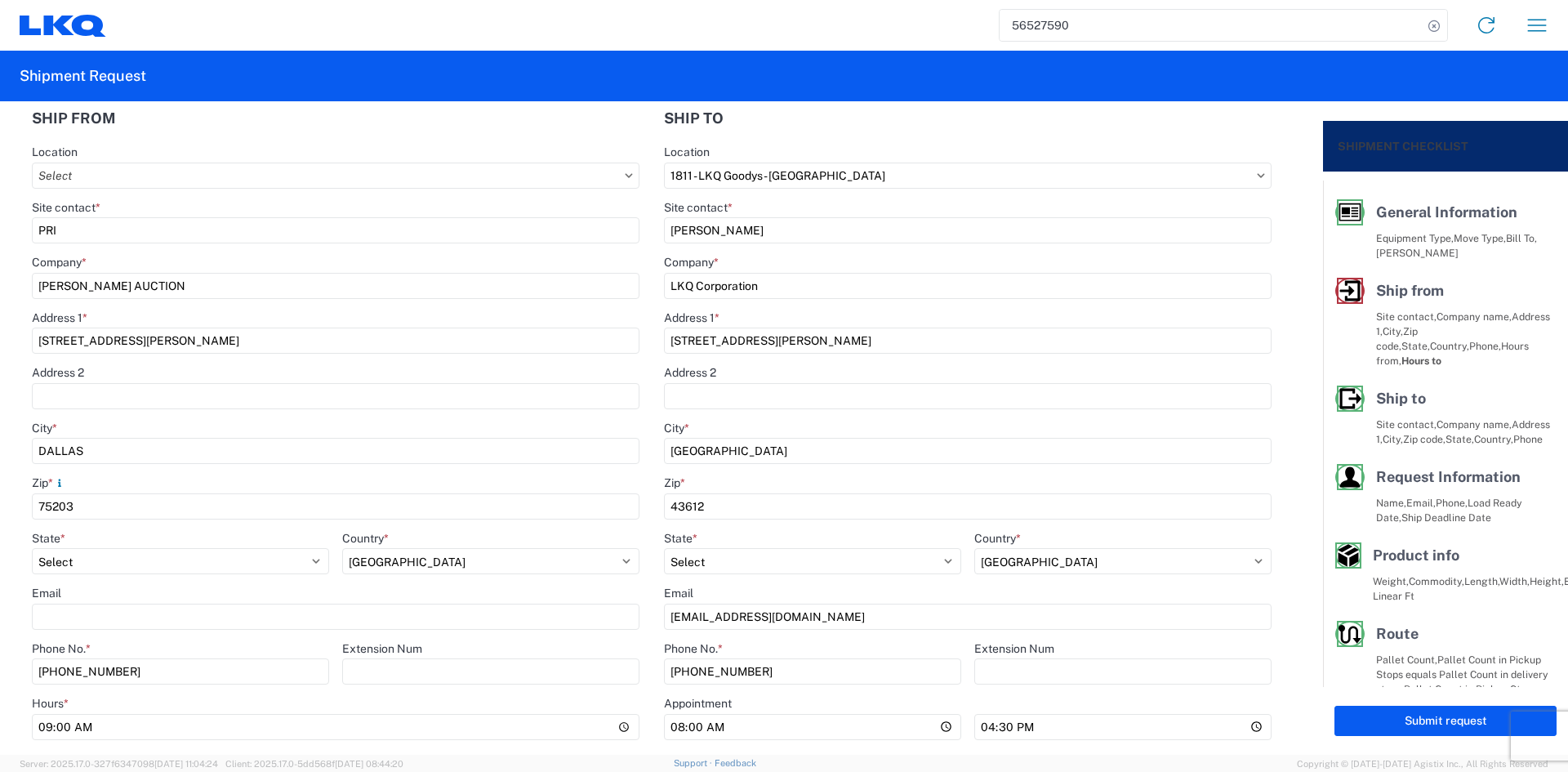
click at [0, 220] on html "56527590 Home Shipment request Shipment tracking Shipment Request General Infor…" at bounding box center [784, 386] width 1568 height 772
type input "p"
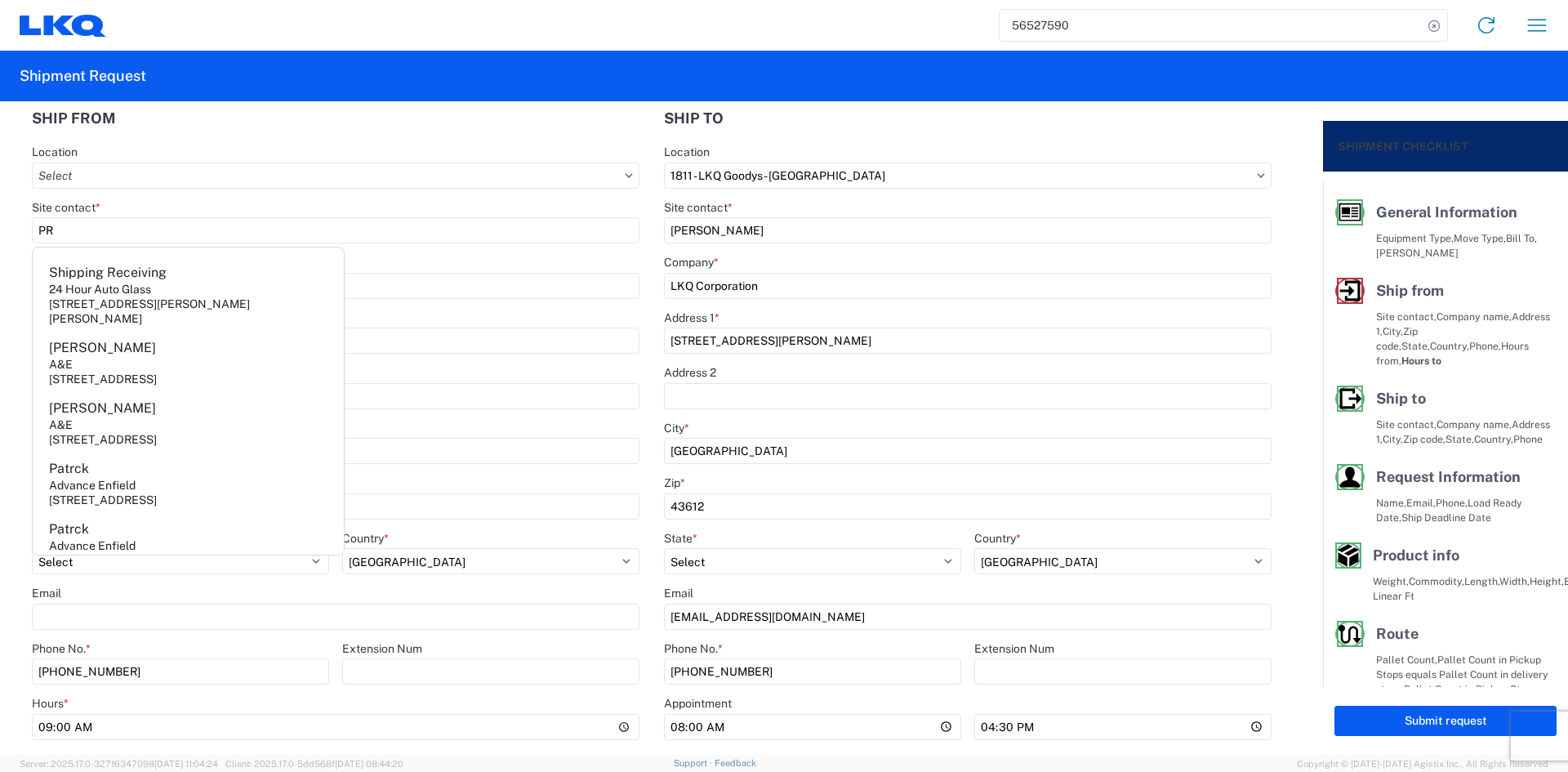
type input "PRI"
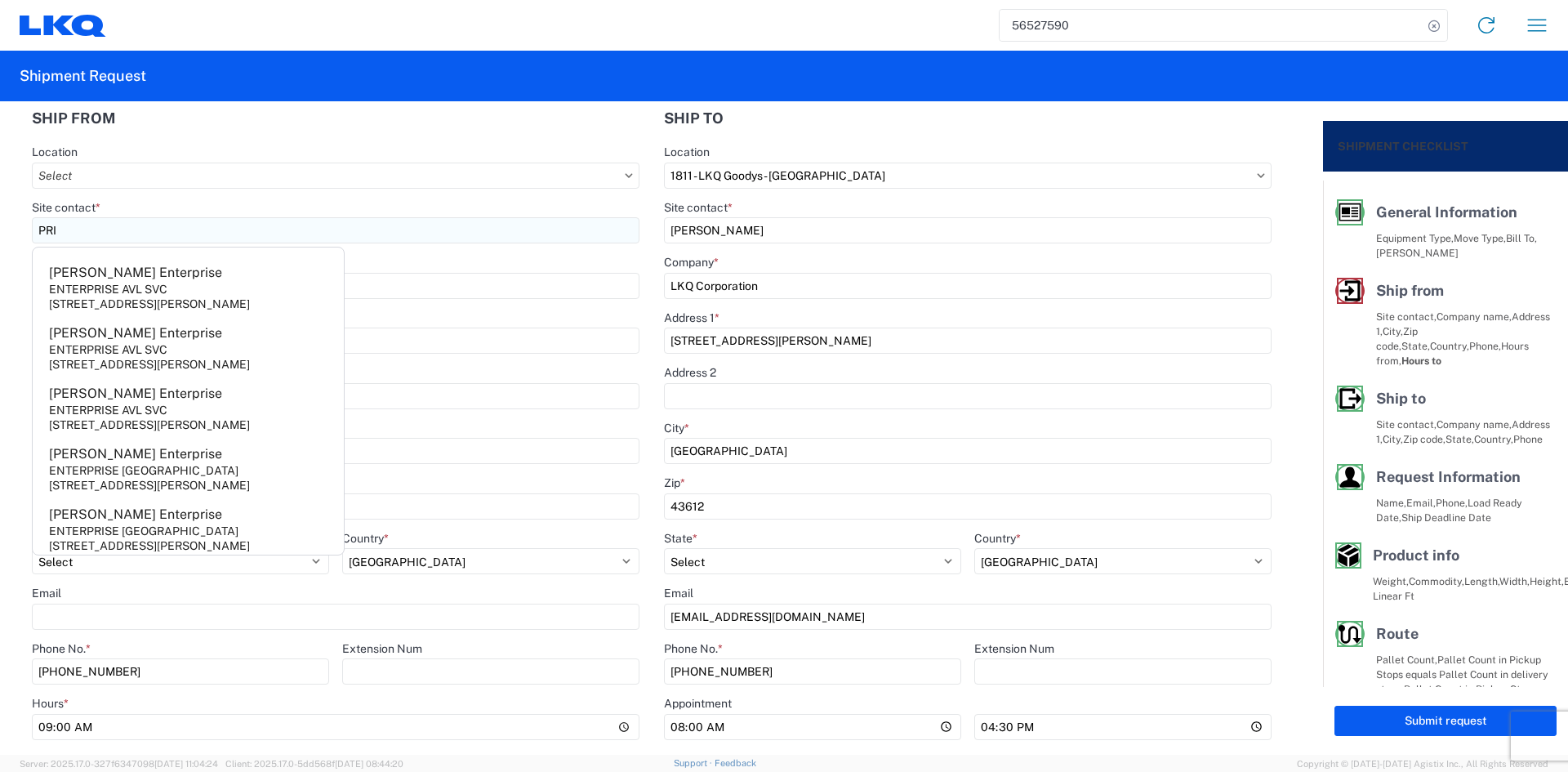
click at [112, 227] on input "PRI" at bounding box center [335, 230] width 608 height 26
click at [390, 223] on input "PRI" at bounding box center [335, 230] width 608 height 26
click at [383, 201] on div "Site contact *" at bounding box center [335, 208] width 608 height 15
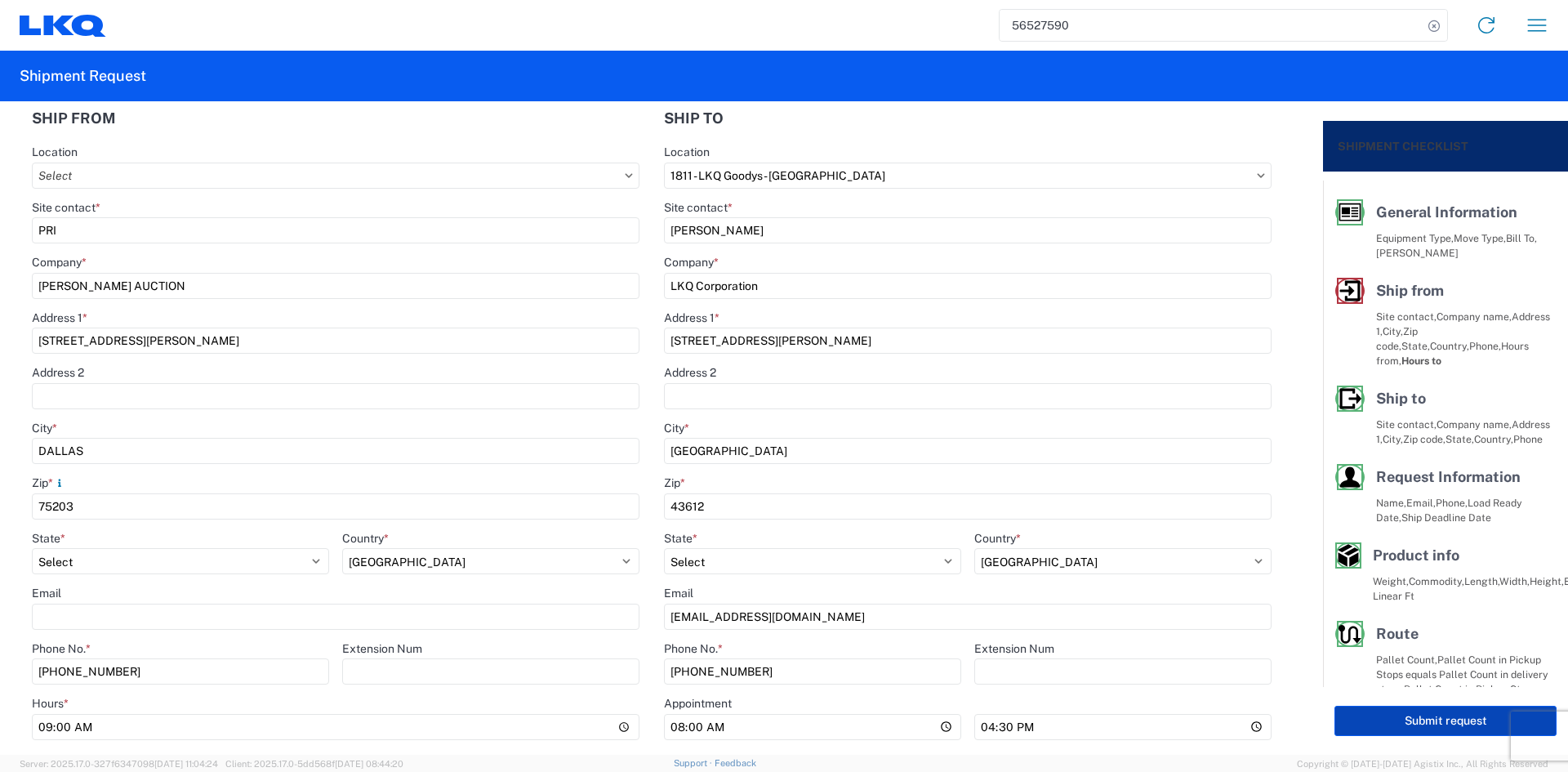
click at [1356, 720] on button "Submit request" at bounding box center [1444, 720] width 222 height 30
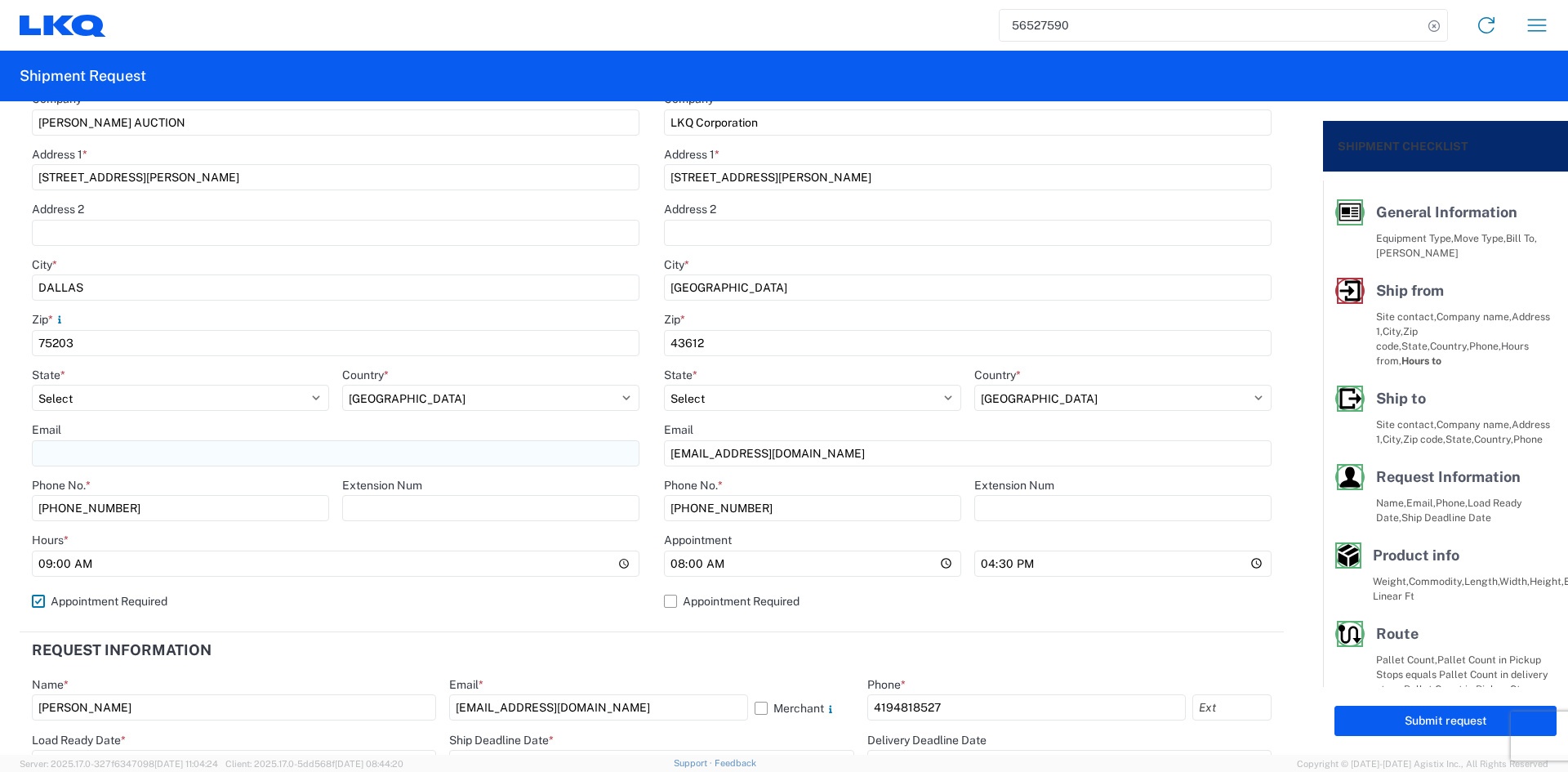
scroll to position [408, 0]
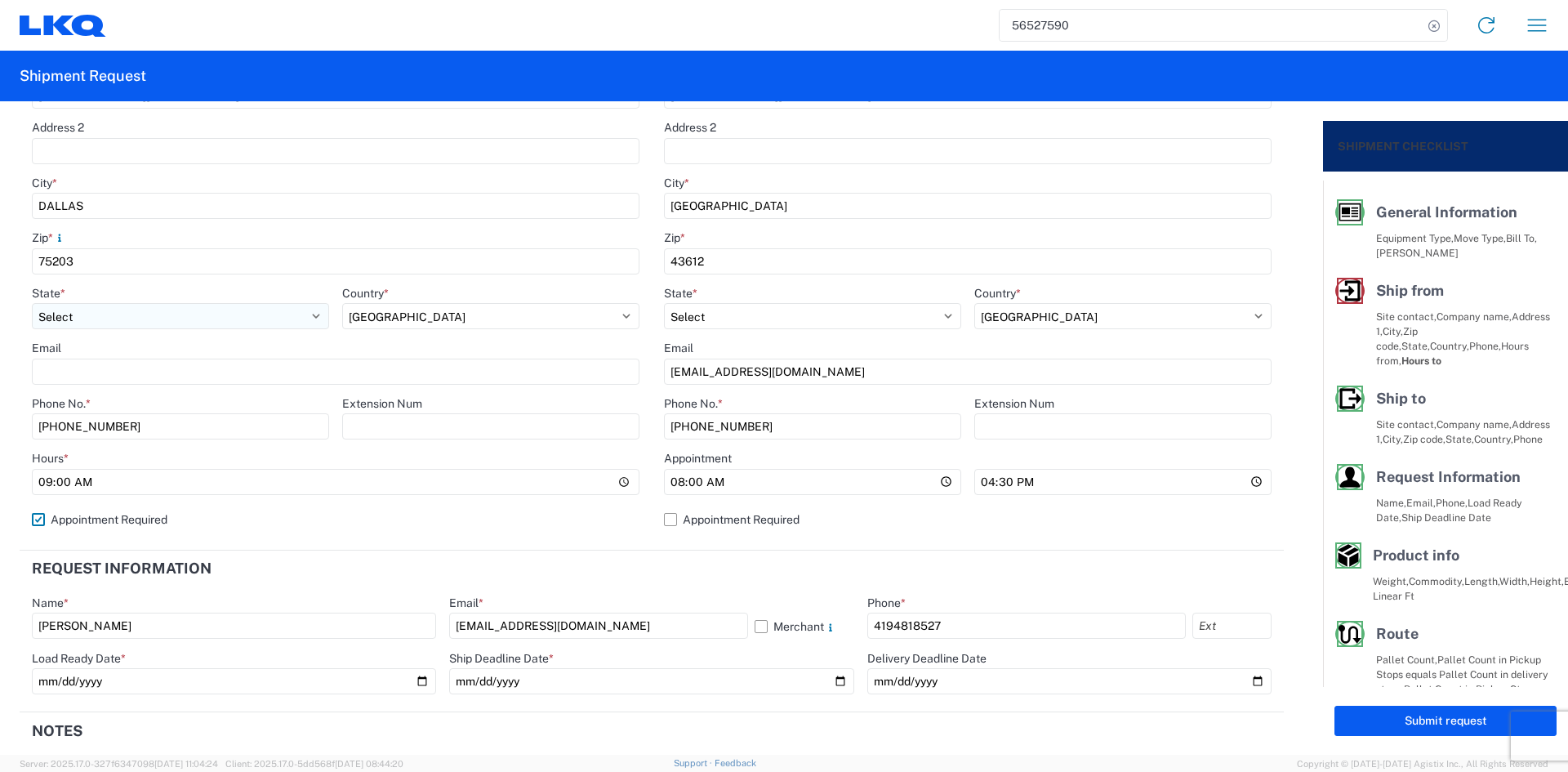
click at [162, 328] on select "Select [US_STATE] [US_STATE] [US_STATE] [US_STATE] Armed Forces Americas Armed …" at bounding box center [180, 316] width 297 height 26
drag, startPoint x: 168, startPoint y: 272, endPoint x: 86, endPoint y: 265, distance: 82.3
click at [86, 265] on agx-form-control-wrapper-v2 "Zip * 75203" at bounding box center [335, 258] width 608 height 55
drag, startPoint x: 86, startPoint y: 265, endPoint x: -15, endPoint y: 266, distance: 101.0
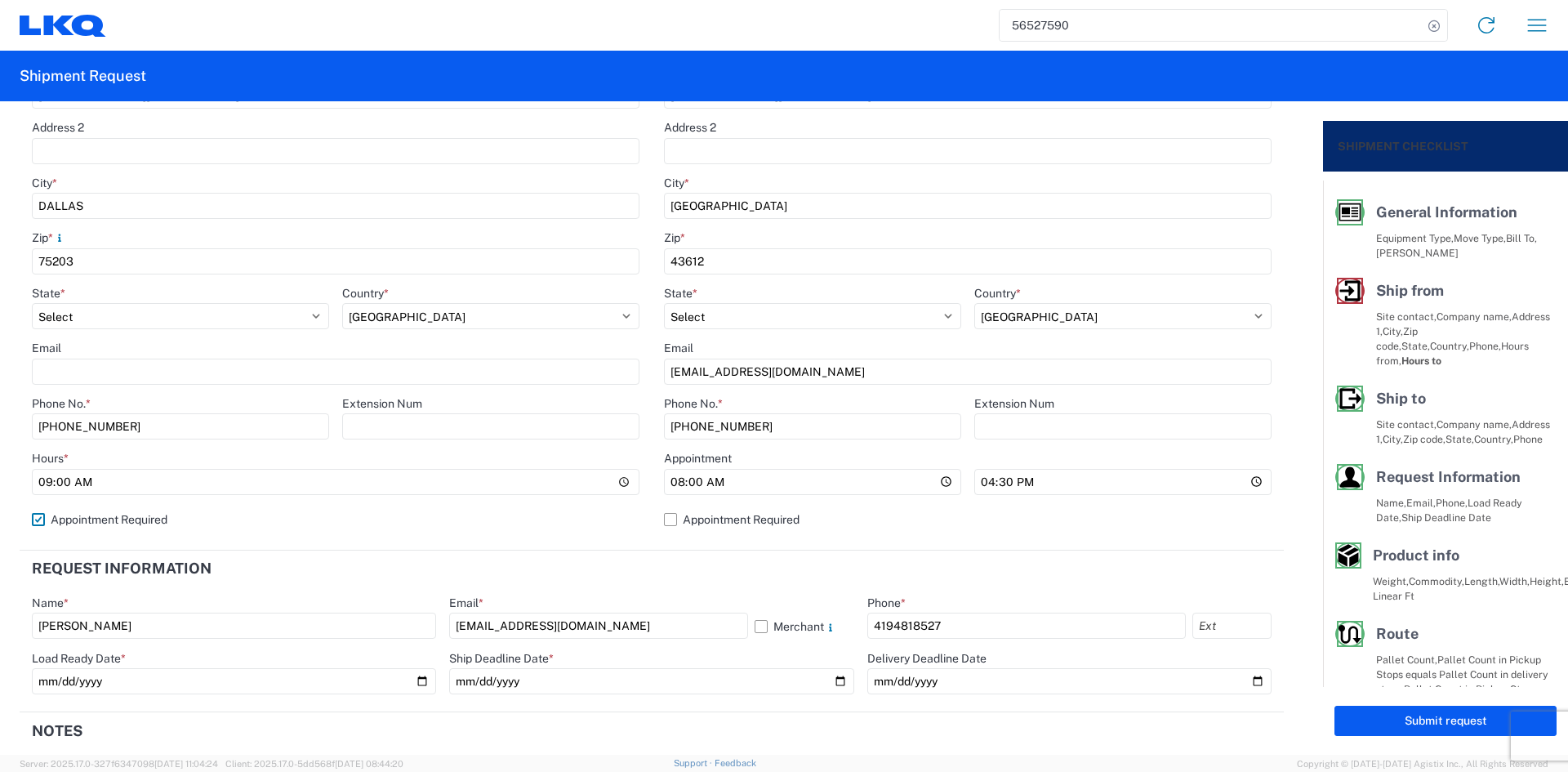
click at [0, 266] on html "56527590 Home Shipment request Shipment tracking Shipment Request General Infor…" at bounding box center [784, 386] width 1568 height 772
type input "75203-4119"
click at [1380, 708] on button "Submit request" at bounding box center [1444, 720] width 222 height 30
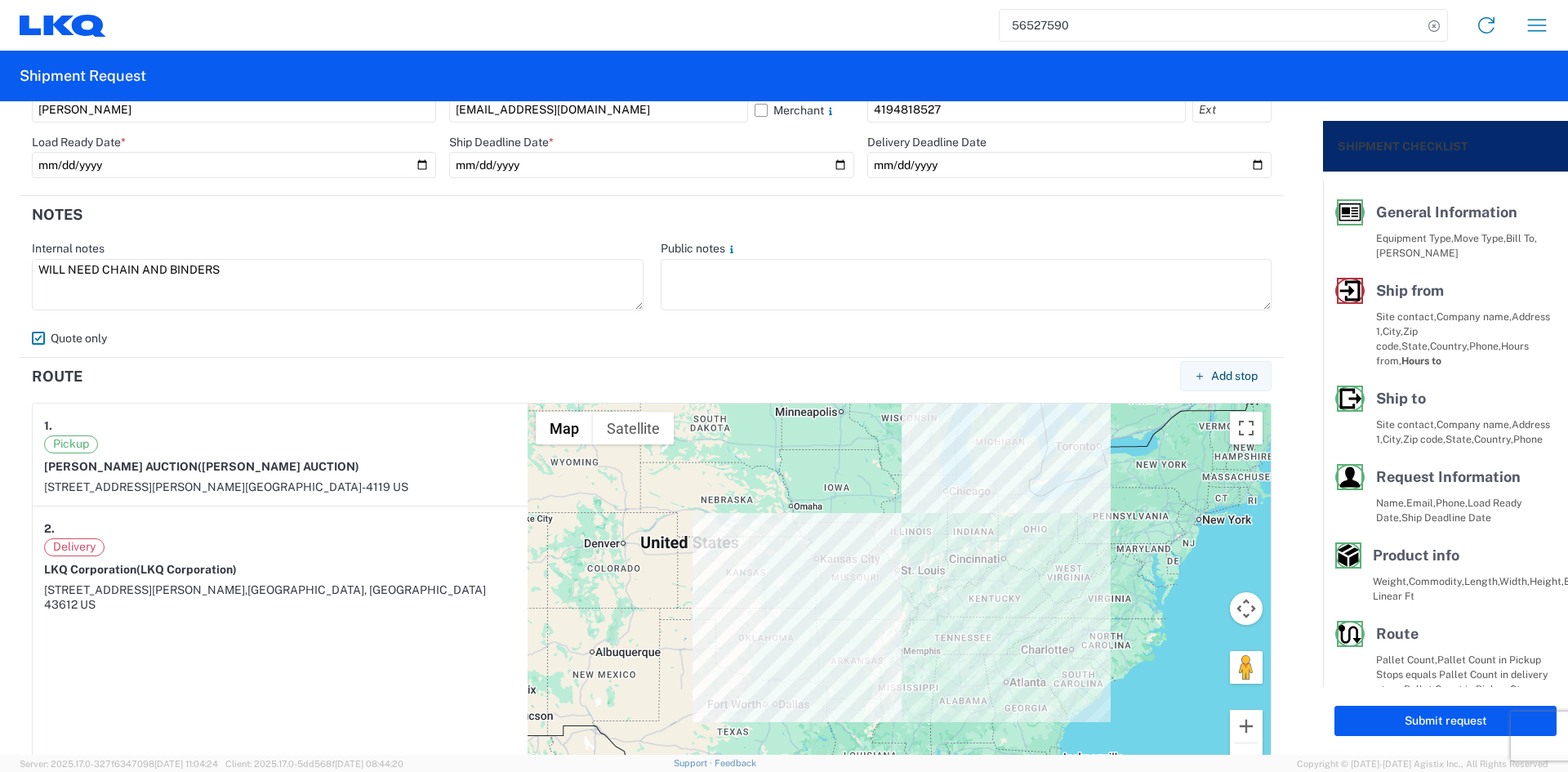
scroll to position [353, 0]
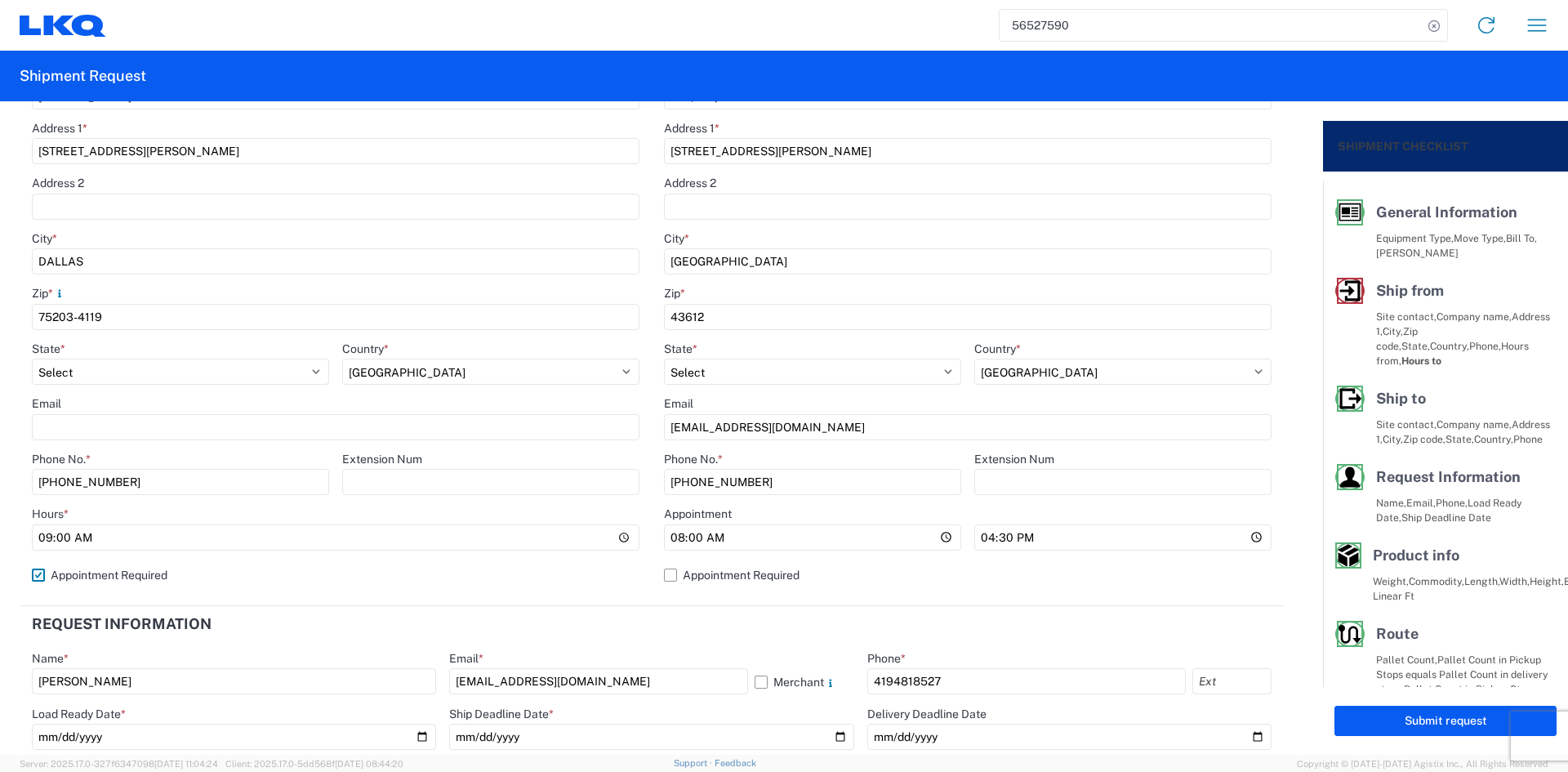
drag, startPoint x: 179, startPoint y: 576, endPoint x: 158, endPoint y: 580, distance: 21.4
click at [162, 579] on label "Appointment Required" at bounding box center [335, 575] width 608 height 26
click at [155, 580] on label "Appointment Required" at bounding box center [335, 575] width 608 height 26
click at [0, 0] on input "Appointment Required" at bounding box center [0, 0] width 0 height 0
select select "[GEOGRAPHIC_DATA]"
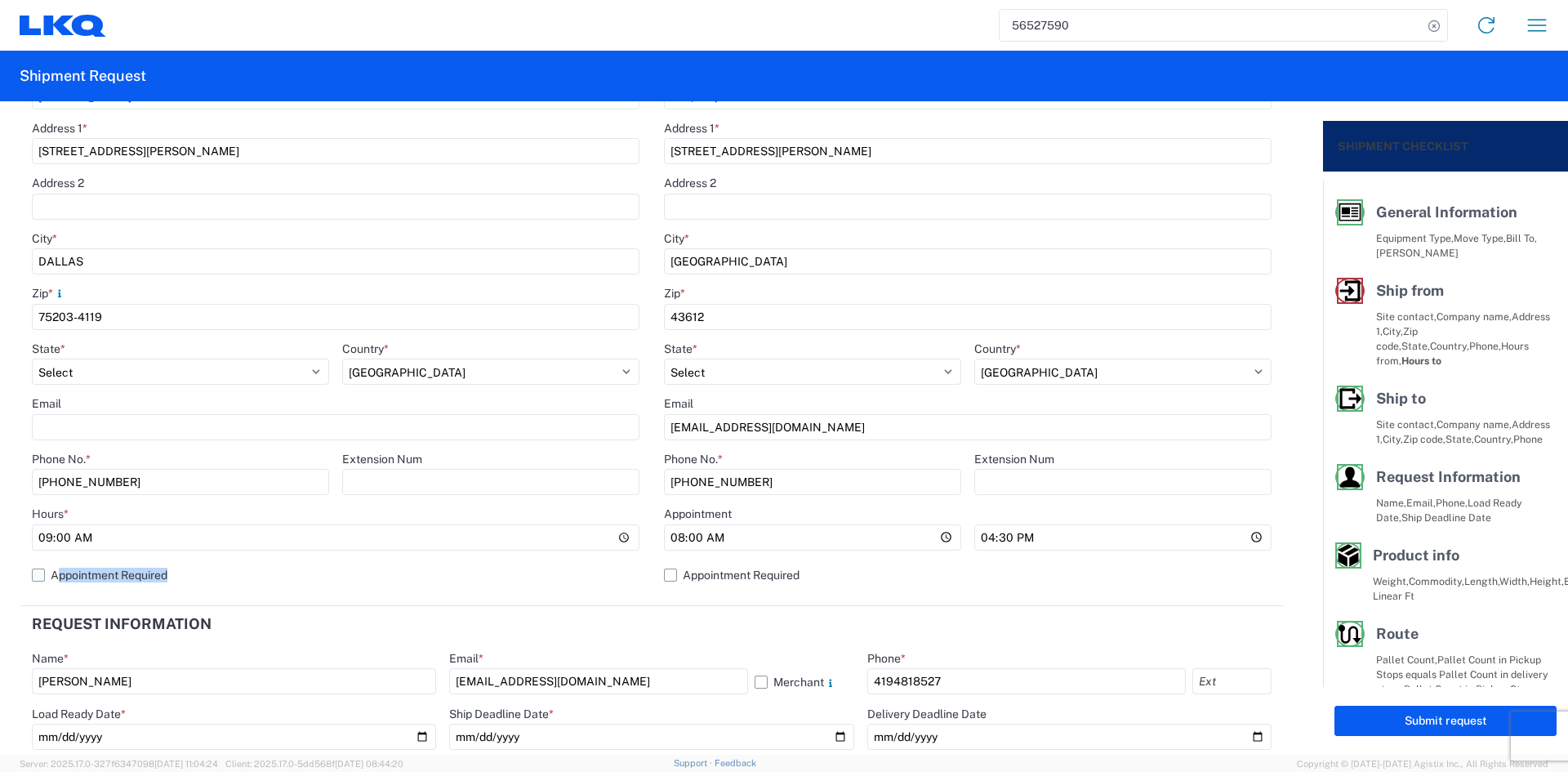
select select "US"
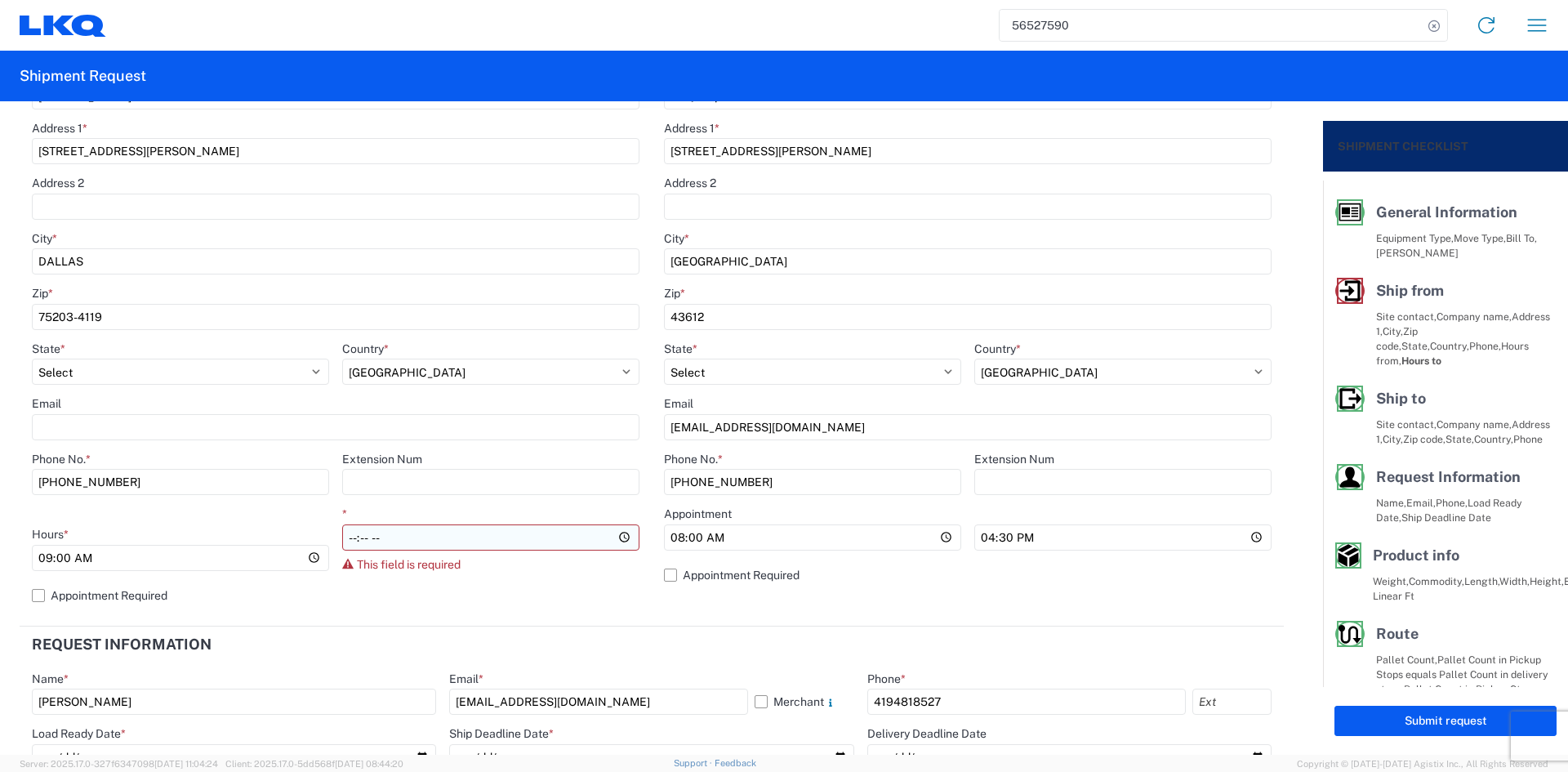
click at [451, 542] on input "*" at bounding box center [490, 538] width 297 height 26
click at [614, 537] on input "*" at bounding box center [490, 538] width 297 height 26
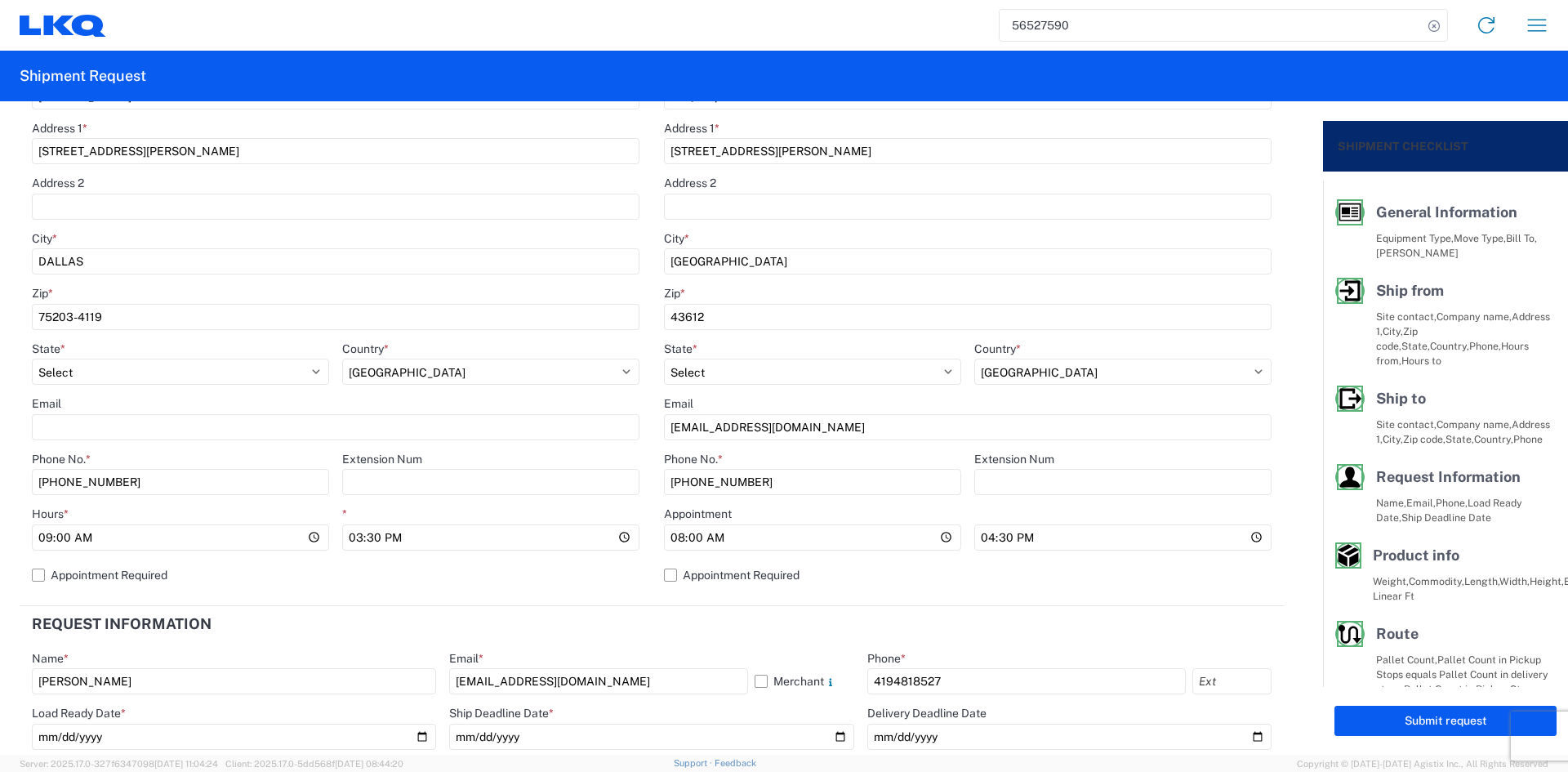
type input "15:30"
click at [514, 590] on div "Location Site contact * PRI Company * [GEOGRAPHIC_DATA] AUCTION Address [STREET…" at bounding box center [335, 277] width 608 height 645
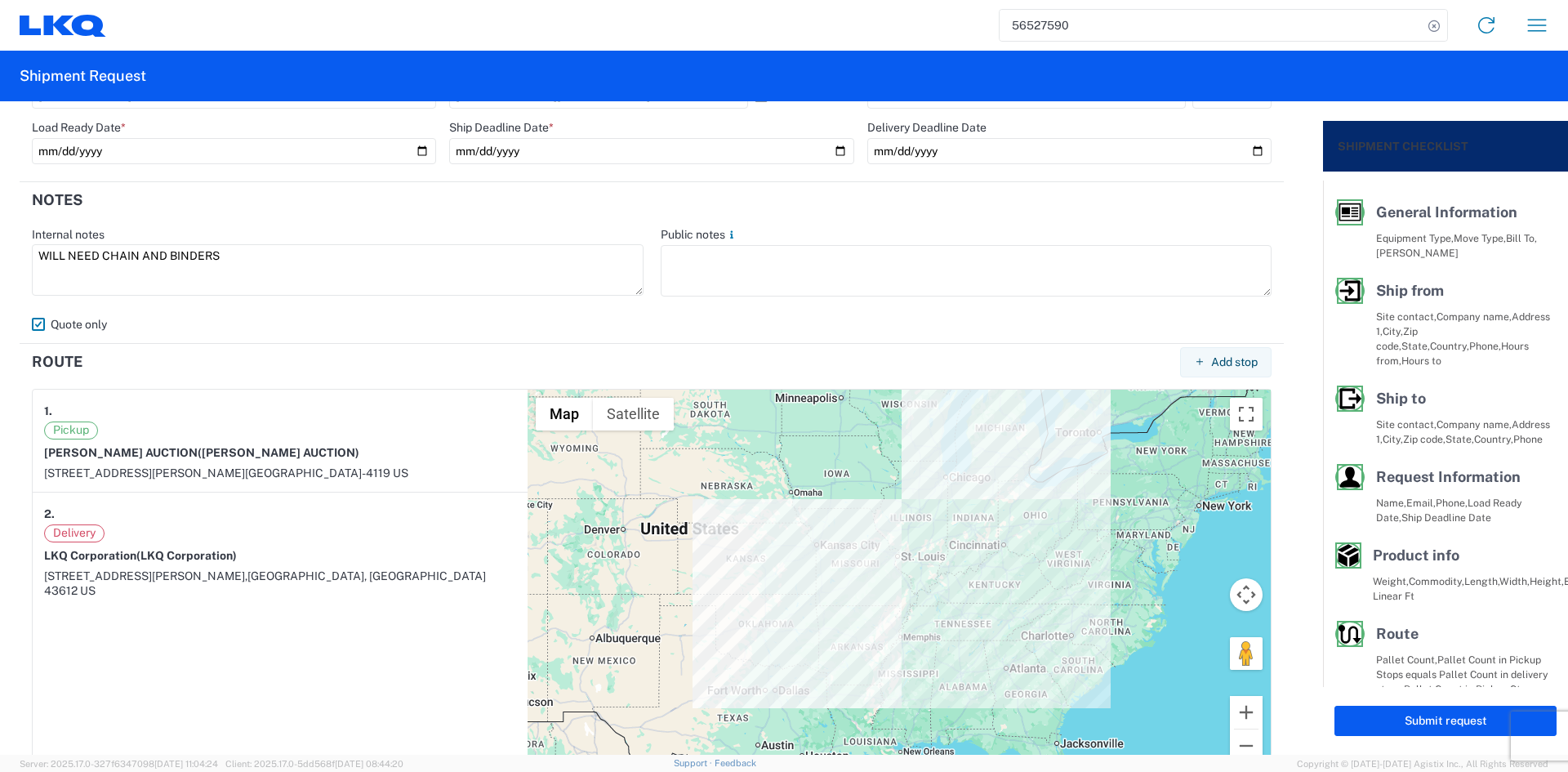
scroll to position [925, 0]
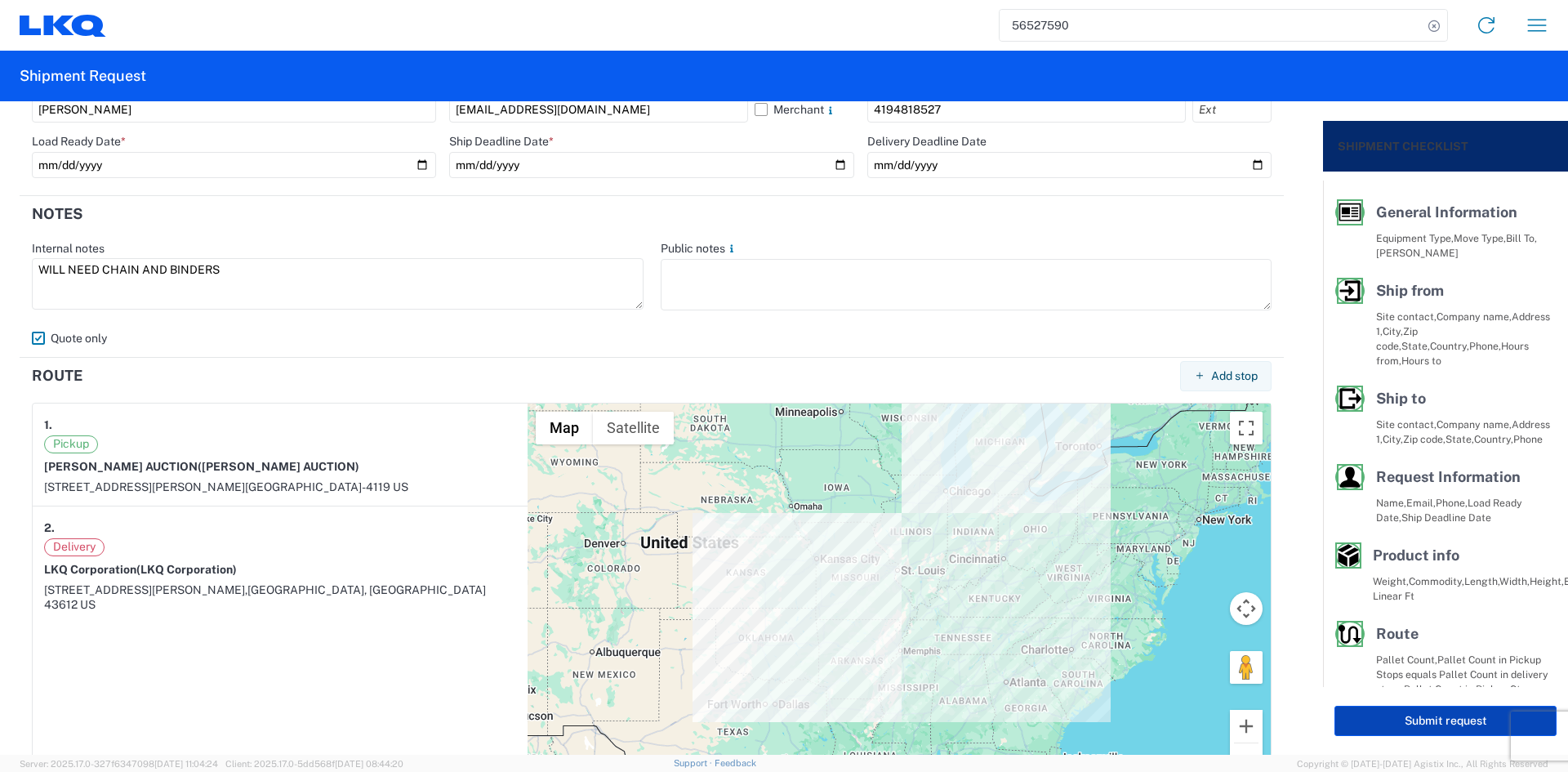
click at [1415, 720] on button "Submit request" at bounding box center [1444, 720] width 222 height 30
